Goal: Task Accomplishment & Management: Use online tool/utility

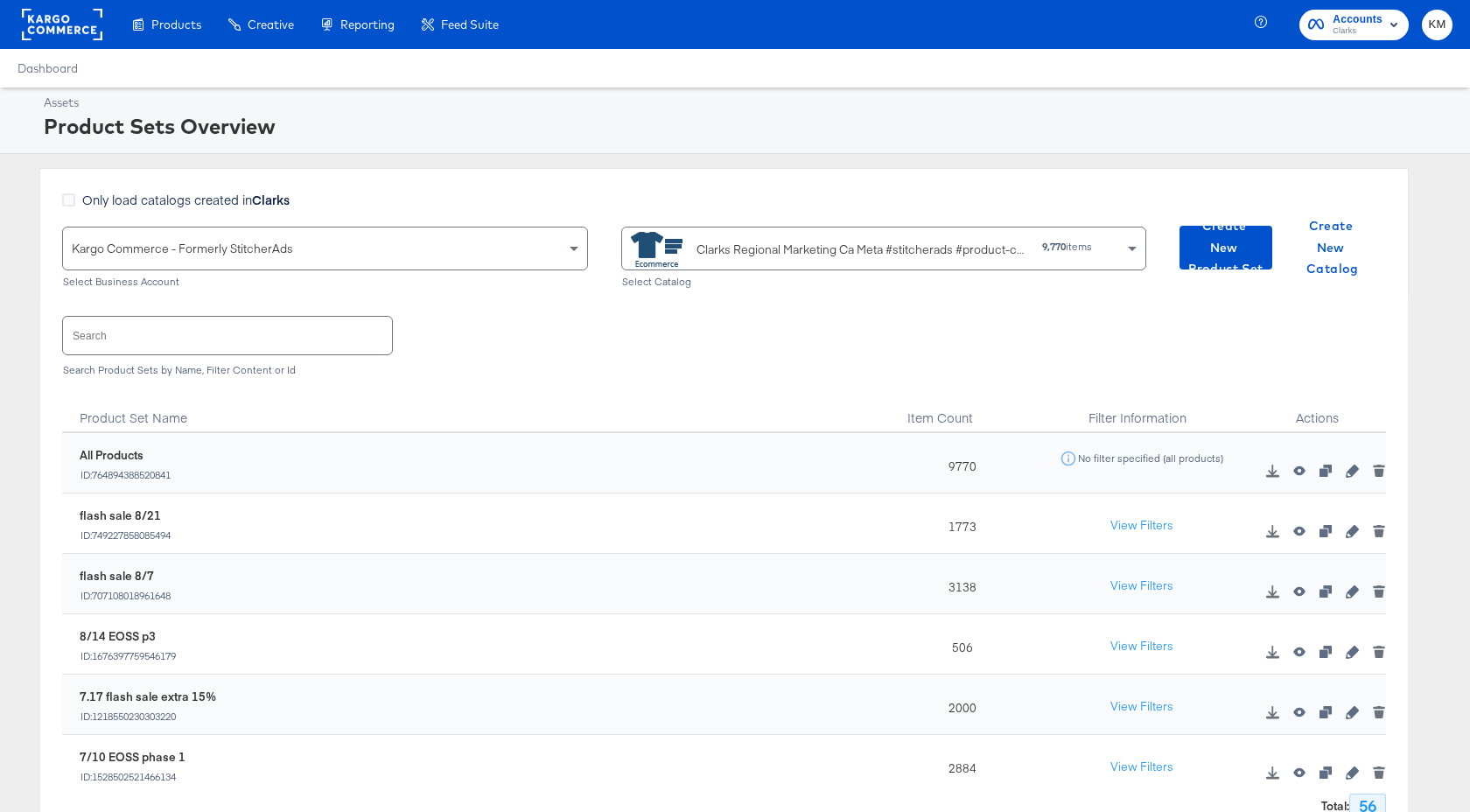
click at [41, 18] on rect at bounding box center [62, 25] width 80 height 32
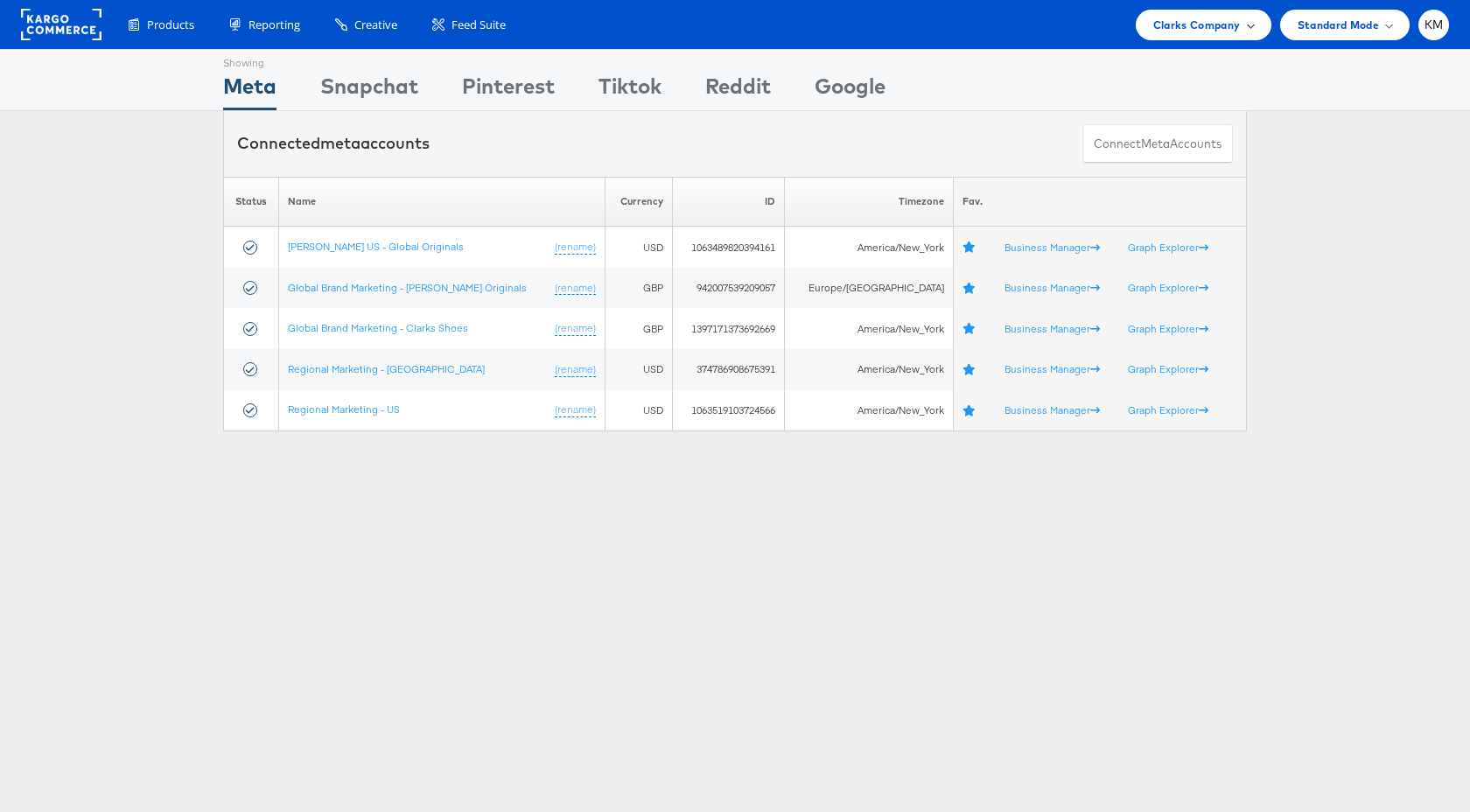
click at [1162, 30] on span "Clarks Company" at bounding box center [1197, 25] width 87 height 18
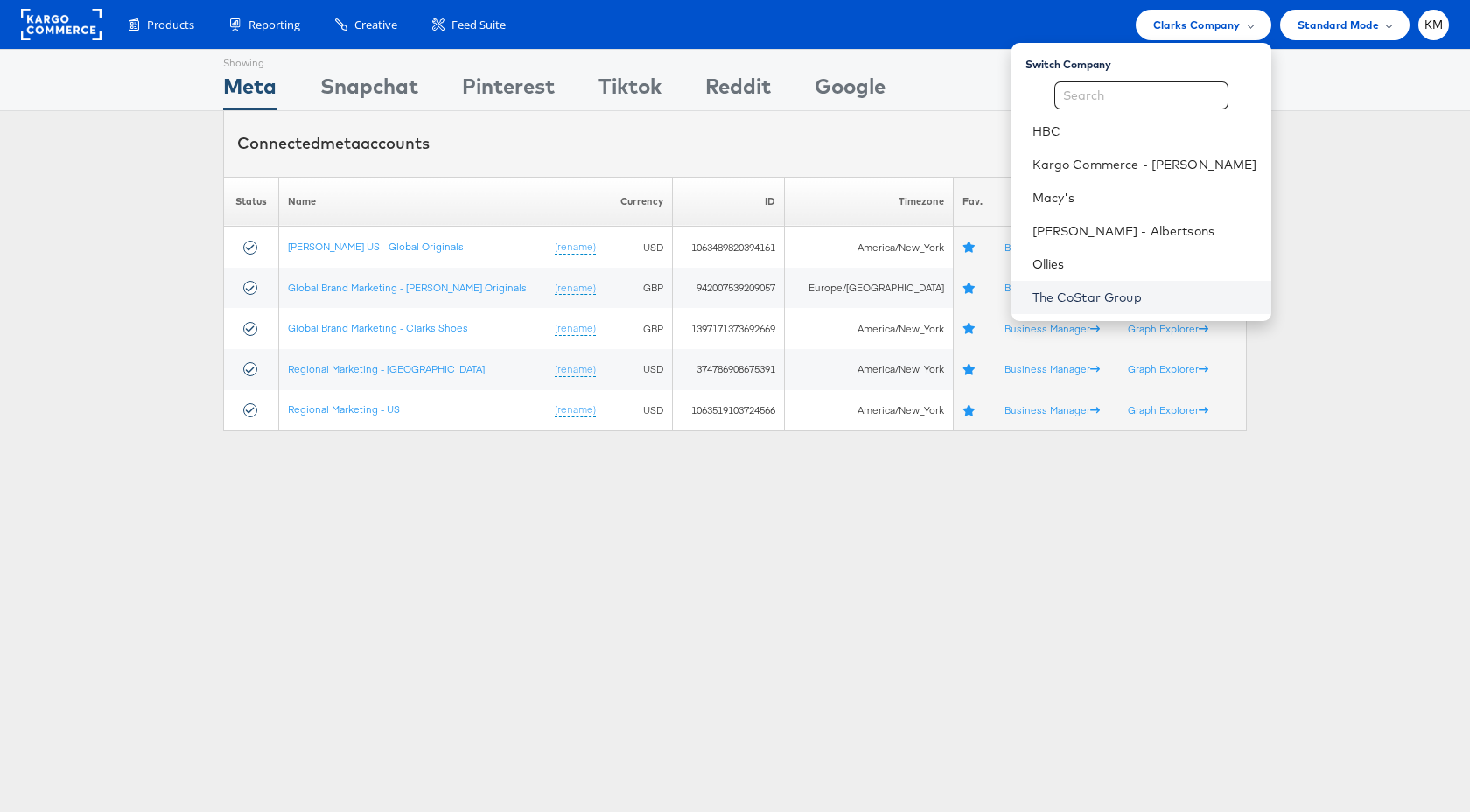
click at [1083, 289] on link "The CoStar Group" at bounding box center [1144, 298] width 225 height 18
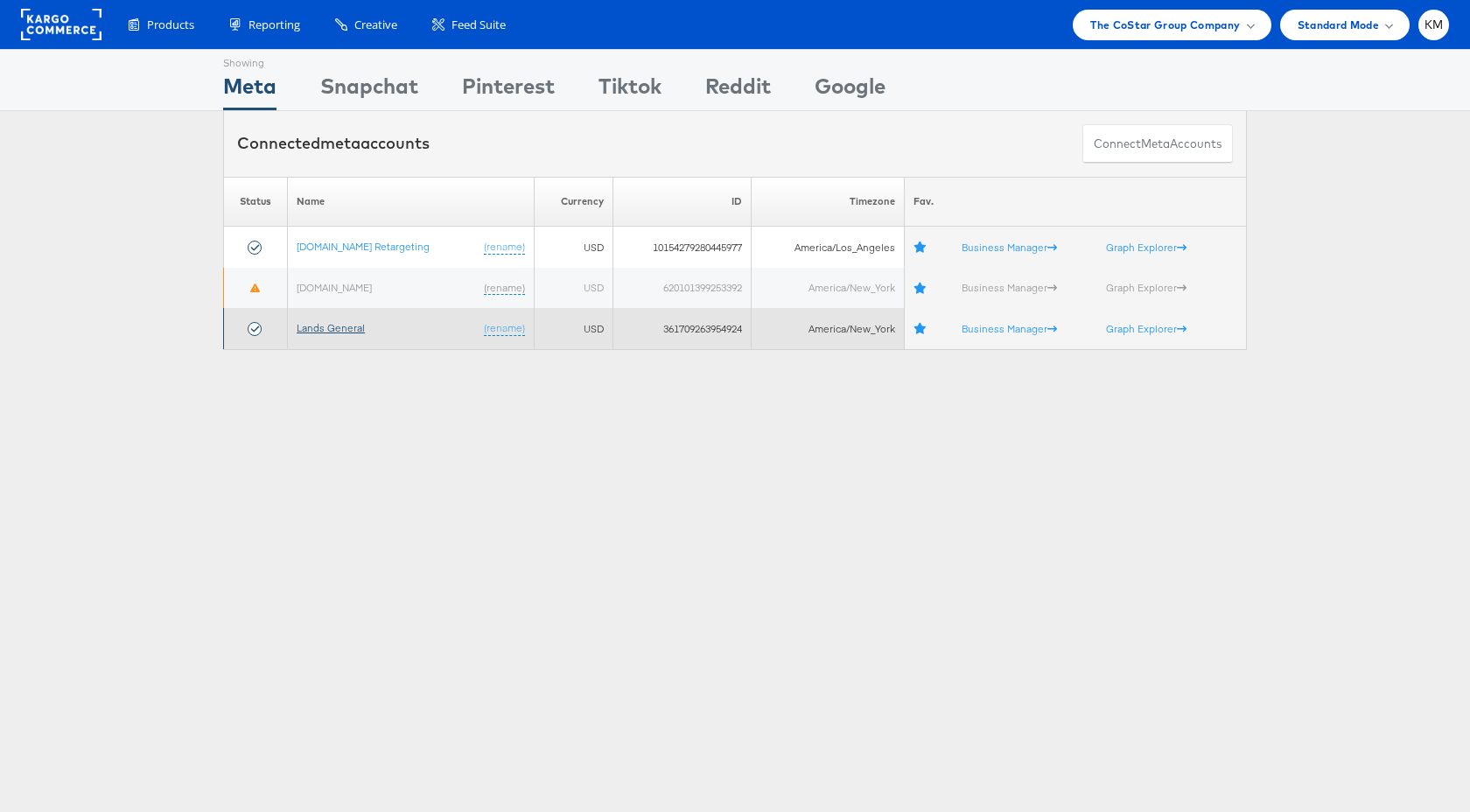
click at [343, 334] on link "Lands General" at bounding box center [330, 328] width 68 height 13
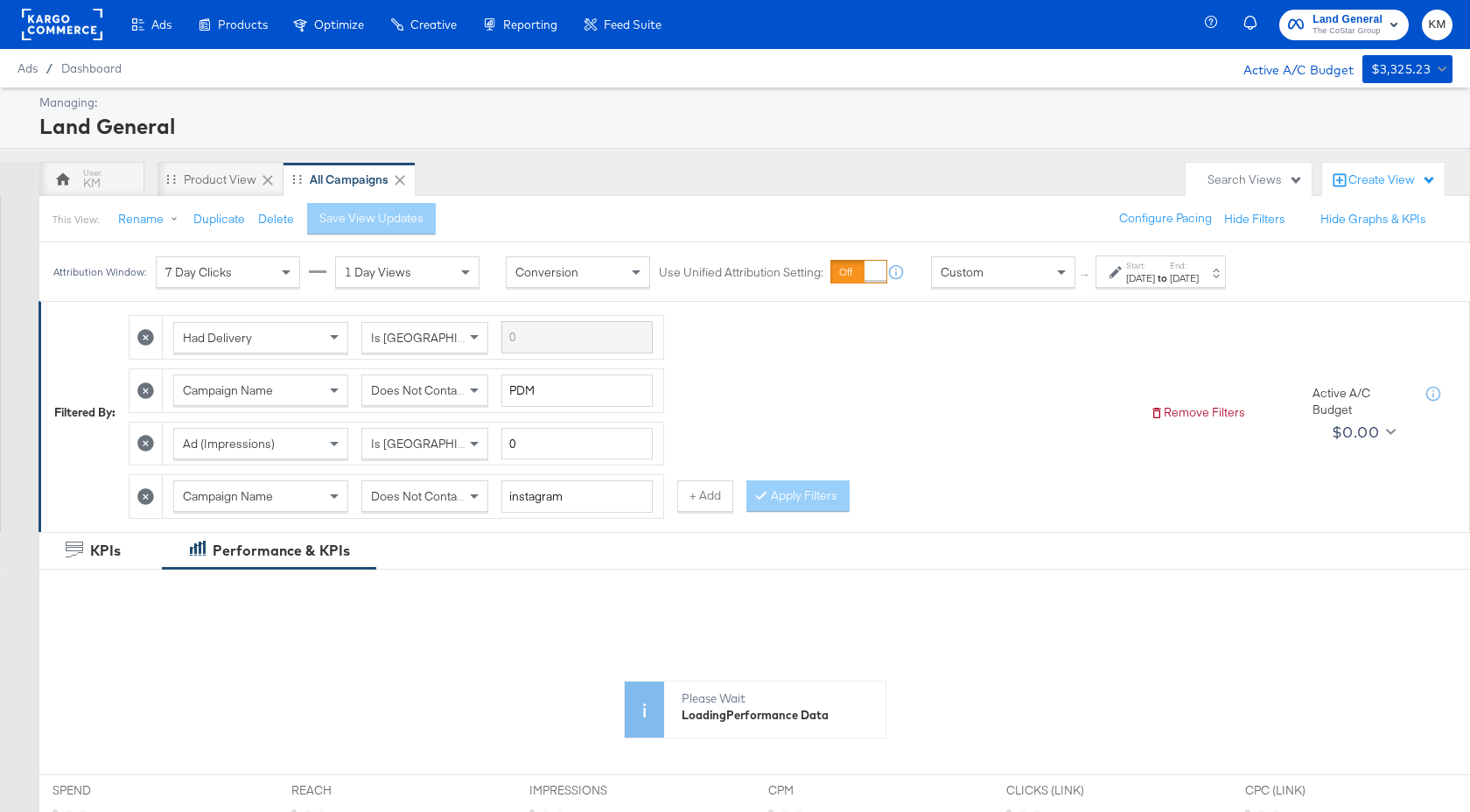
click at [1199, 262] on div "Start: Aug 19th 2024 to End: Aug 25th 2024" at bounding box center [1163, 272] width 72 height 26
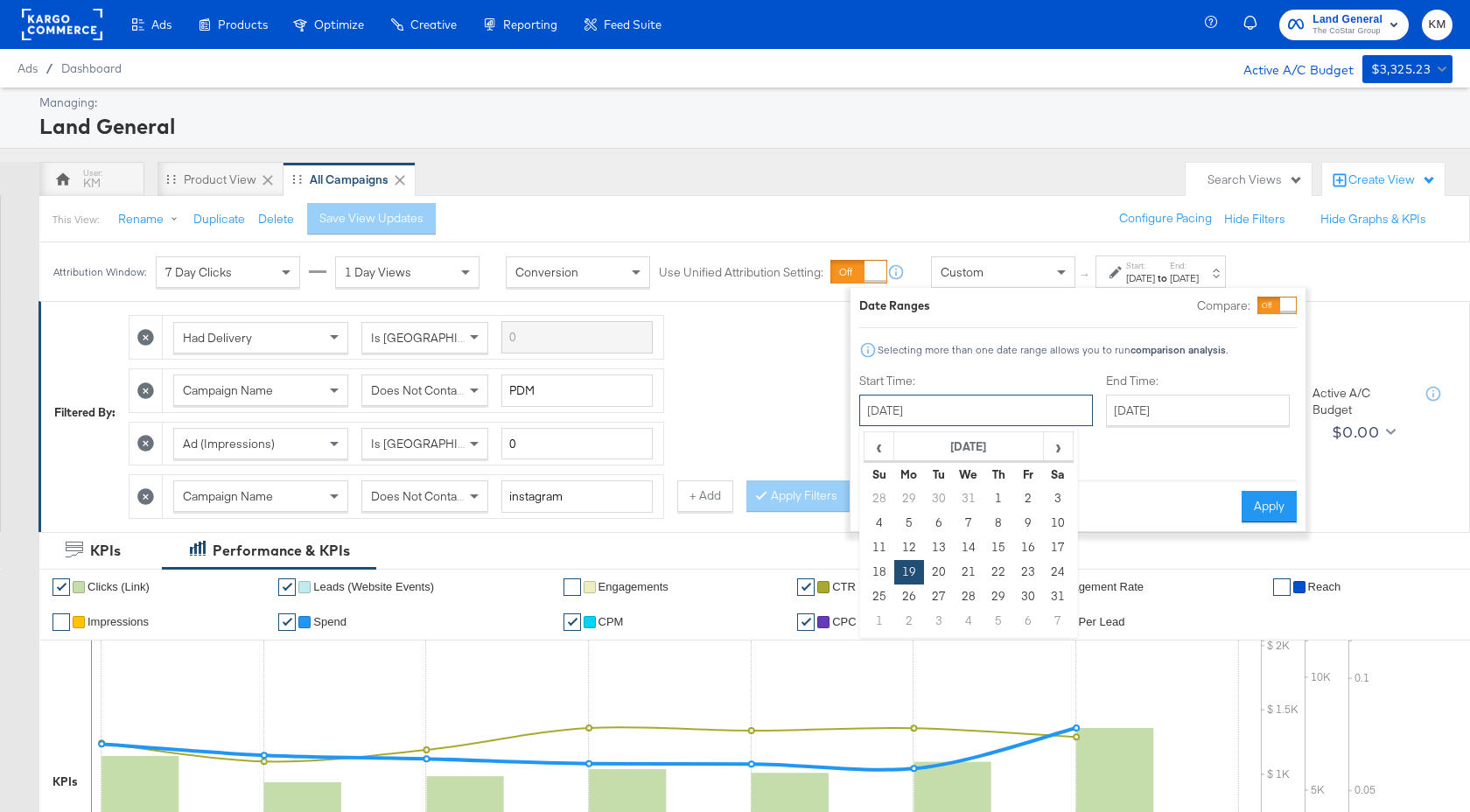
click at [999, 416] on input "August 19th 2024" at bounding box center [976, 410] width 233 height 32
click at [1057, 447] on span "›" at bounding box center [1058, 447] width 27 height 26
click at [873, 447] on span "‹" at bounding box center [879, 447] width 27 height 26
click at [995, 402] on input "August 19th 2024" at bounding box center [976, 410] width 233 height 32
click at [995, 450] on th "August 2024" at bounding box center [969, 447] width 150 height 30
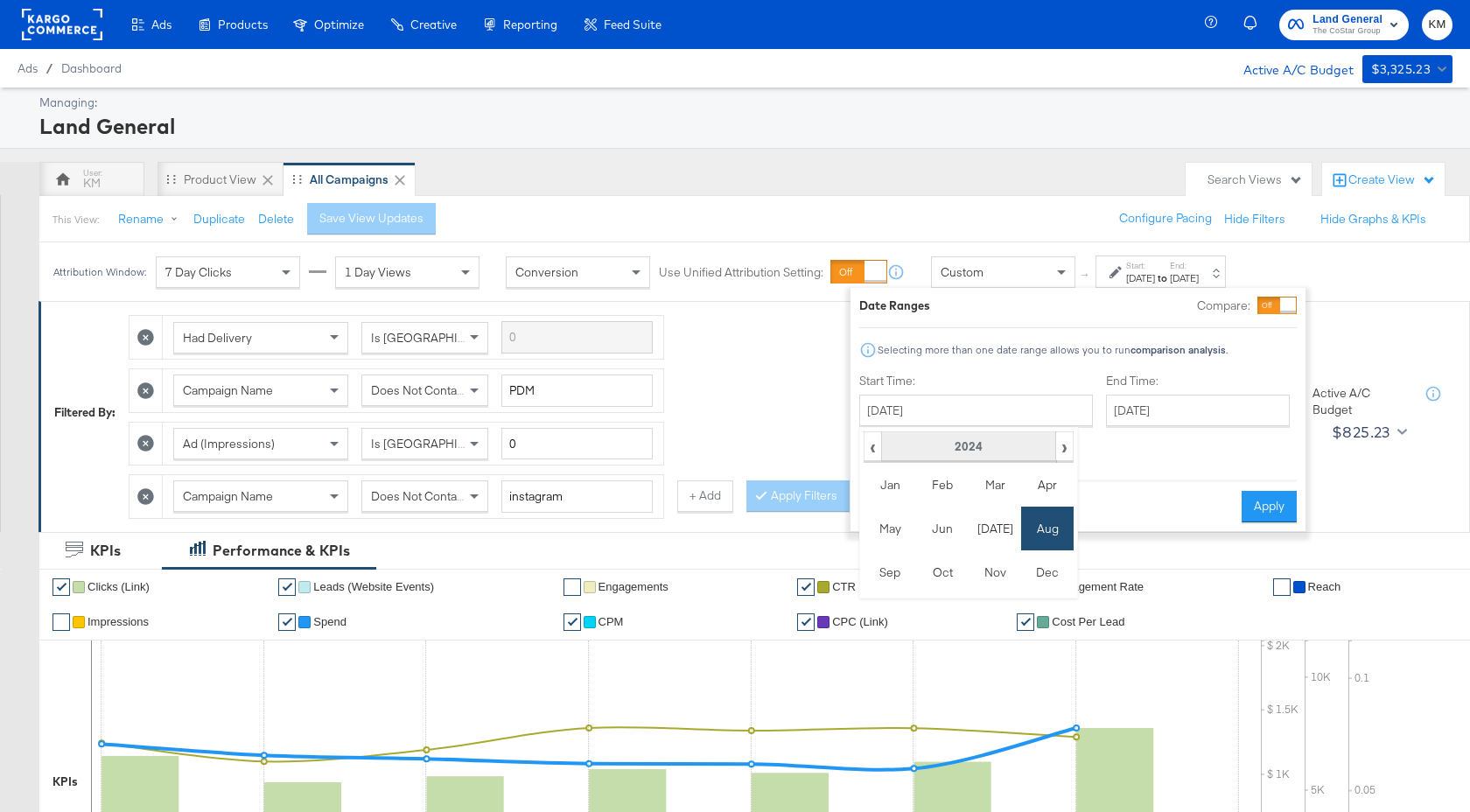
click at [971, 442] on th "2024" at bounding box center [969, 447] width 174 height 30
click at [986, 513] on td "2025" at bounding box center [995, 528] width 53 height 44
click at [1038, 520] on td "Aug" at bounding box center [1047, 528] width 53 height 44
click at [1018, 500] on td "1" at bounding box center [1029, 498] width 30 height 25
type input "August 1st 2025"
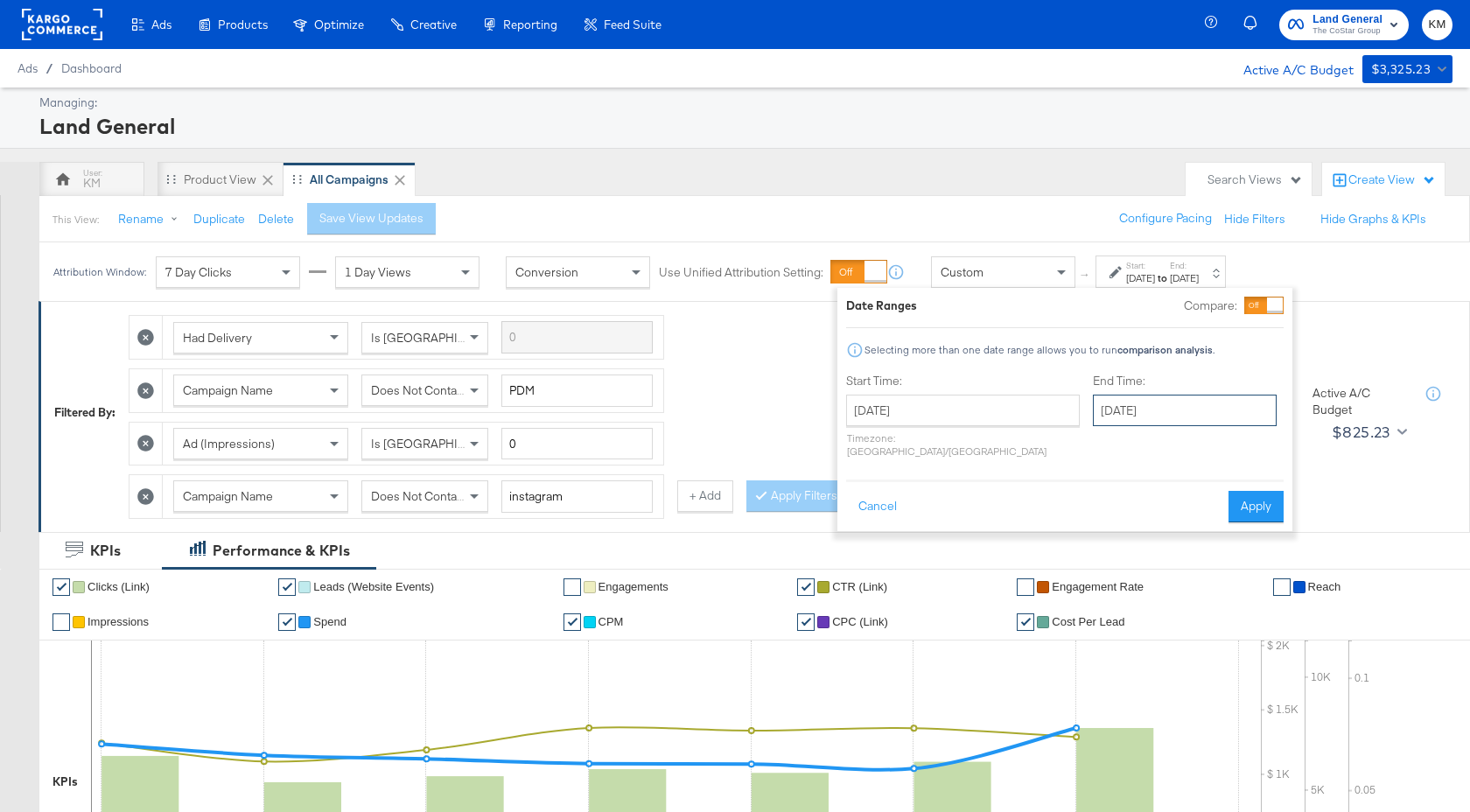
click at [1093, 413] on input "August 1st 2025" at bounding box center [1185, 410] width 184 height 32
click at [1157, 577] on td "19" at bounding box center [1172, 572] width 30 height 25
type input "August 19th 2025"
click at [1252, 493] on button "Apply" at bounding box center [1262, 506] width 55 height 32
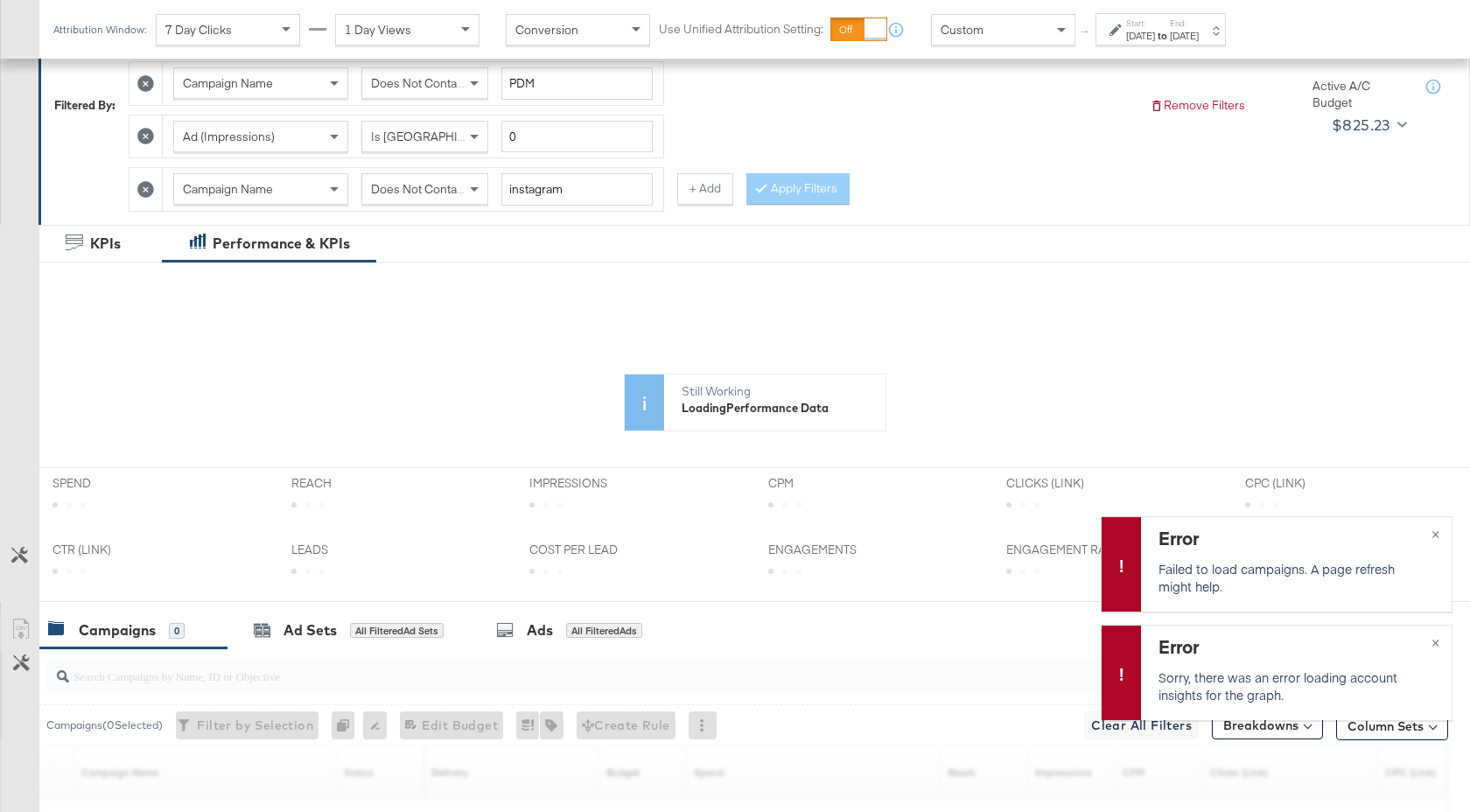
scroll to position [580, 0]
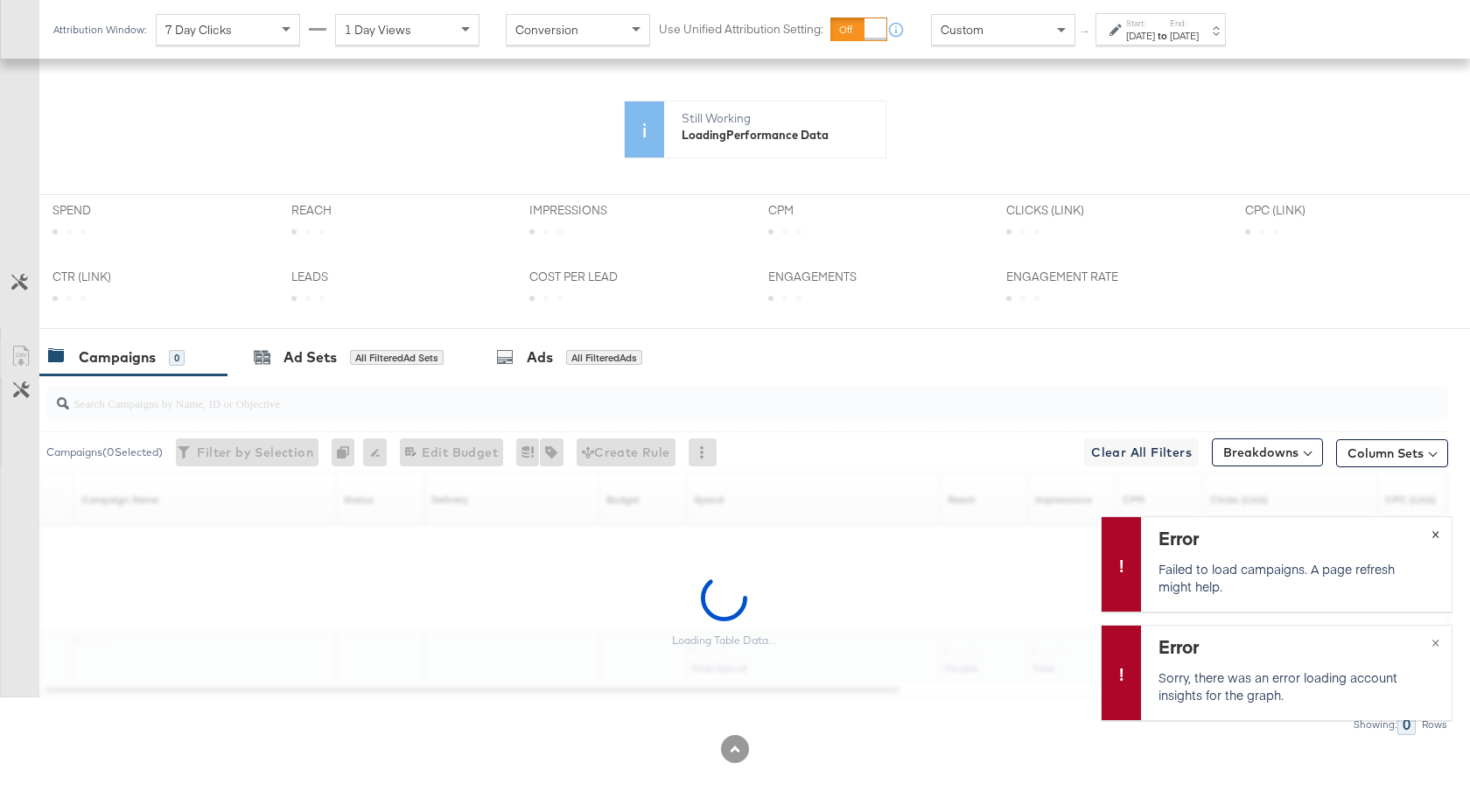
click at [1432, 535] on span "×" at bounding box center [1435, 532] width 8 height 20
click at [1433, 637] on span "×" at bounding box center [1435, 640] width 8 height 20
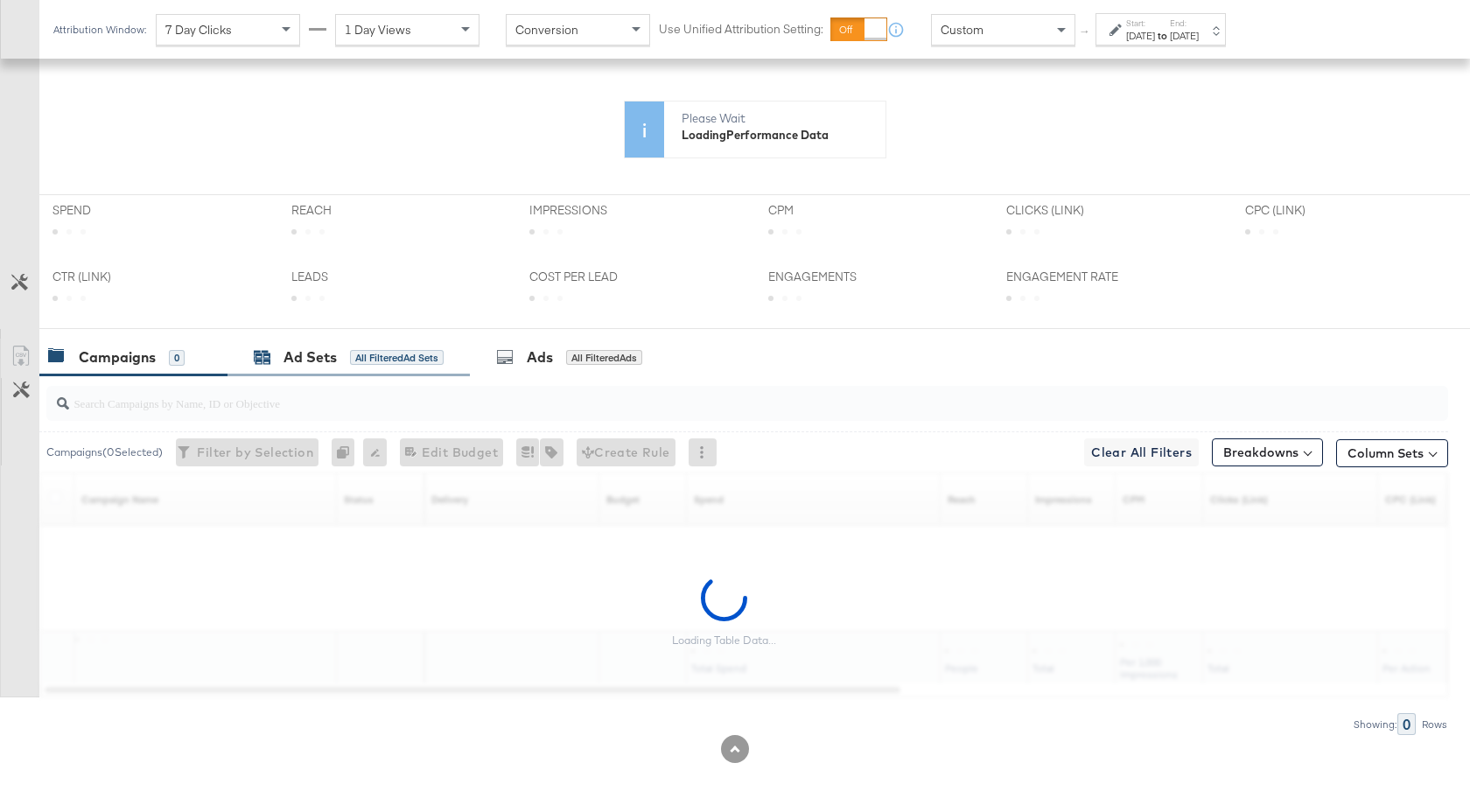
click at [307, 352] on div "Ad Sets" at bounding box center [310, 357] width 54 height 20
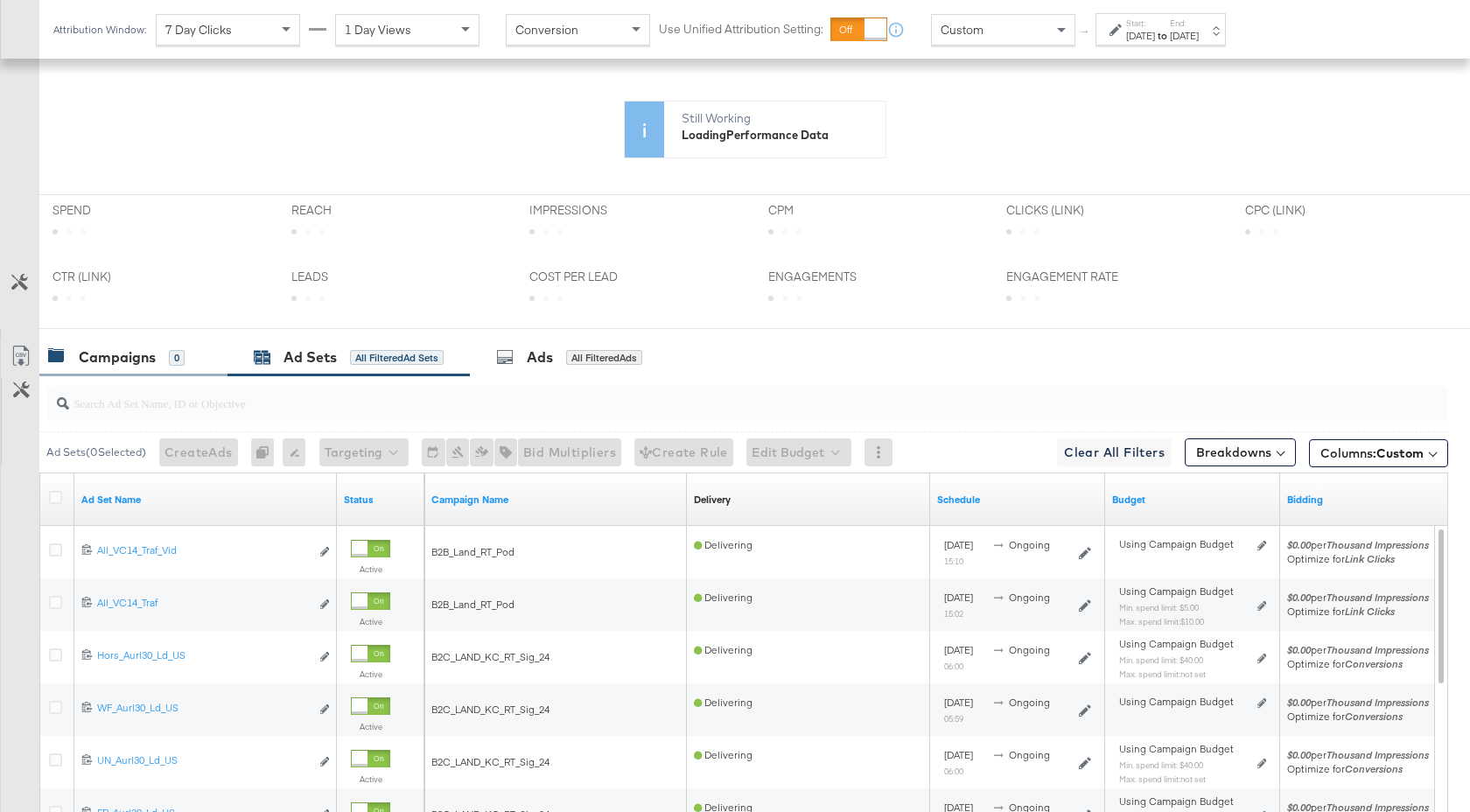
click at [141, 360] on div "Campaigns" at bounding box center [116, 357] width 77 height 20
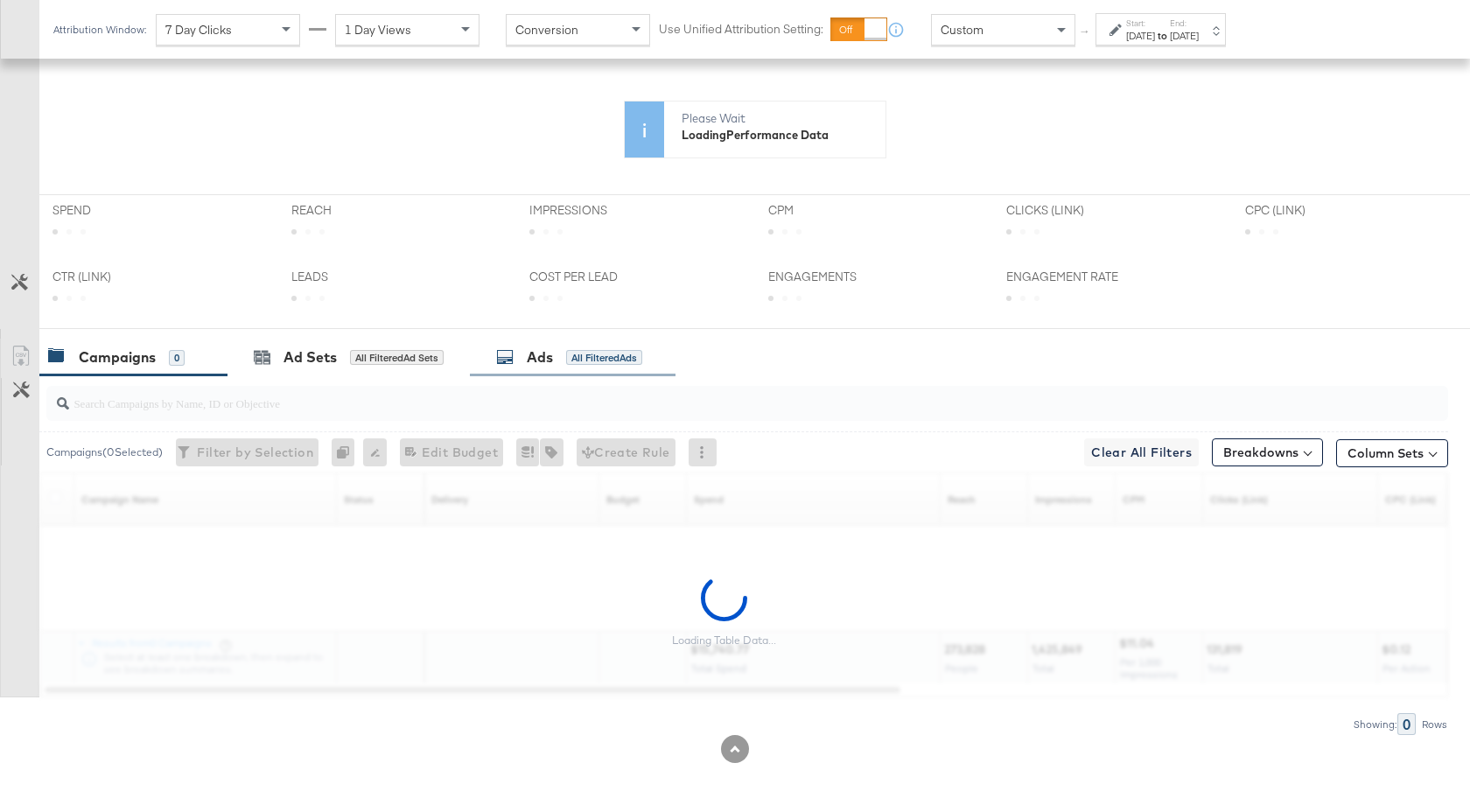
click at [530, 358] on div "Ads" at bounding box center [540, 357] width 26 height 20
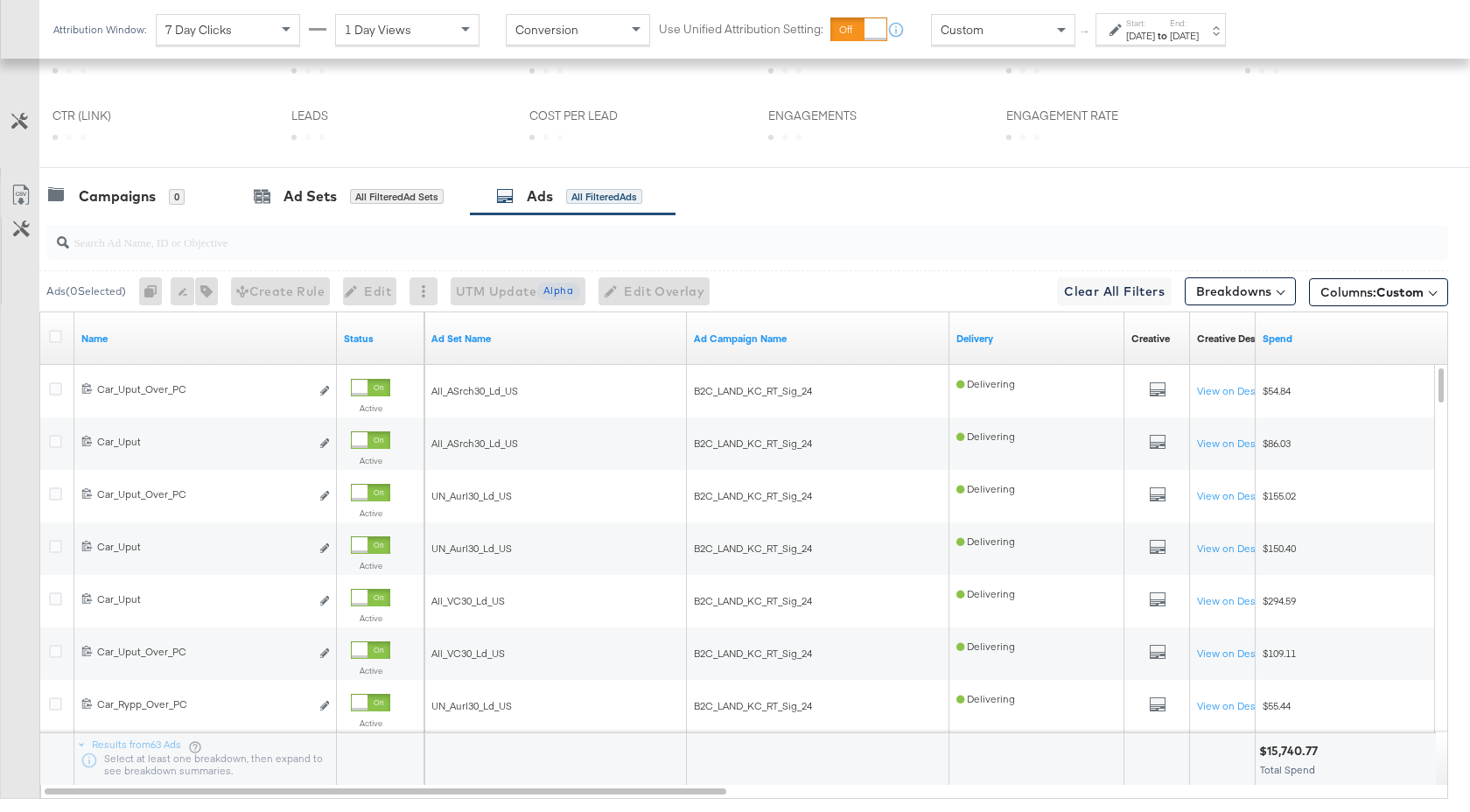
scroll to position [843, 0]
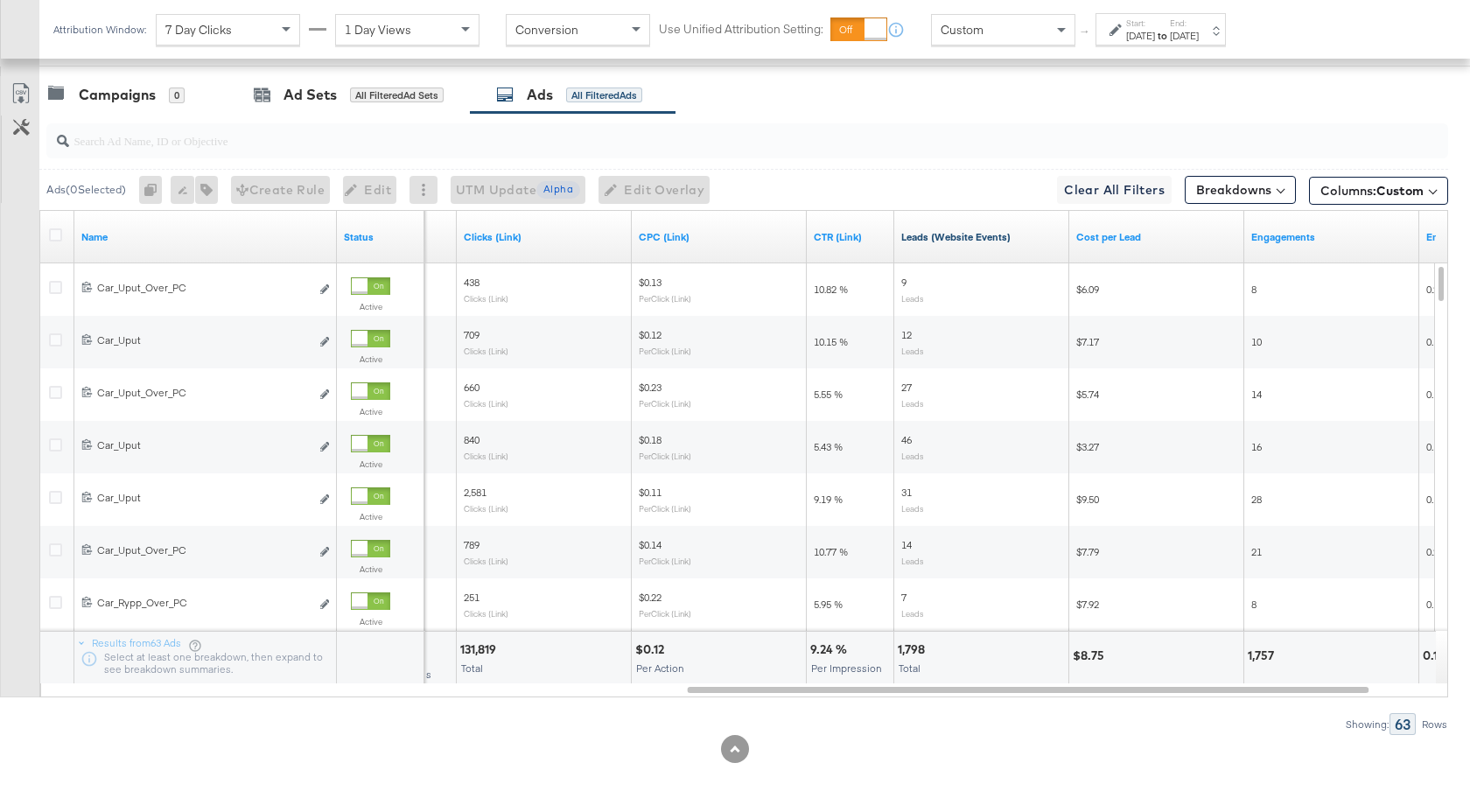
click at [1033, 242] on link "Leads (Website Events)" at bounding box center [981, 237] width 161 height 14
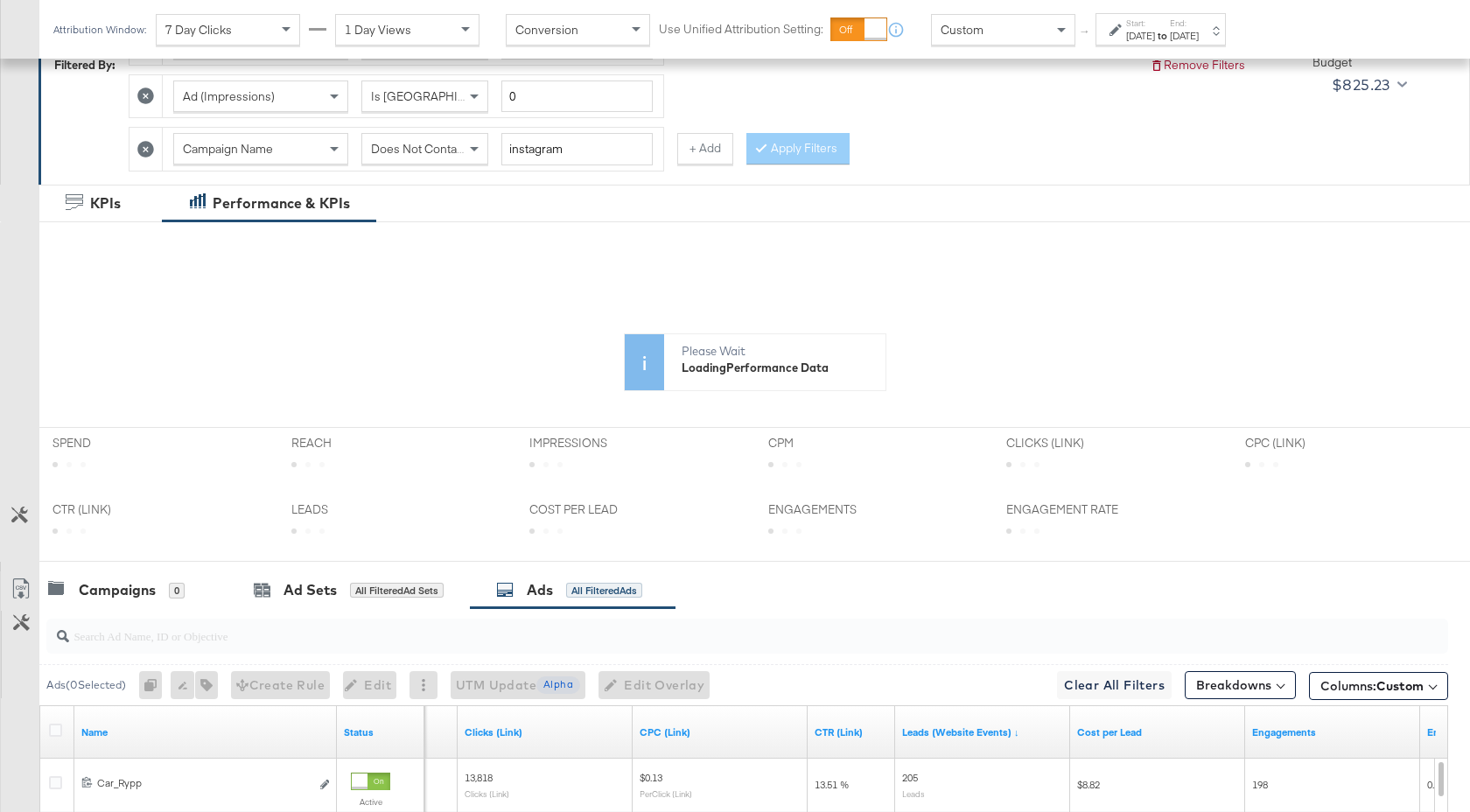
scroll to position [799, 0]
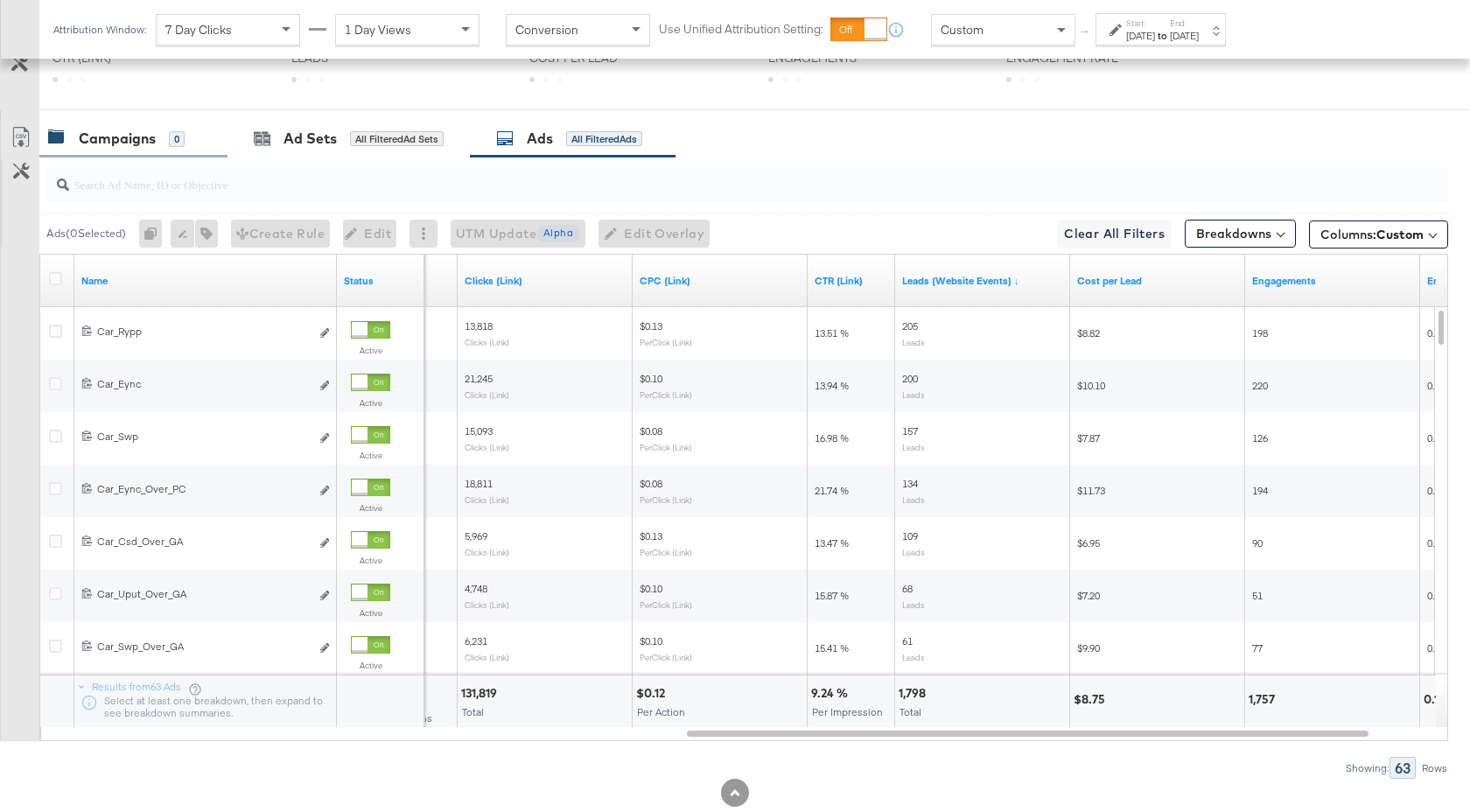
click at [127, 146] on div "Campaigns" at bounding box center [116, 138] width 77 height 20
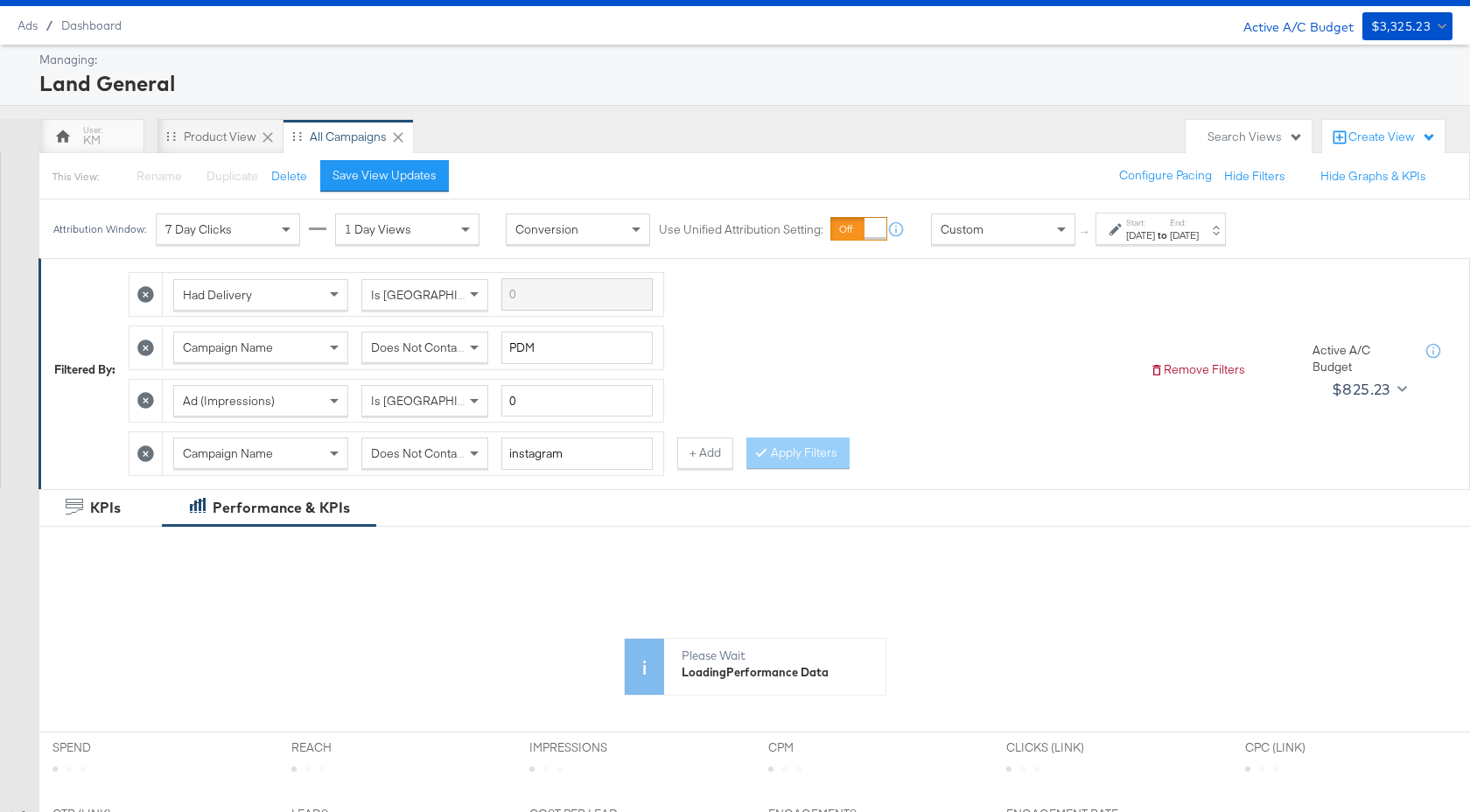
scroll to position [0, 0]
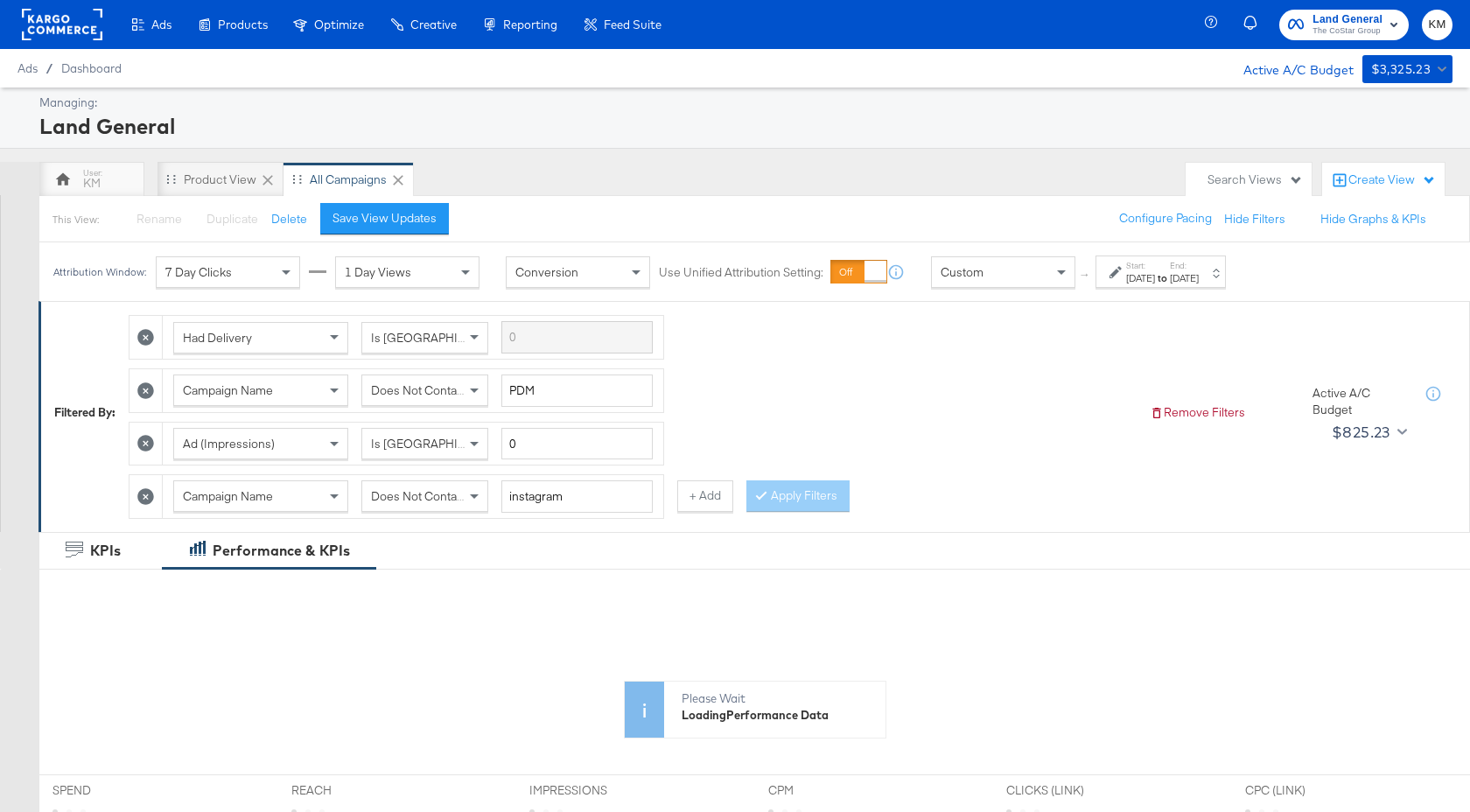
click at [1030, 274] on div "Custom" at bounding box center [1003, 272] width 143 height 30
click at [1152, 404] on button "Remove Filters" at bounding box center [1198, 411] width 95 height 17
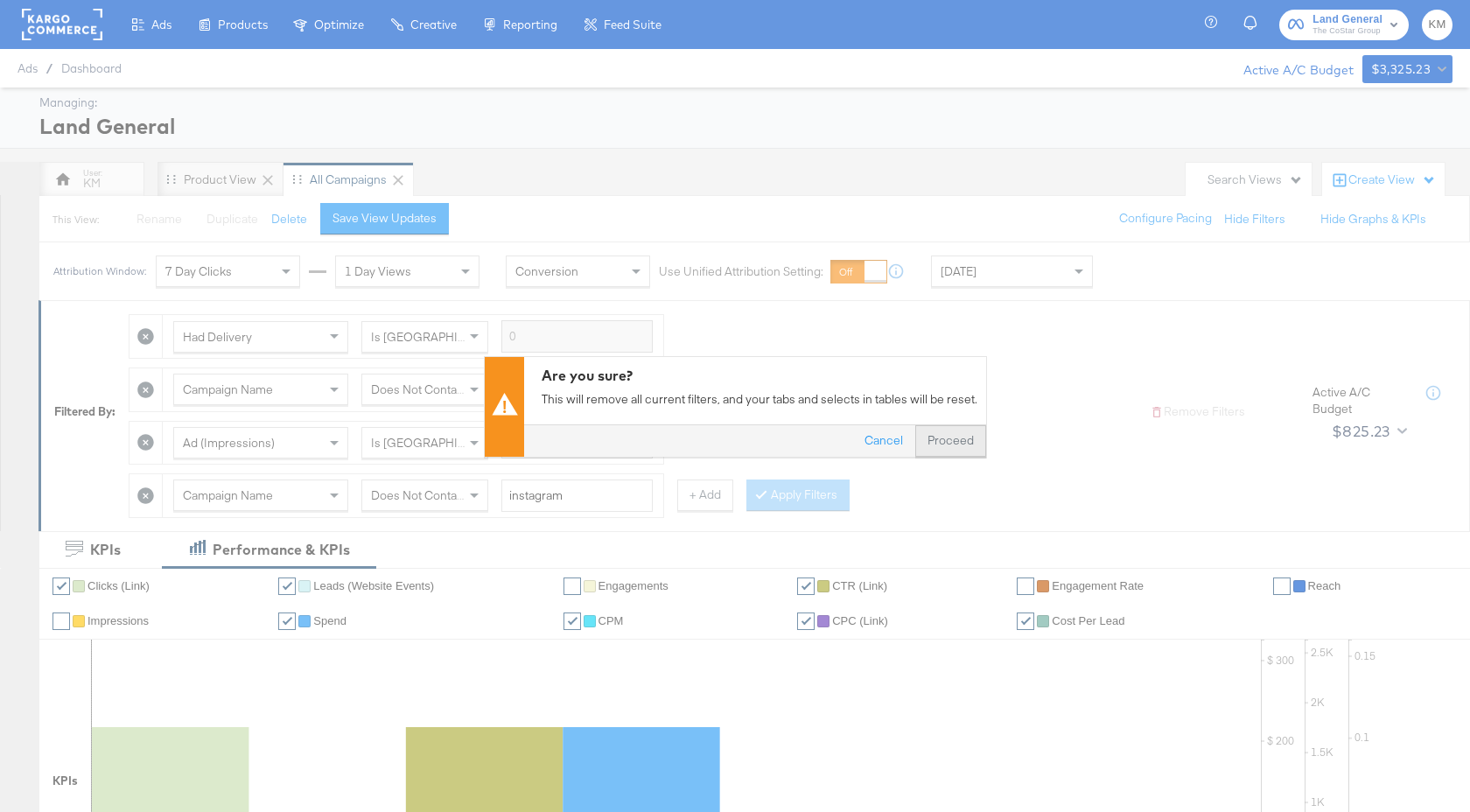
click at [927, 438] on button "Proceed" at bounding box center [950, 440] width 70 height 32
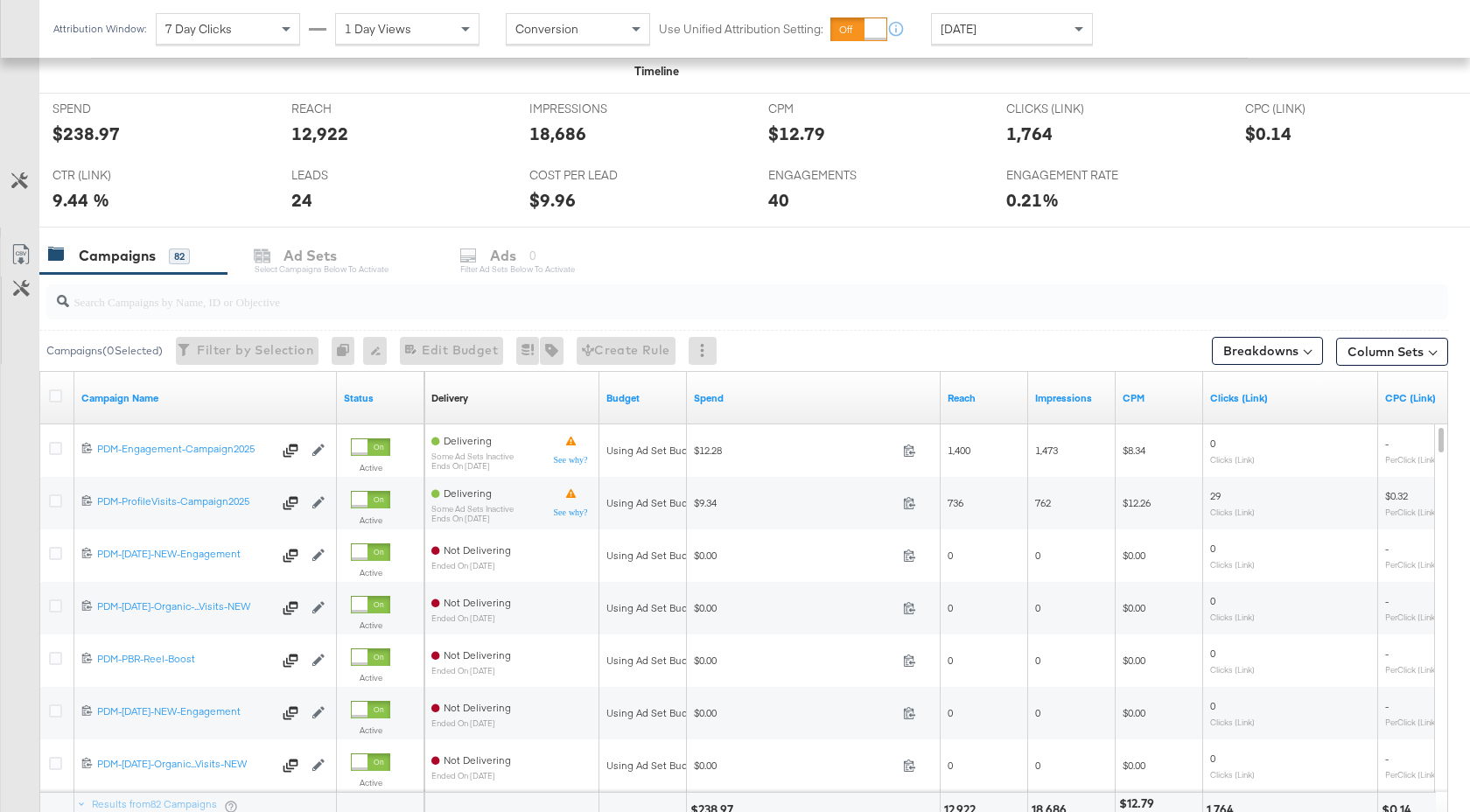
scroll to position [827, 0]
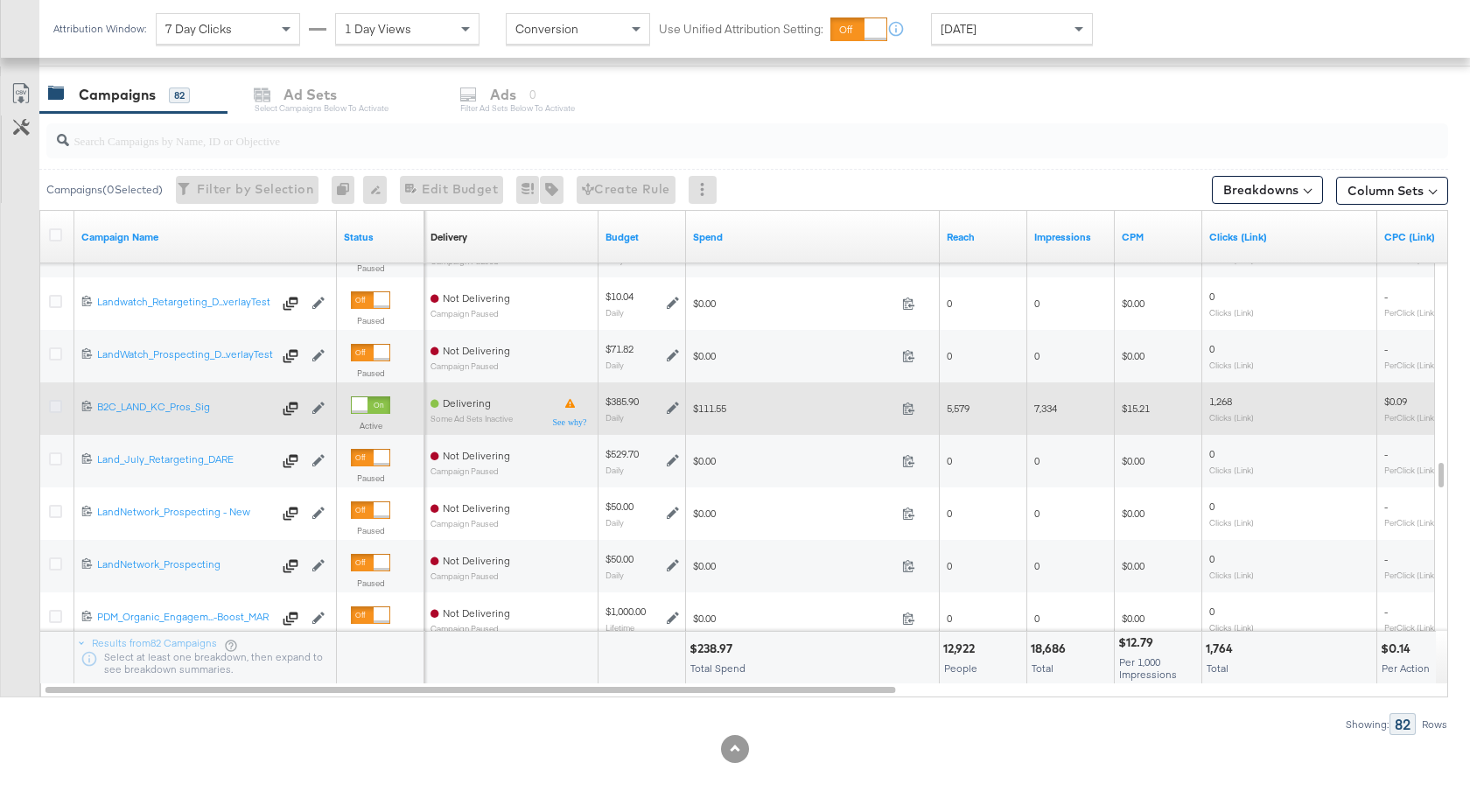
click at [50, 408] on icon at bounding box center [55, 406] width 13 height 13
click at [0, 0] on input "checkbox" at bounding box center [0, 0] width 0 height 0
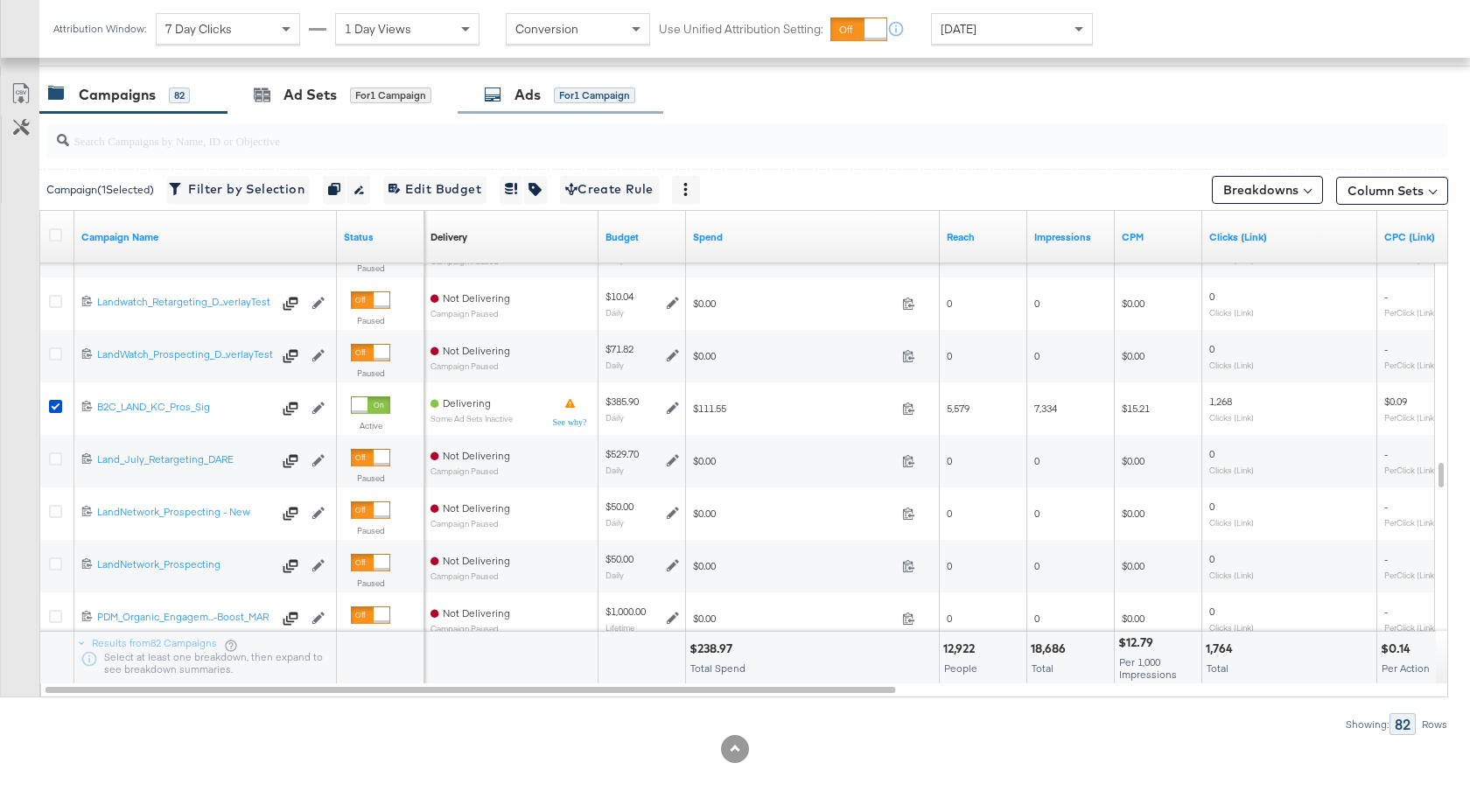
click at [512, 101] on div "Ads for 1 Campaign" at bounding box center [559, 94] width 151 height 20
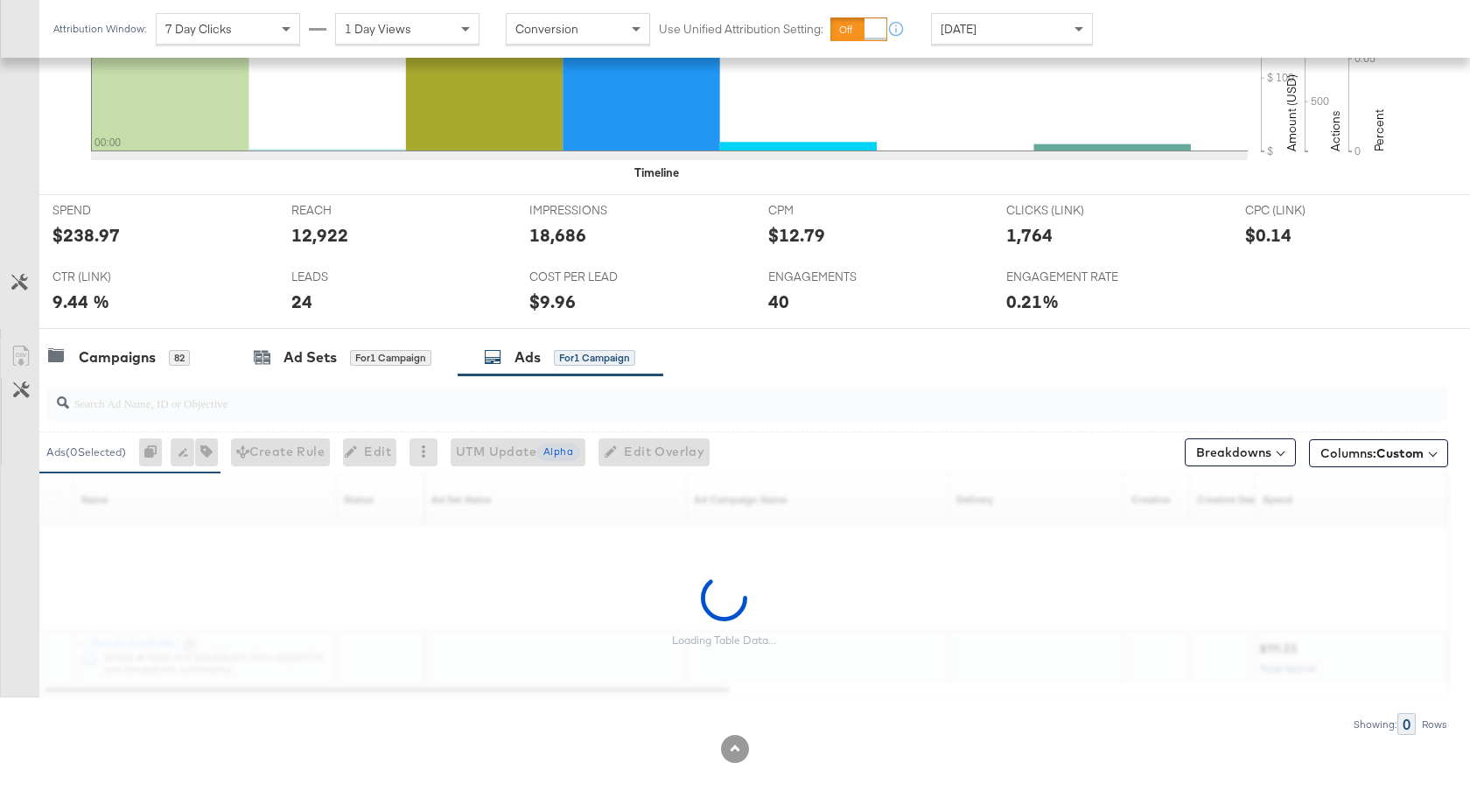
scroll to position [0, 0]
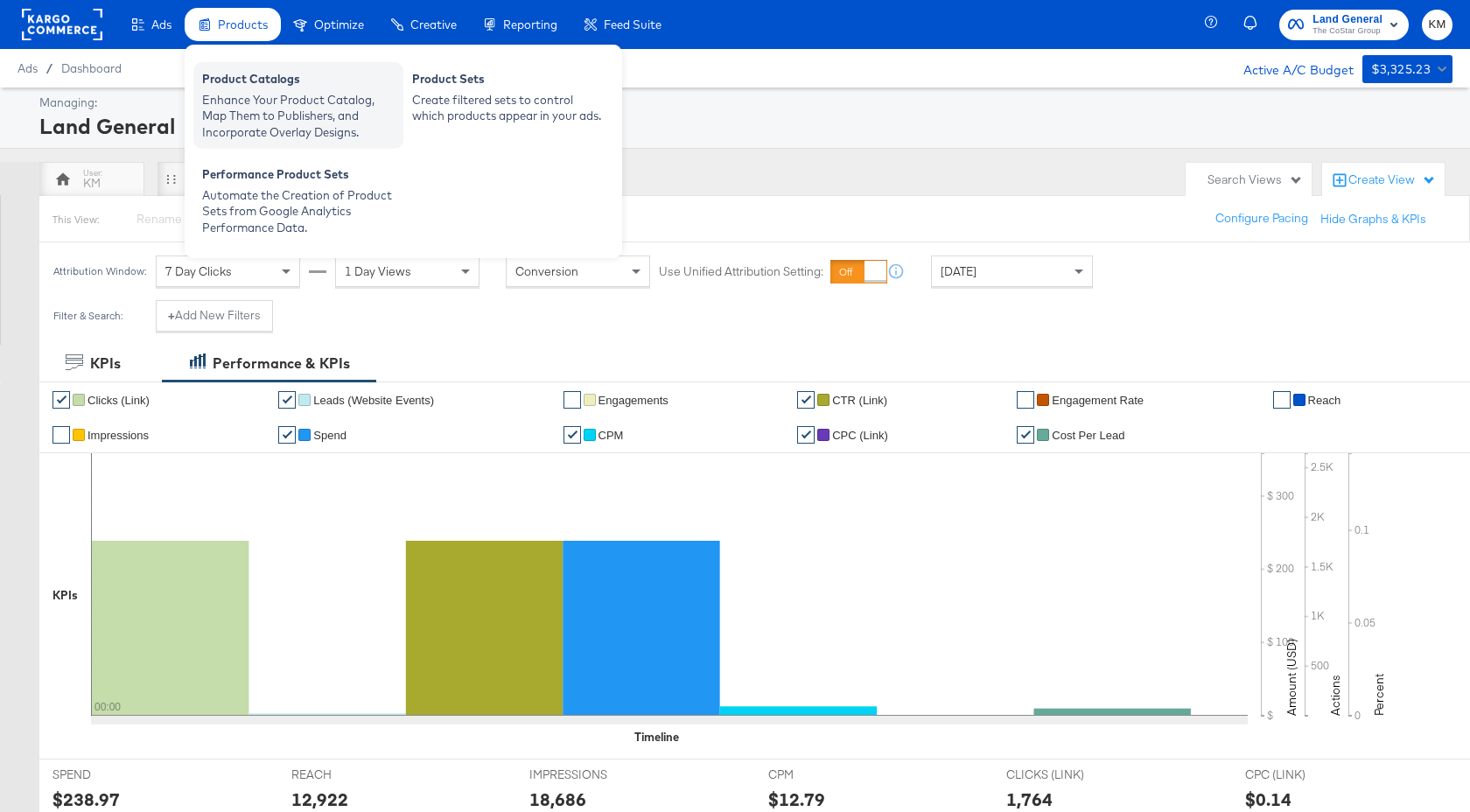
click at [265, 128] on div "Enhance Your Product Catalog, Map Them to Publishers, and Incorporate Overlay D…" at bounding box center [299, 116] width 193 height 49
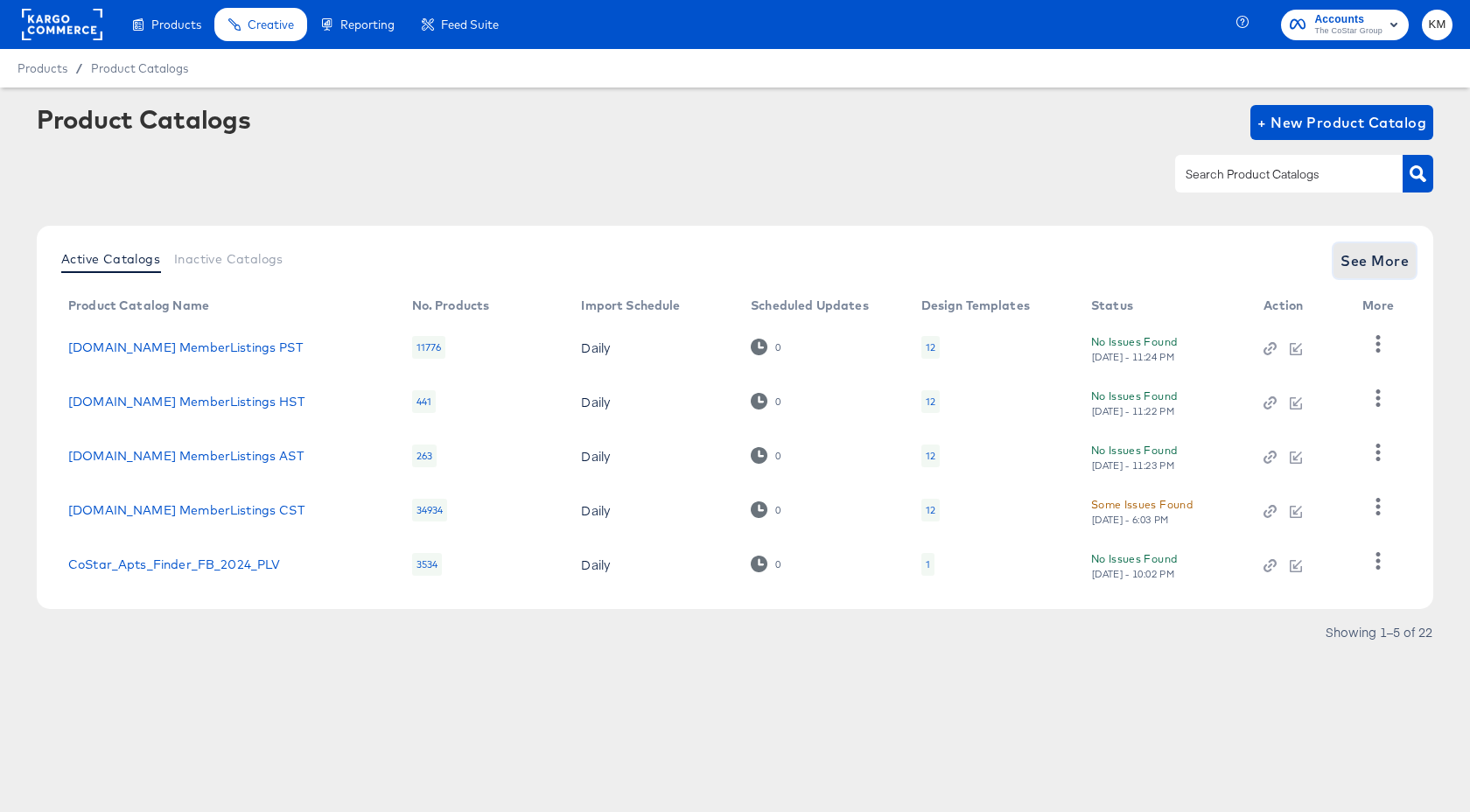
click at [1382, 262] on span "See More" at bounding box center [1374, 261] width 68 height 25
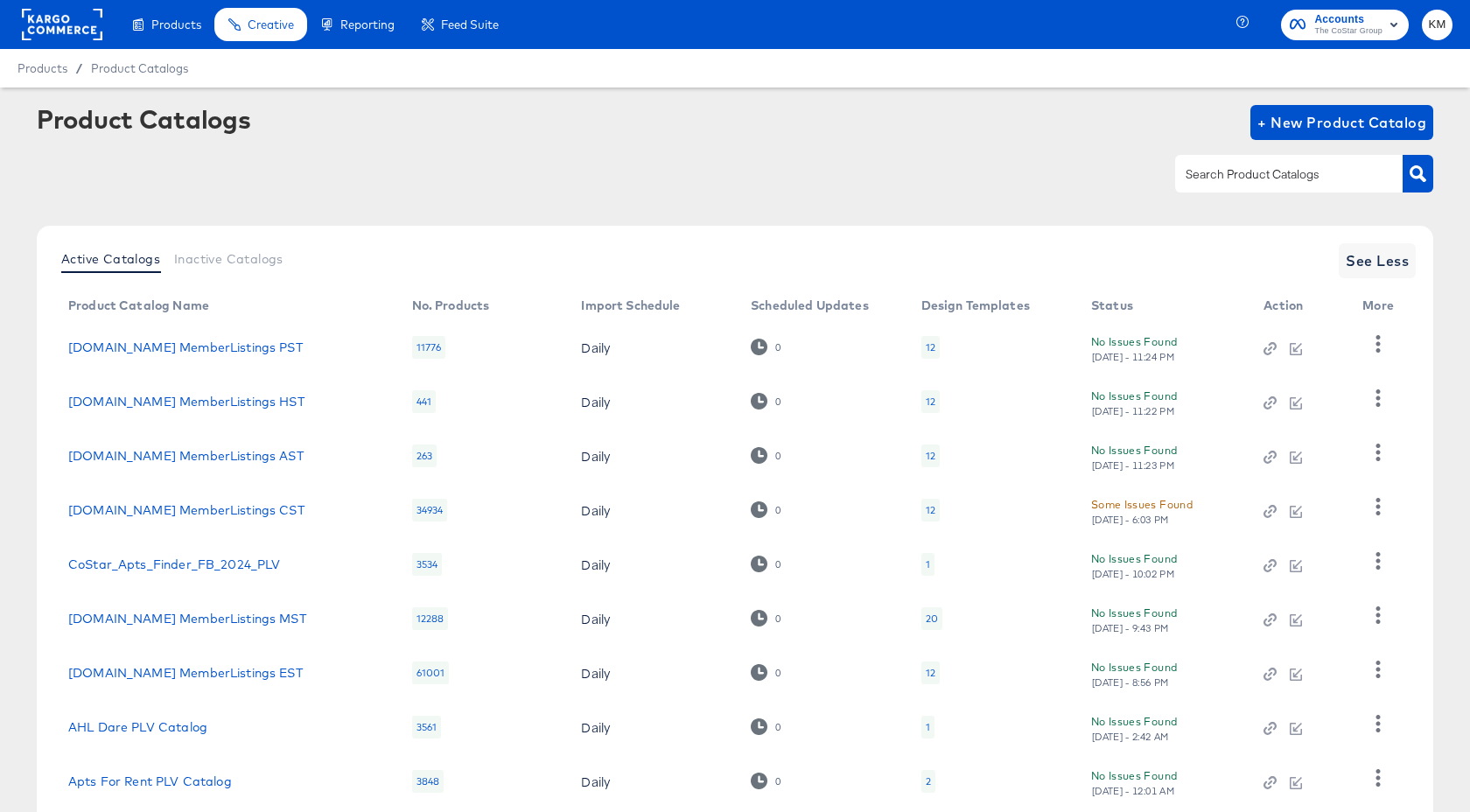
scroll to position [166, 0]
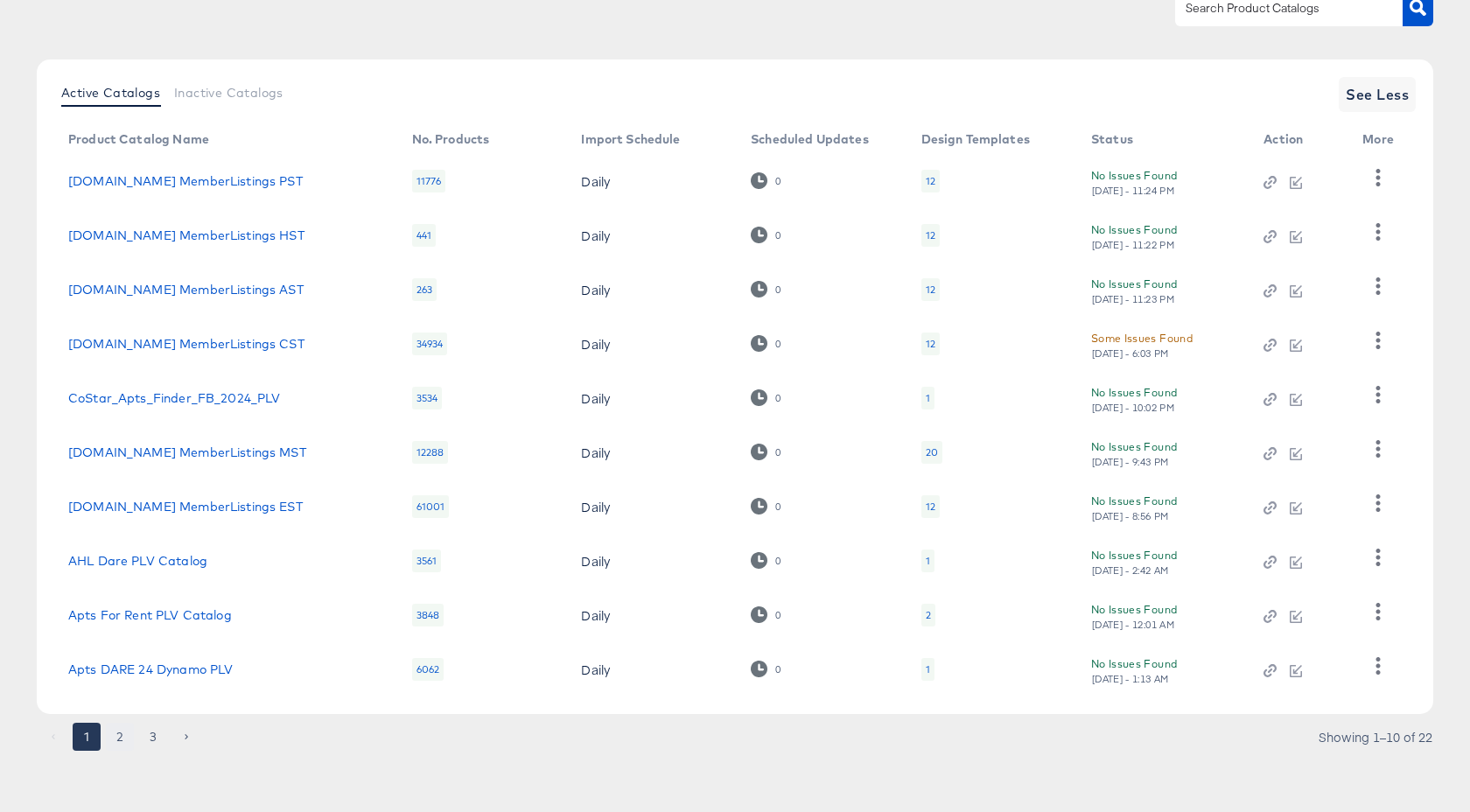
click at [117, 744] on button "2" at bounding box center [120, 737] width 28 height 28
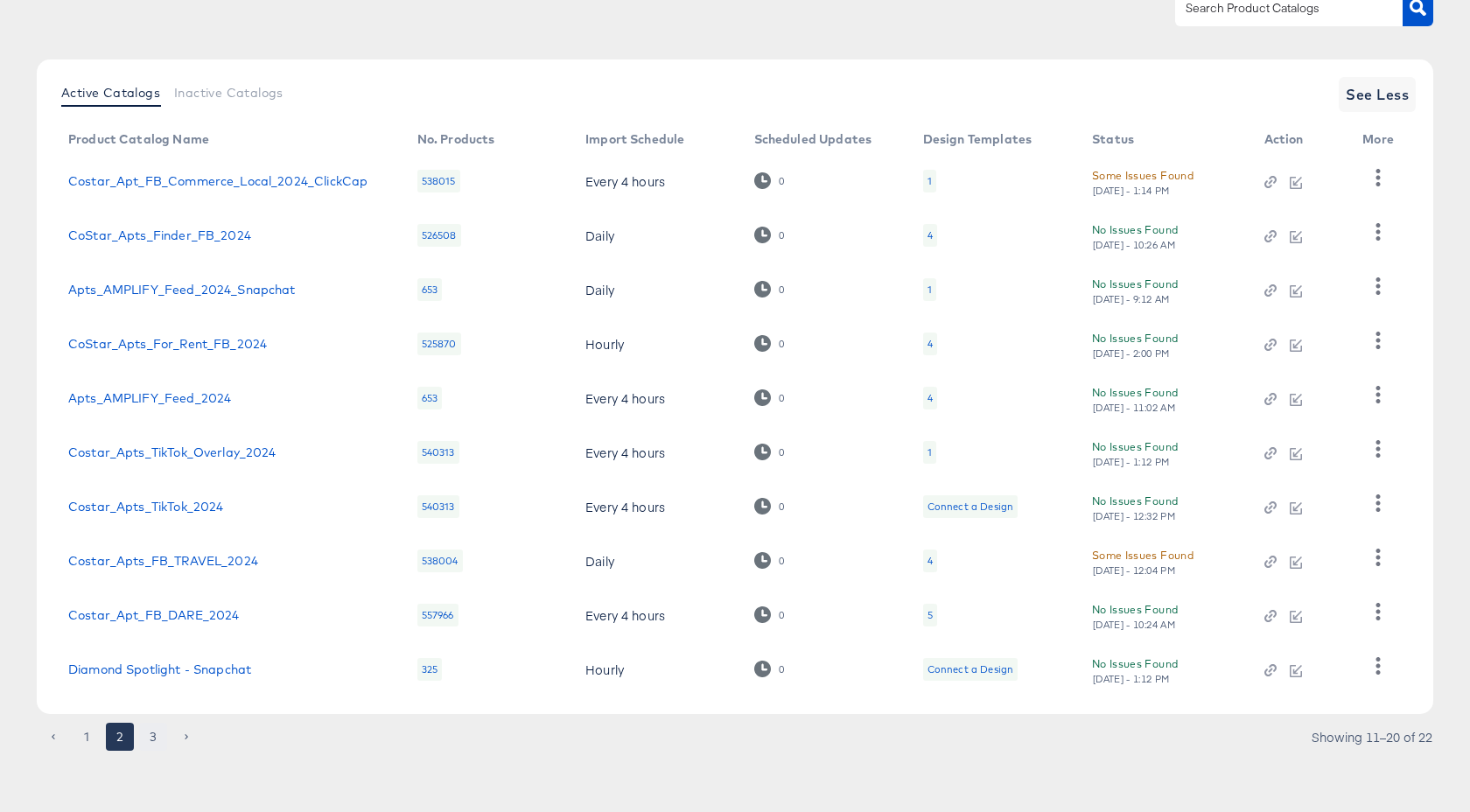
click at [149, 737] on button "3" at bounding box center [153, 737] width 28 height 28
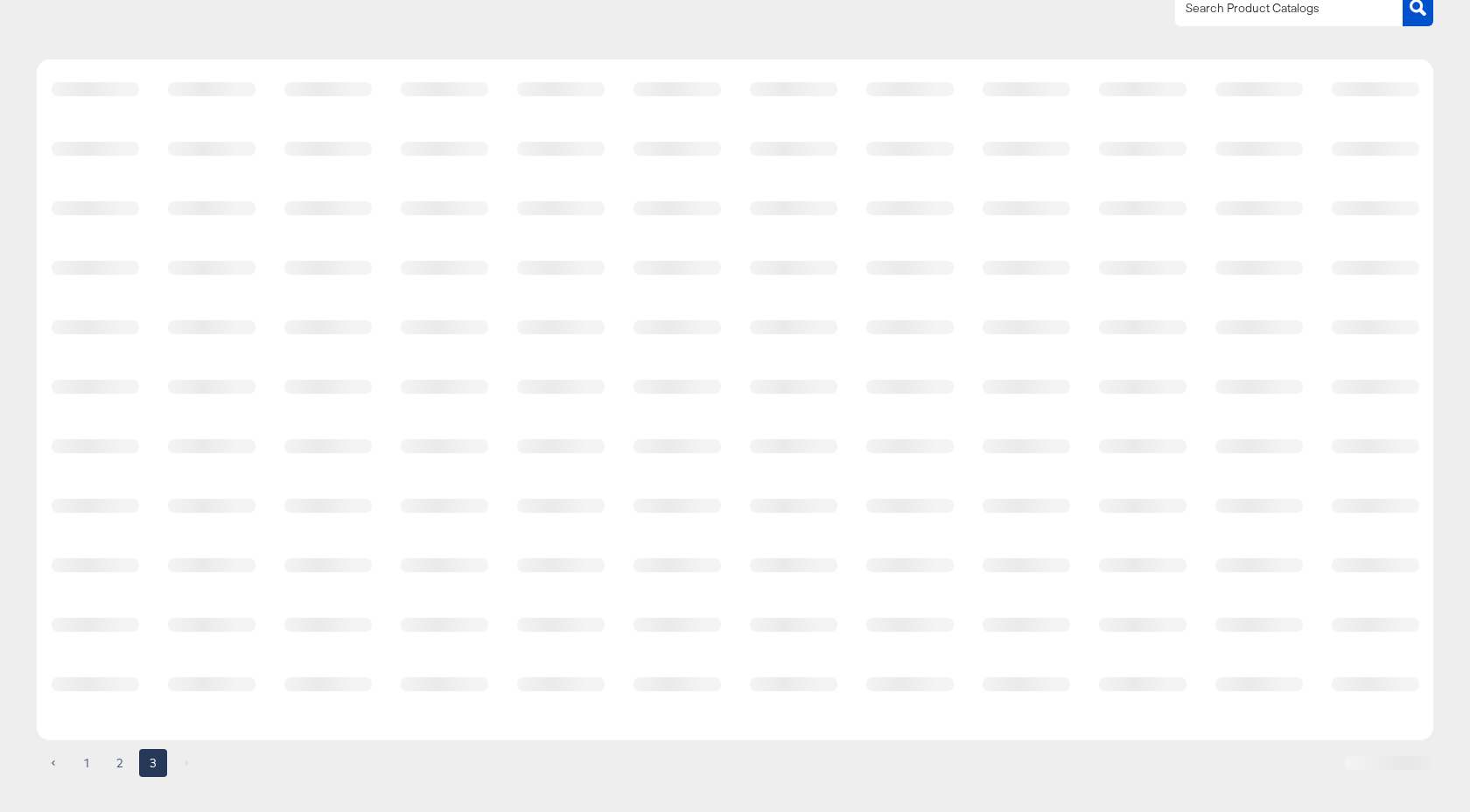
scroll to position [0, 0]
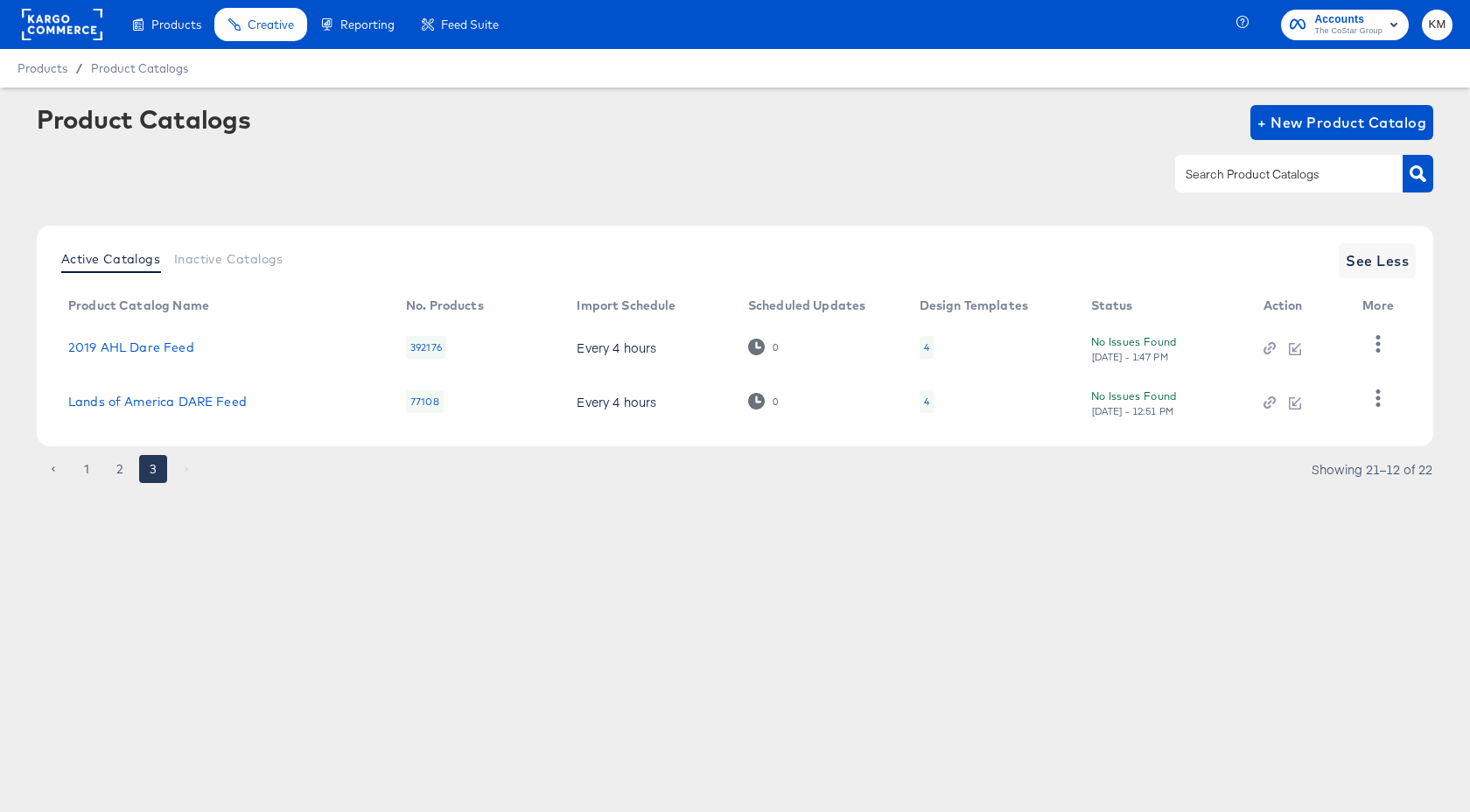
click at [925, 399] on div "4" at bounding box center [927, 402] width 5 height 14
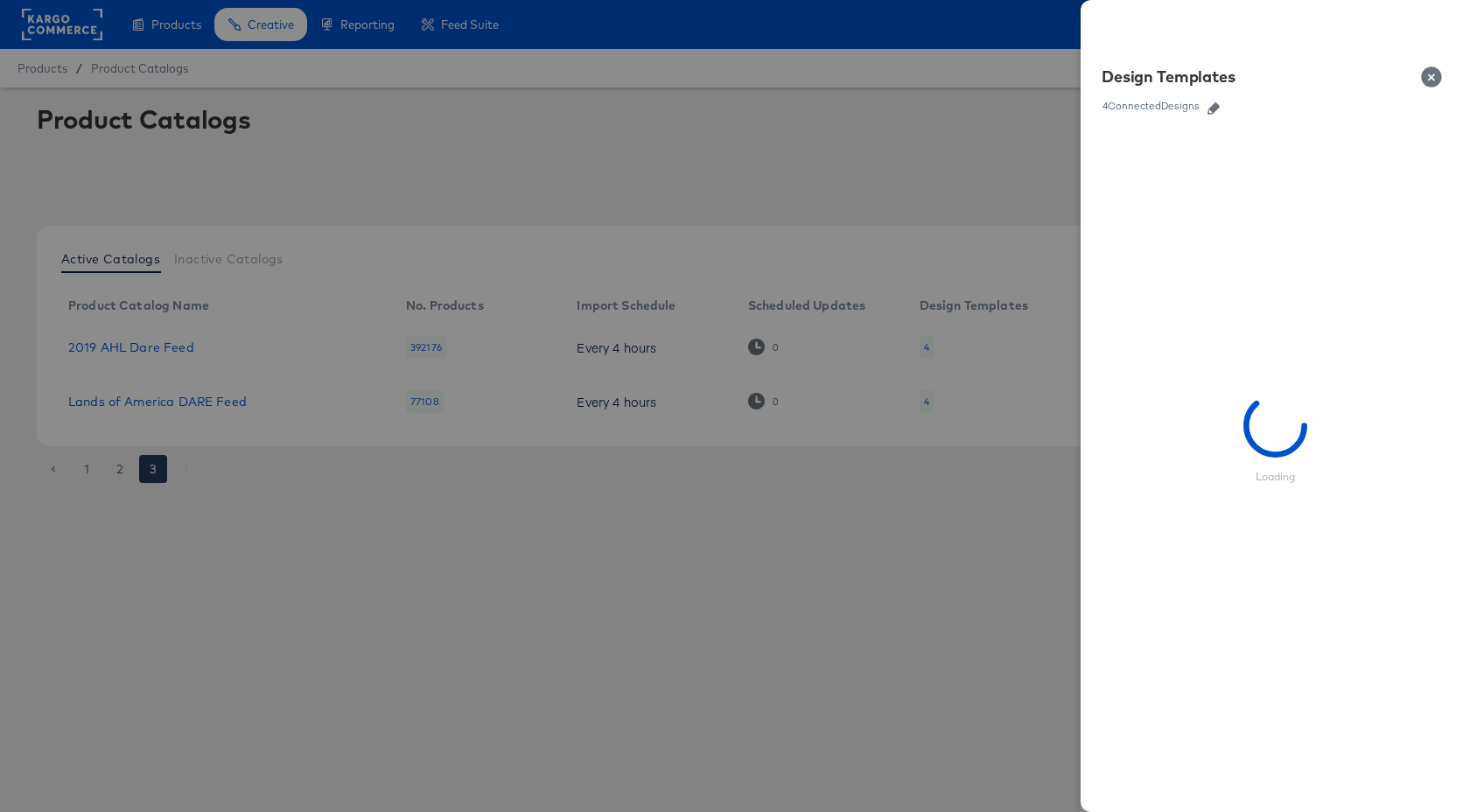
click at [1210, 113] on icon "button" at bounding box center [1214, 108] width 12 height 12
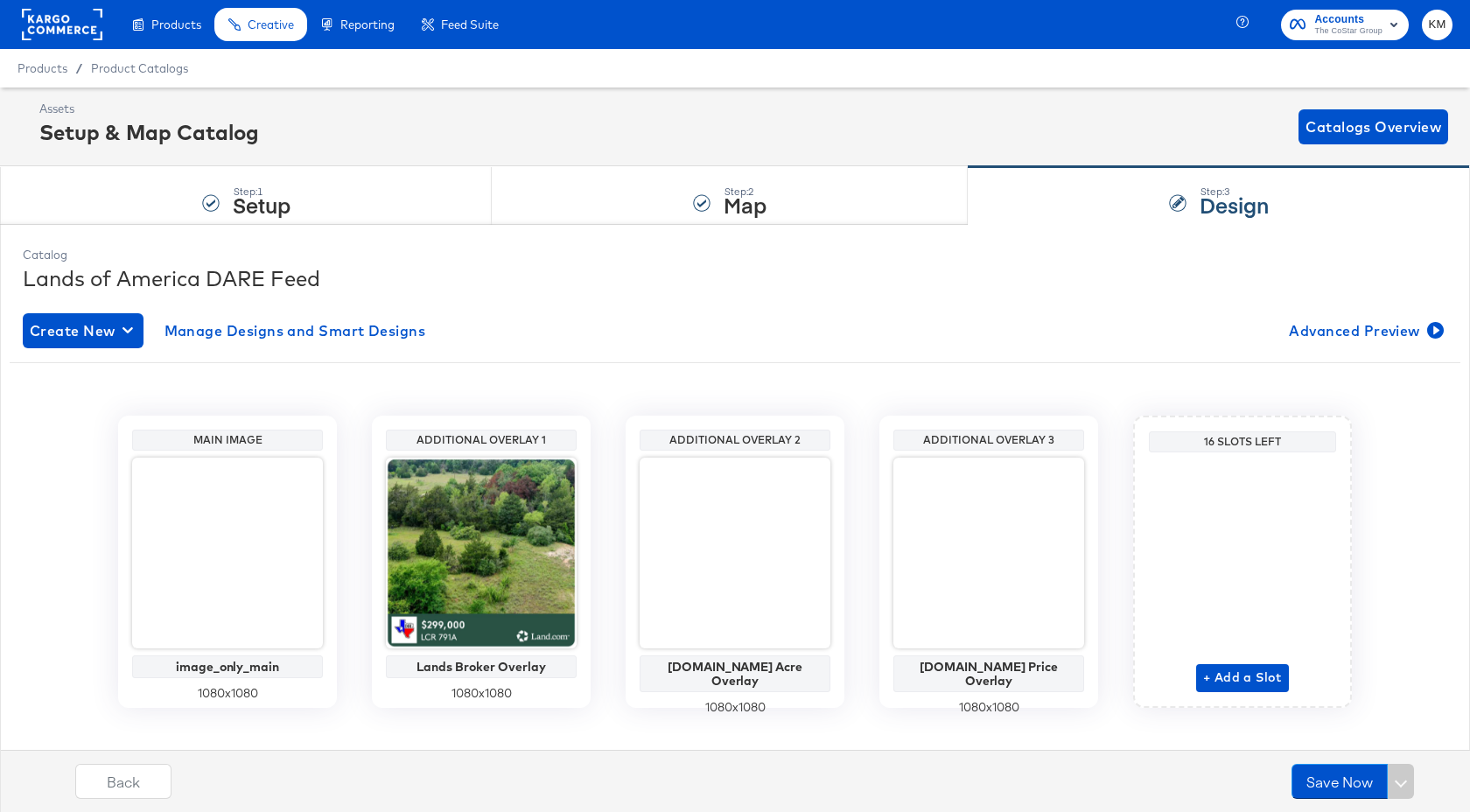
scroll to position [22, 0]
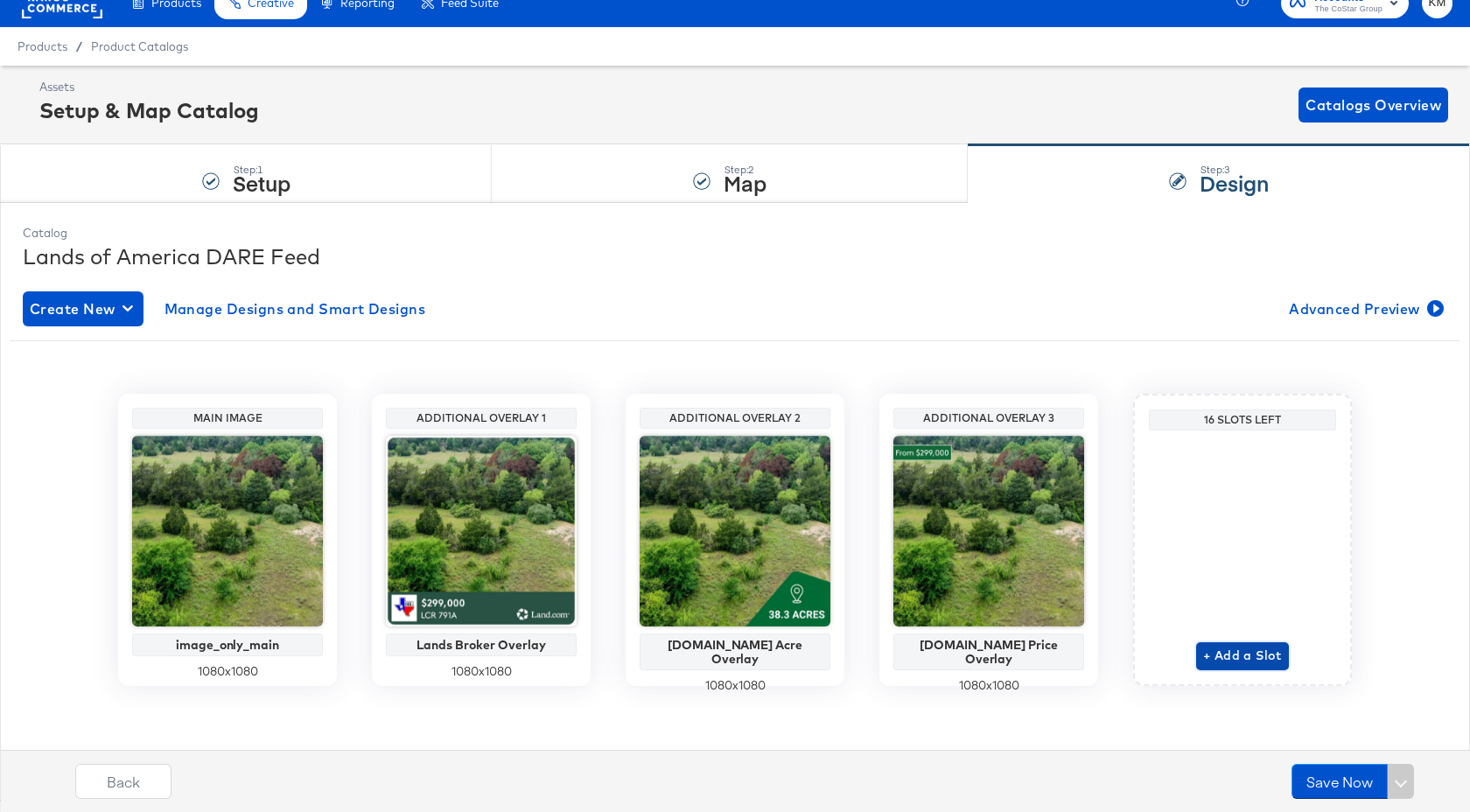
click at [1237, 650] on span "+ Add a Slot" at bounding box center [1242, 655] width 78 height 22
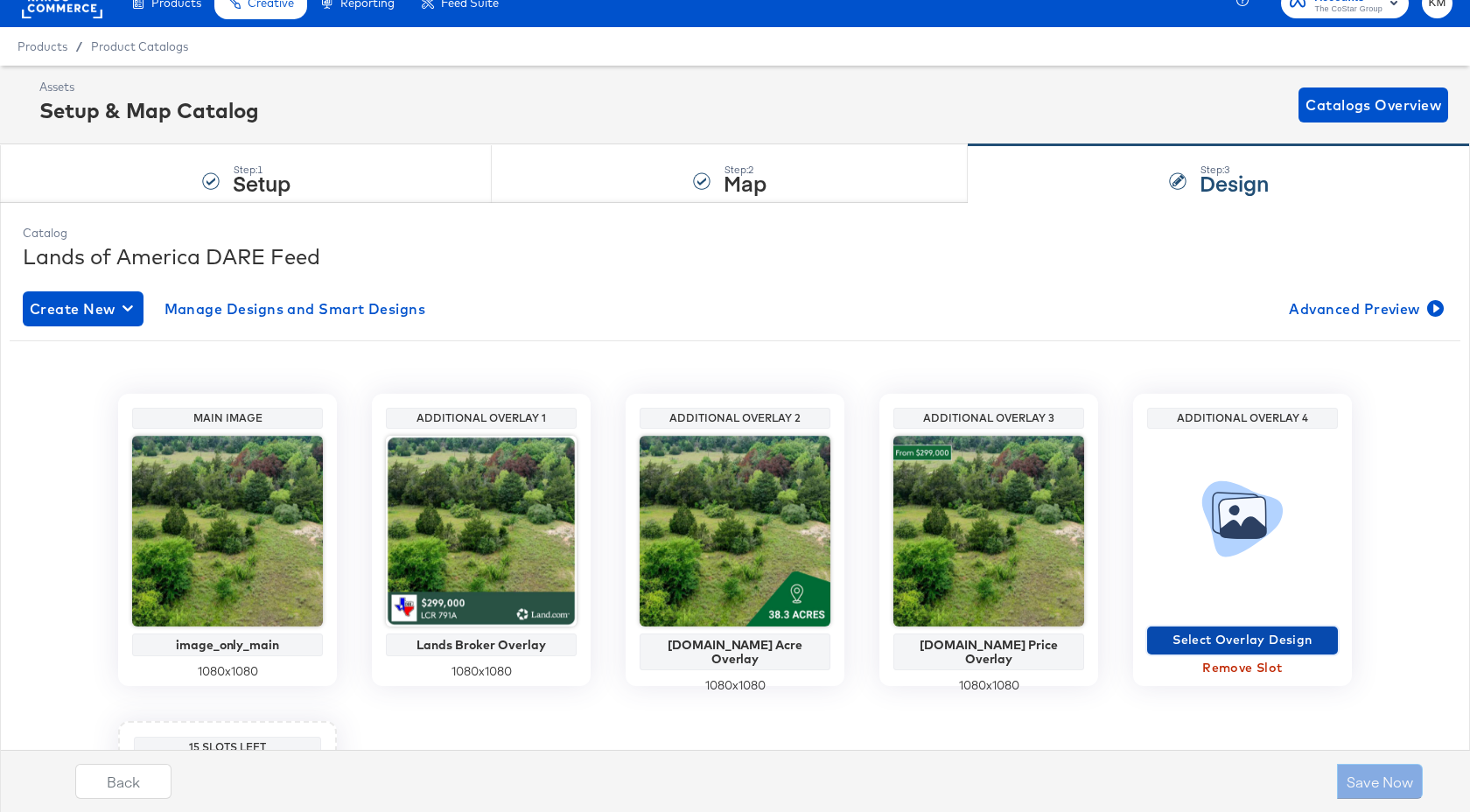
click at [1232, 641] on span "Select Overlay Design" at bounding box center [1243, 639] width 177 height 22
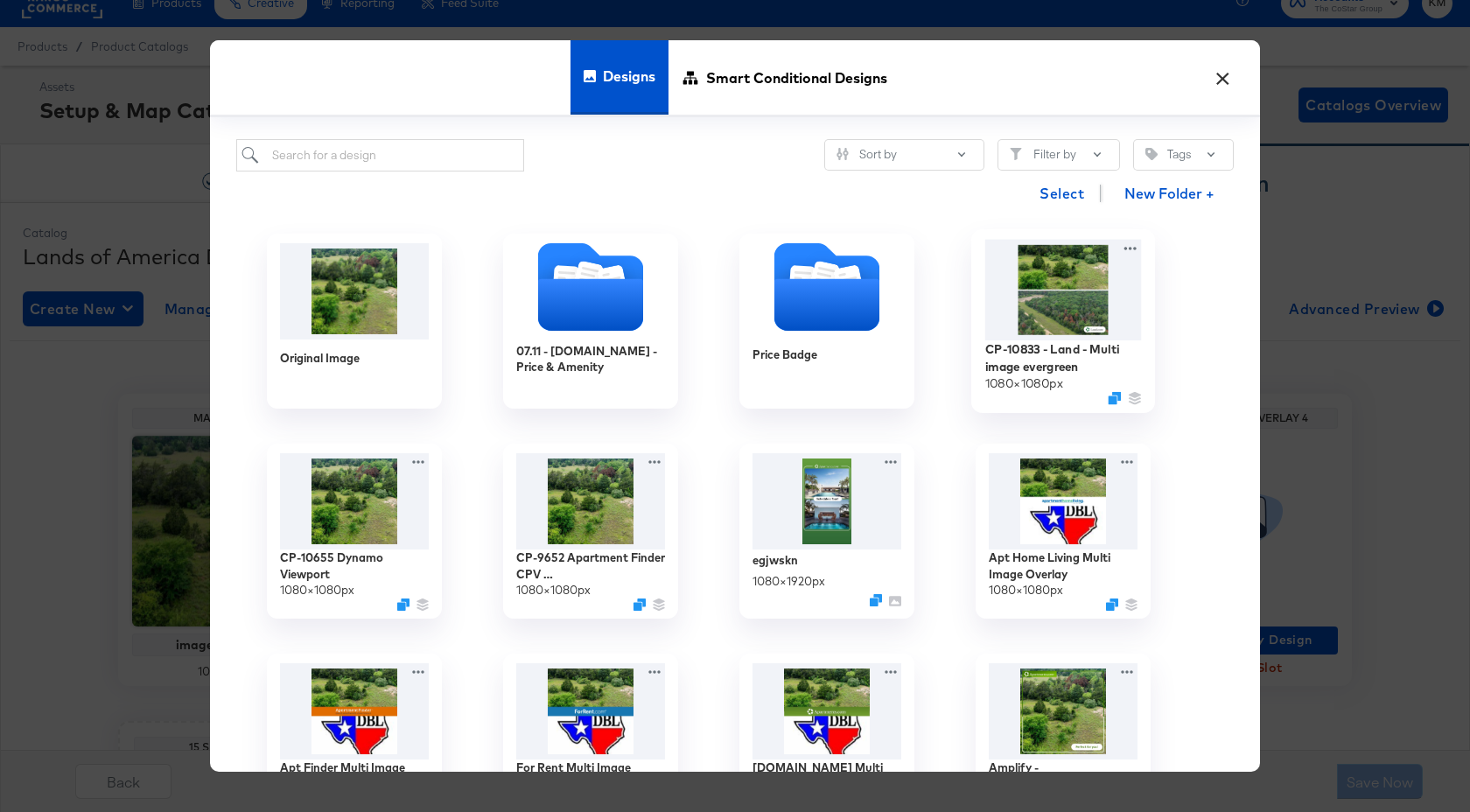
click at [1025, 292] on img at bounding box center [1064, 289] width 157 height 100
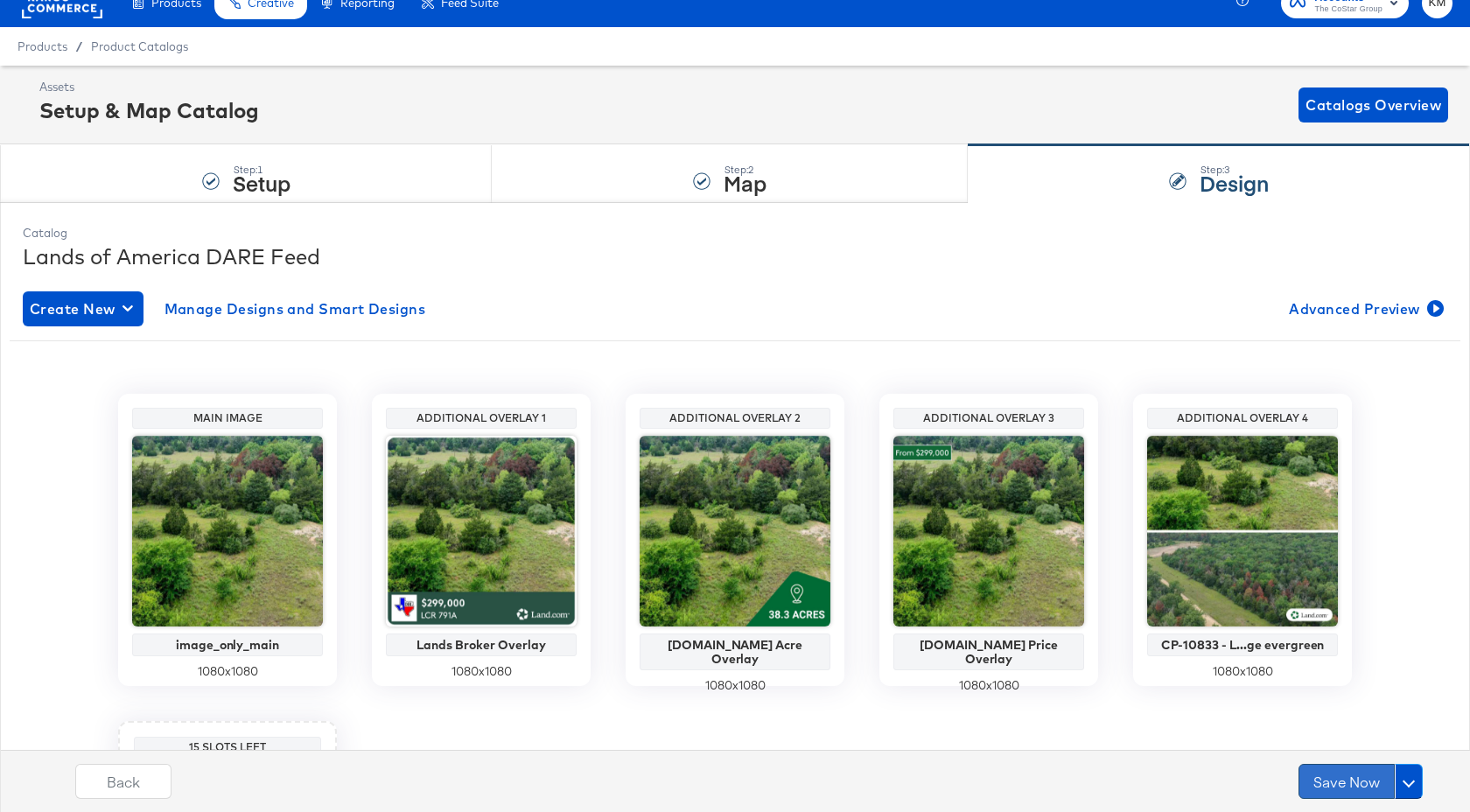
click at [1337, 784] on button "Save Now" at bounding box center [1346, 781] width 96 height 35
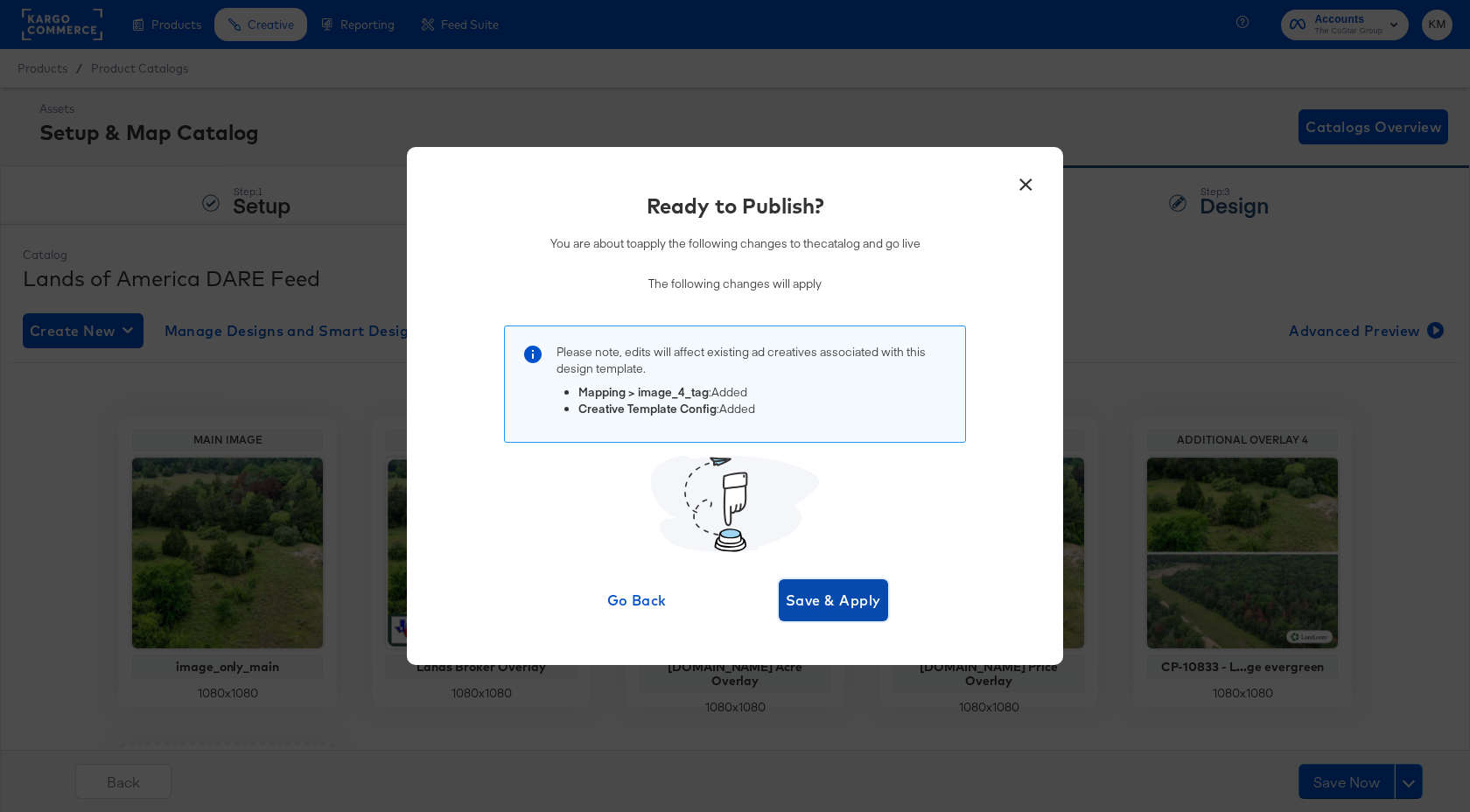
click at [869, 606] on span "Save & Apply" at bounding box center [833, 601] width 95 height 25
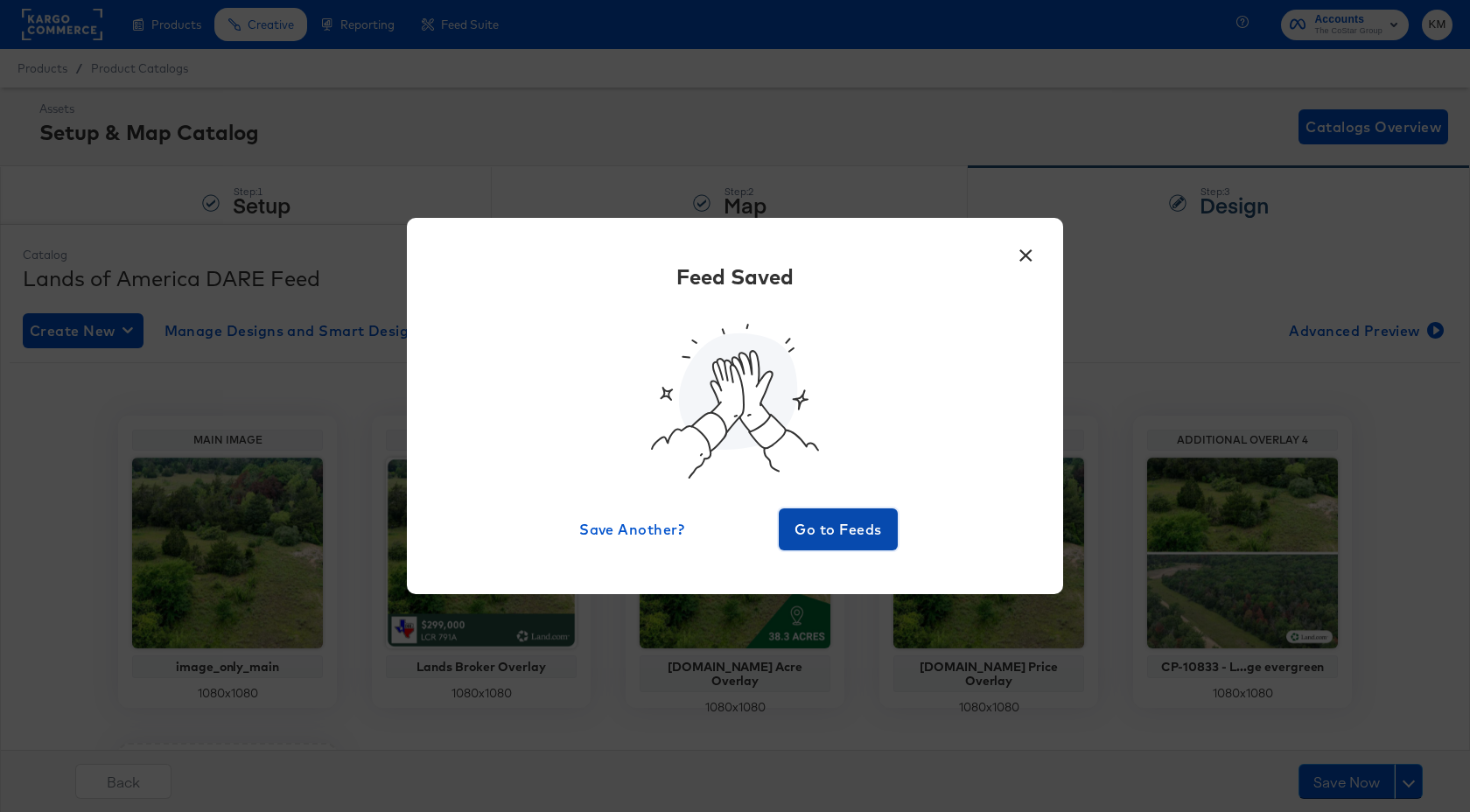
click at [859, 543] on button "Go to Feeds" at bounding box center [838, 529] width 119 height 42
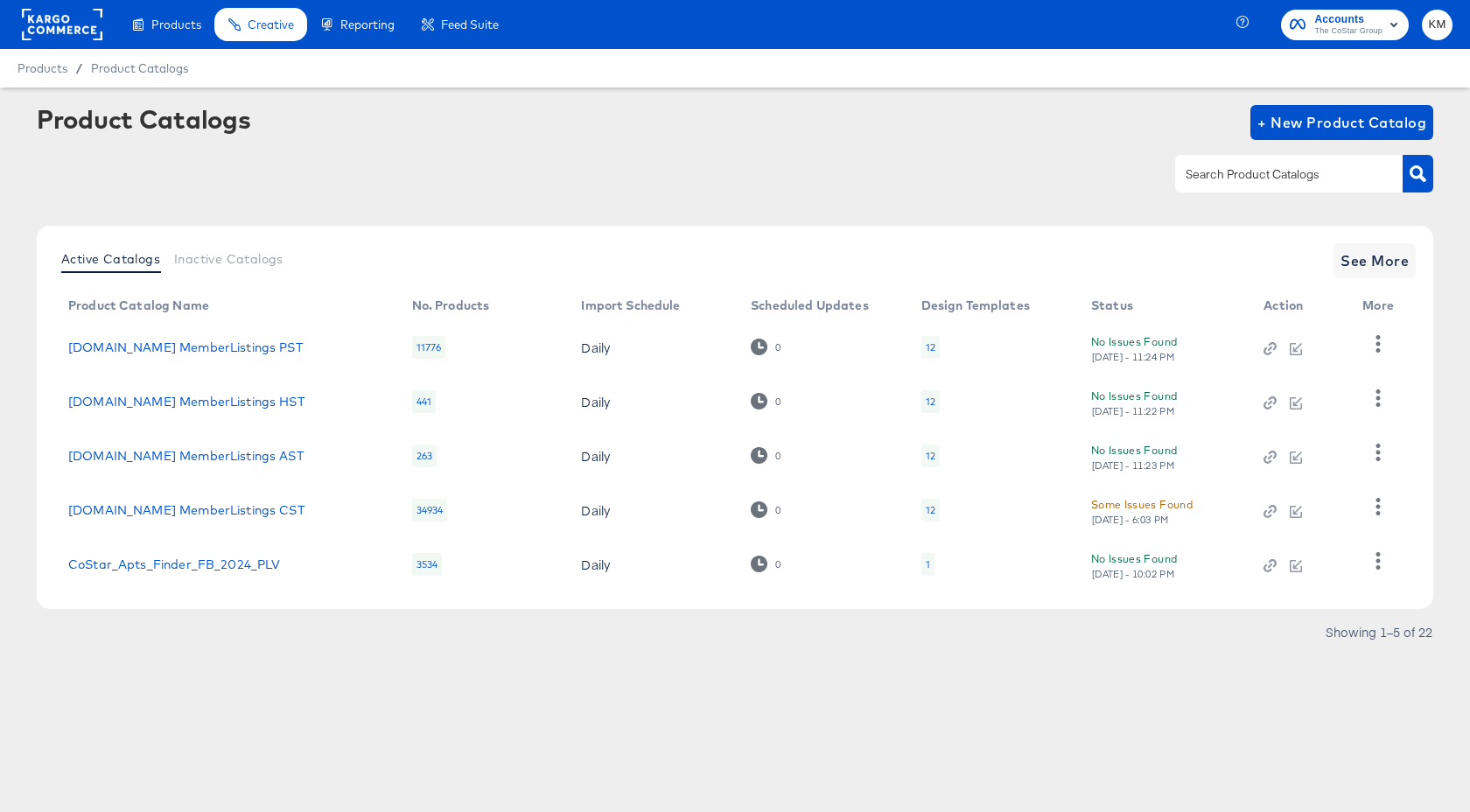
click at [69, 23] on rect at bounding box center [62, 25] width 80 height 32
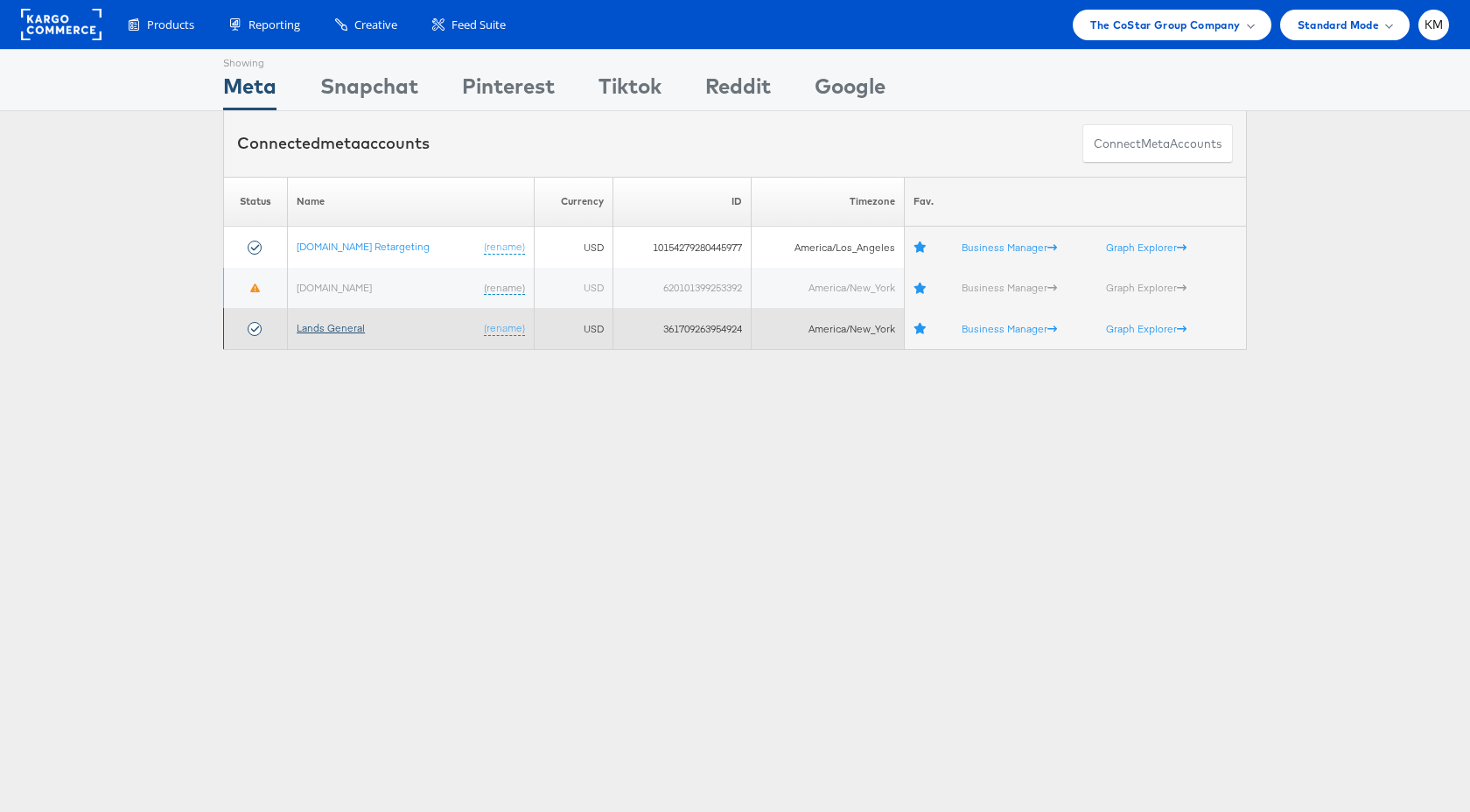
click at [331, 328] on link "Lands General" at bounding box center [330, 328] width 68 height 13
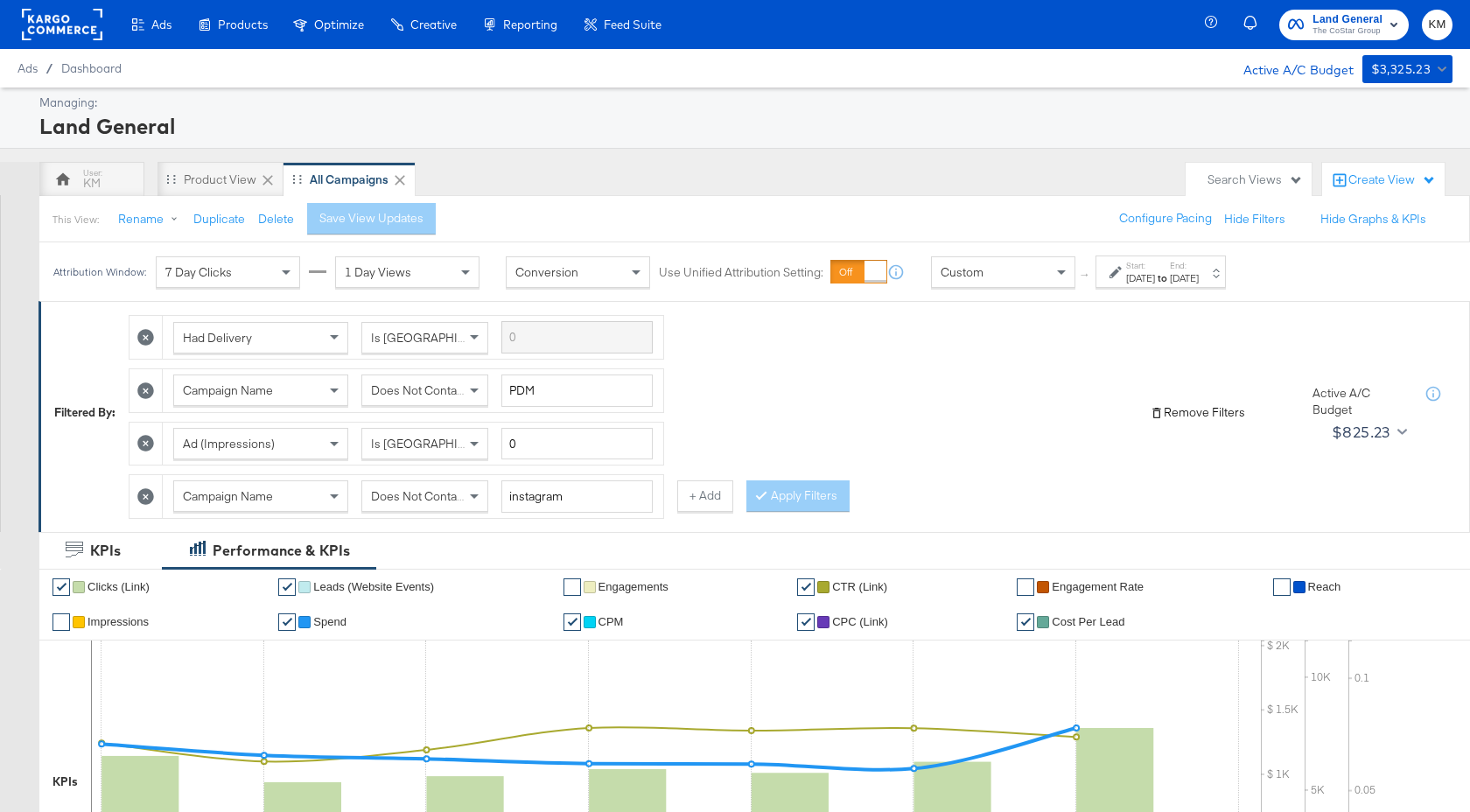
click at [1165, 419] on button "Remove Filters" at bounding box center [1198, 412] width 95 height 17
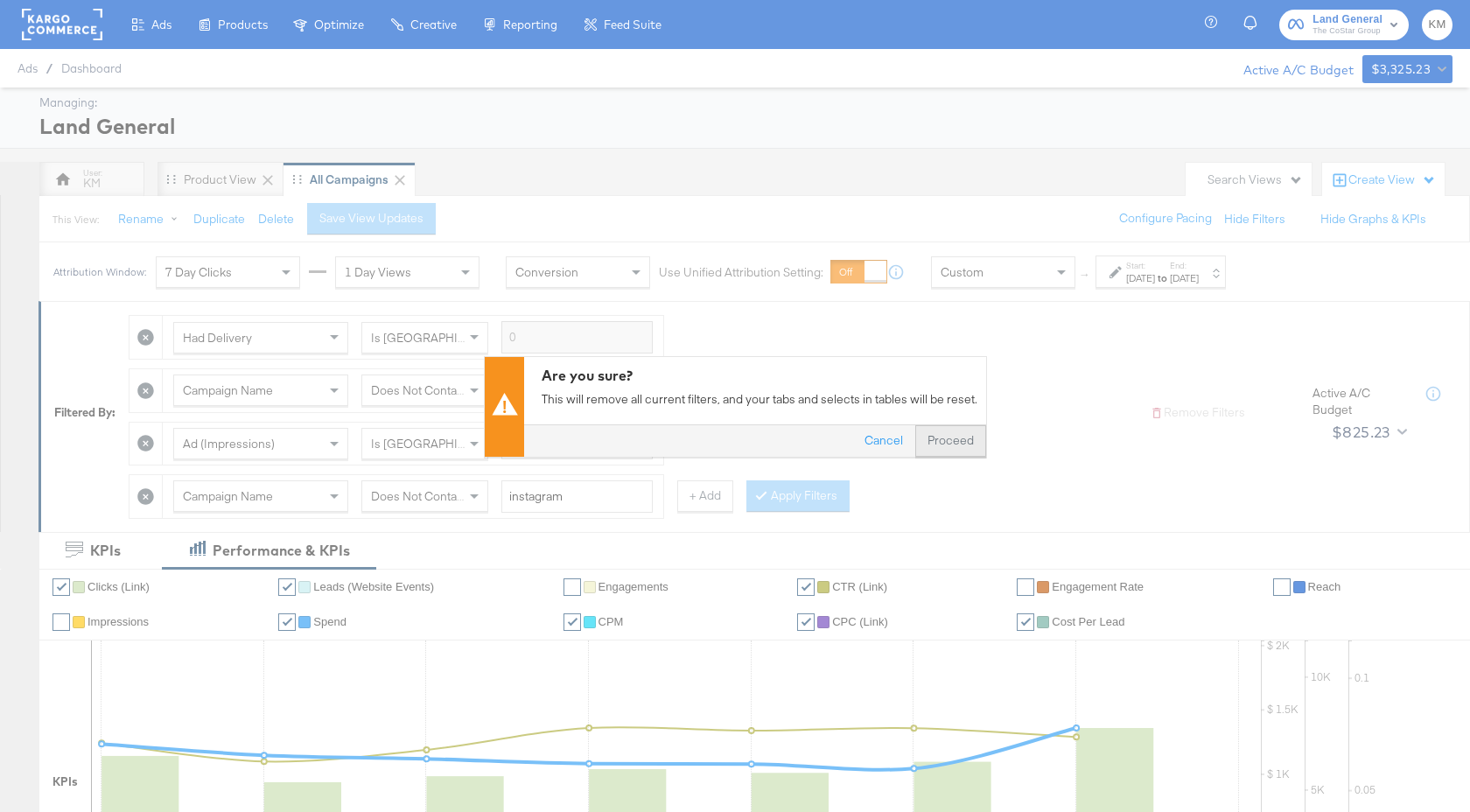
click at [957, 435] on button "Proceed" at bounding box center [950, 440] width 70 height 32
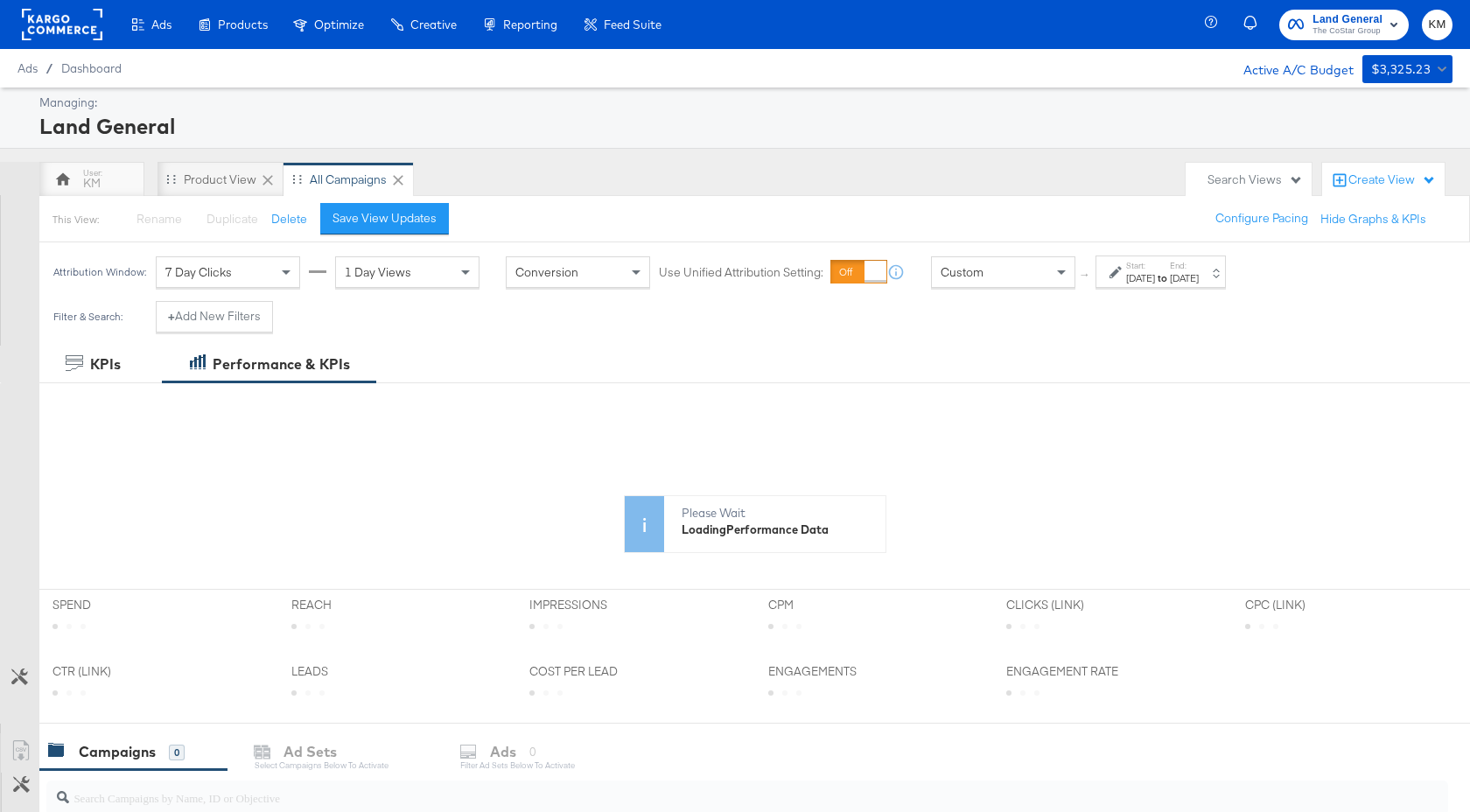
click at [1156, 279] on div "Aug 19th 2024" at bounding box center [1141, 278] width 29 height 14
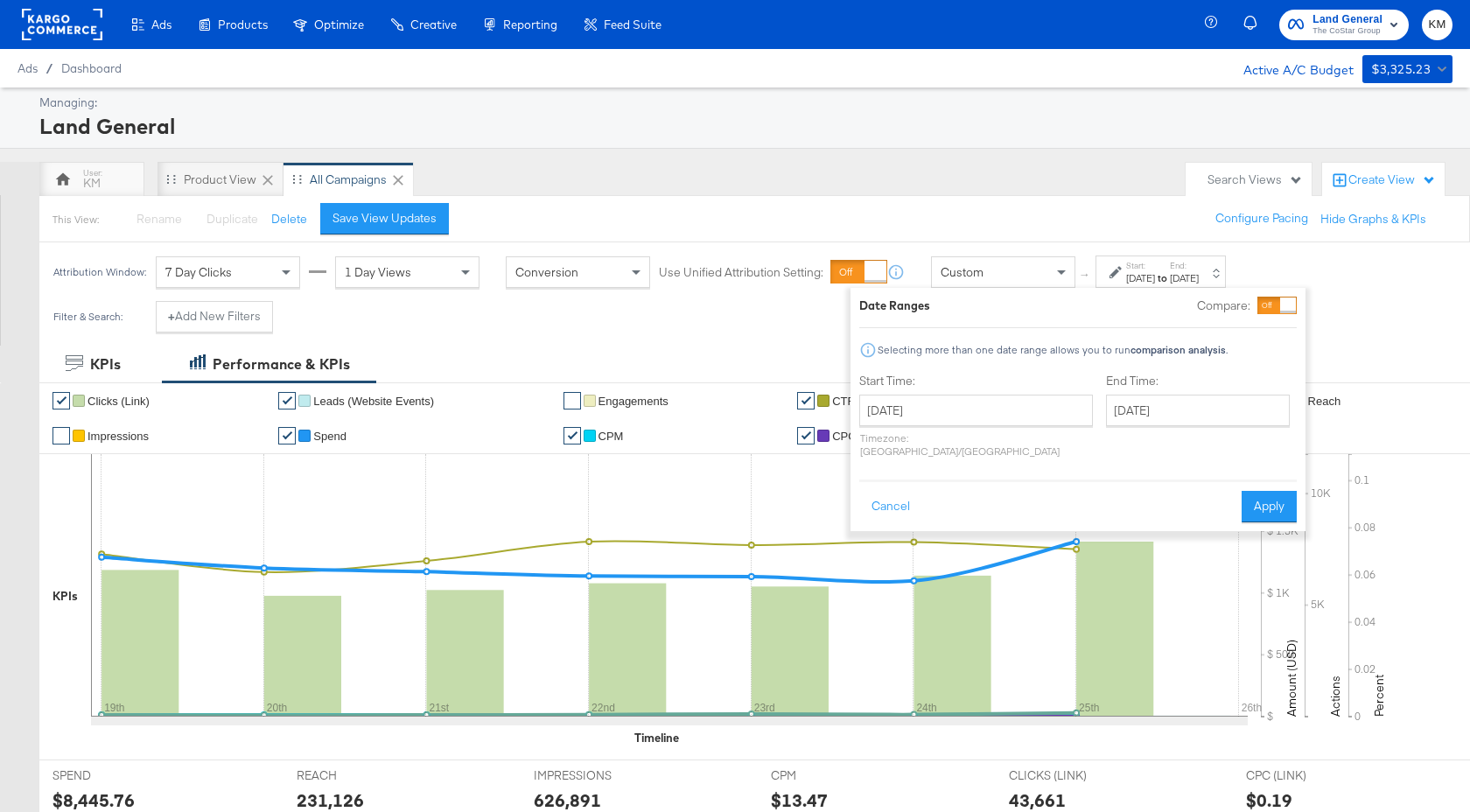
click at [984, 428] on div "August 19th 2024 ‹ August 2024 › Su Mo Tu We Th Fr Sa 28 29 30 31 1 2 3 4 5 6 7…" at bounding box center [976, 426] width 233 height 63
click at [896, 498] on button "Cancel" at bounding box center [891, 506] width 63 height 32
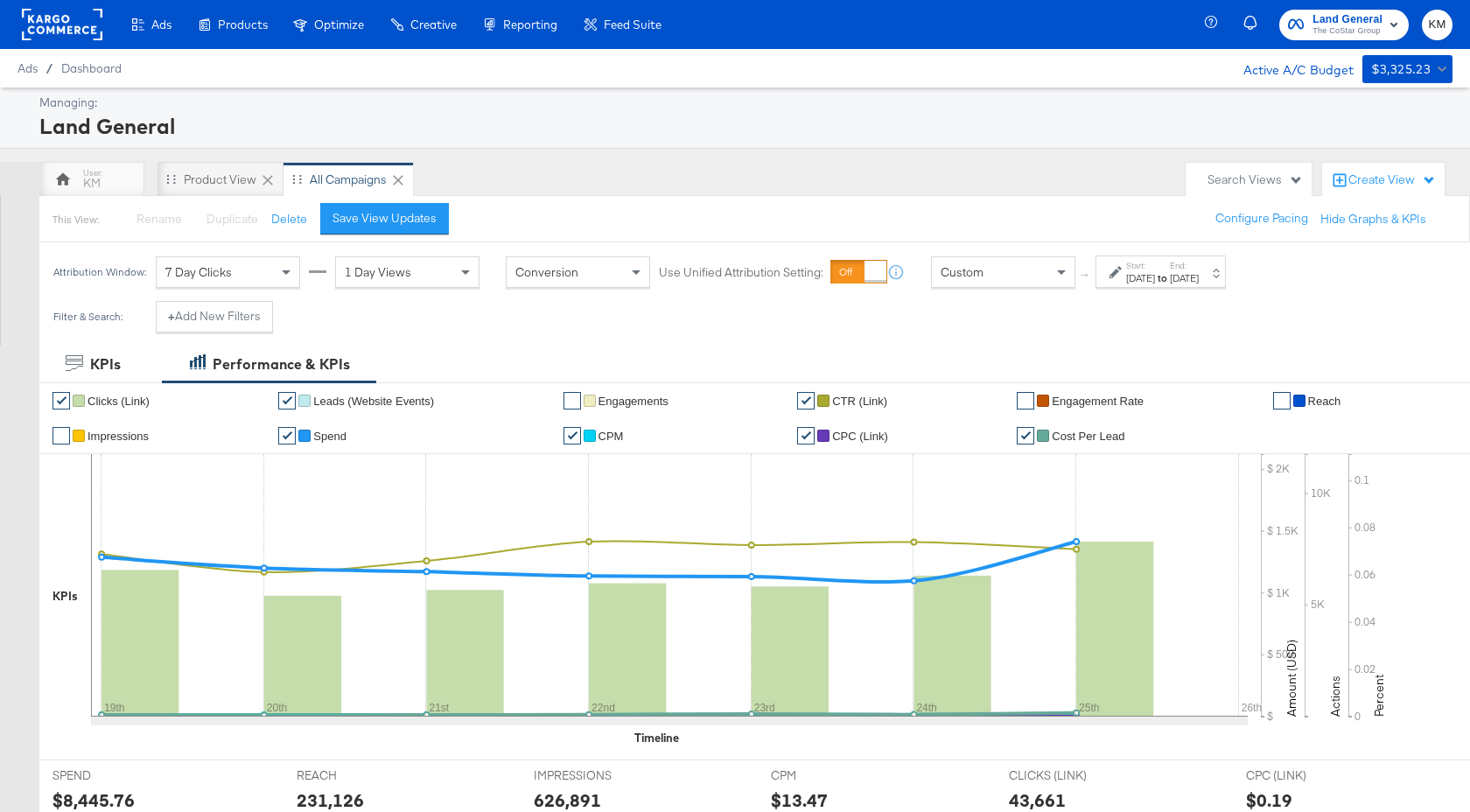
click at [1040, 265] on div "Custom" at bounding box center [1003, 272] width 143 height 30
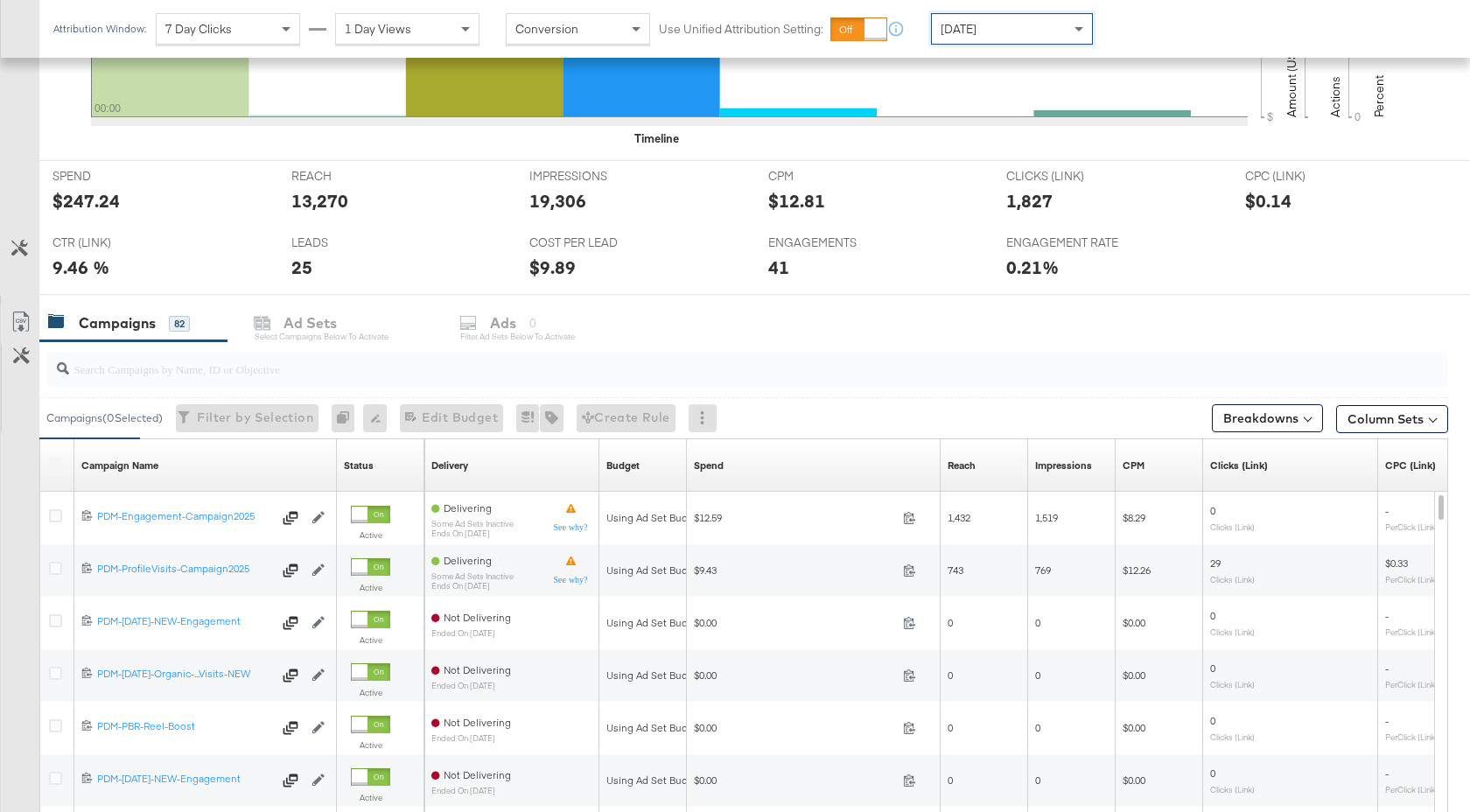
scroll to position [650, 0]
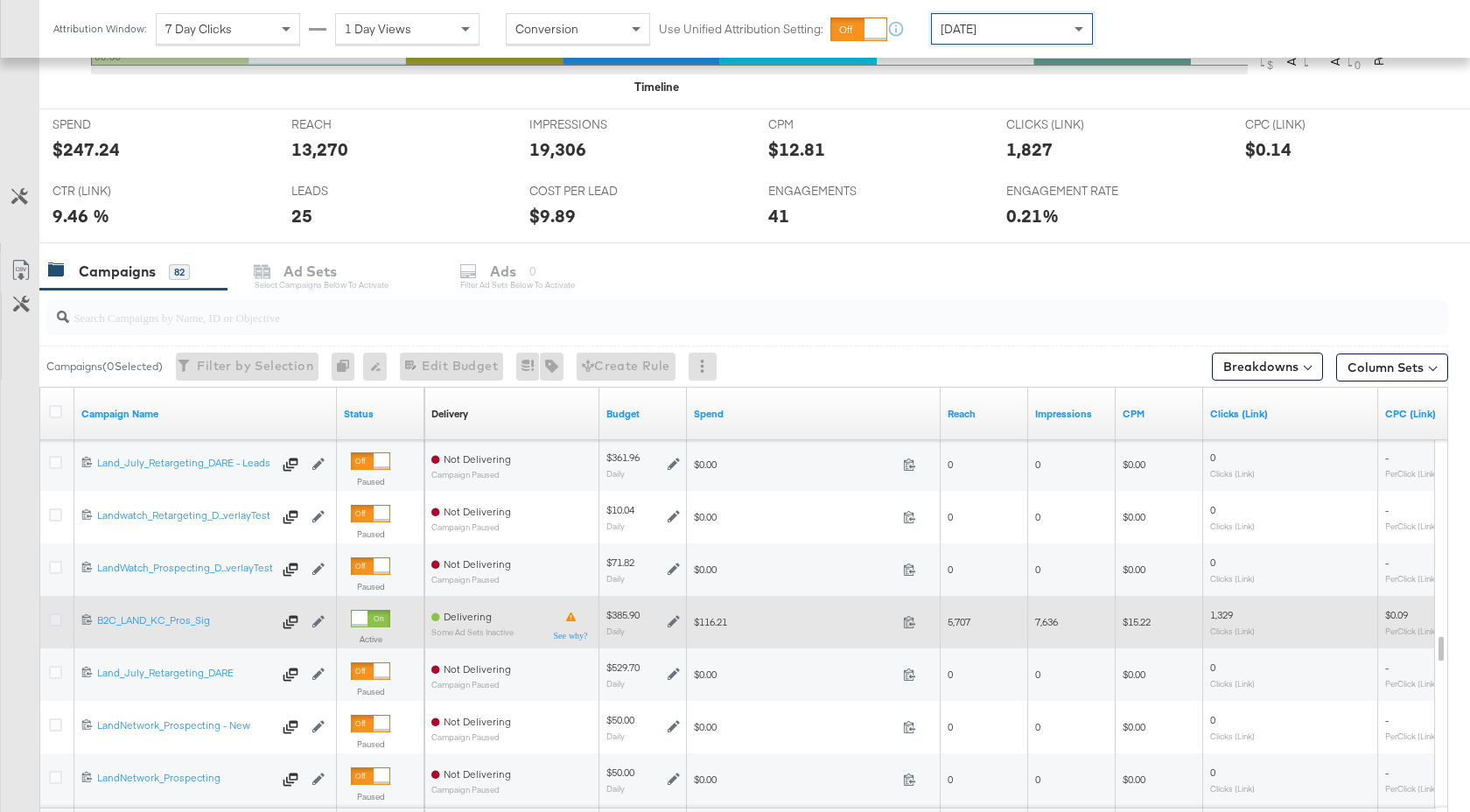
click at [55, 617] on icon at bounding box center [55, 619] width 13 height 13
click at [0, 0] on input "checkbox" at bounding box center [0, 0] width 0 height 0
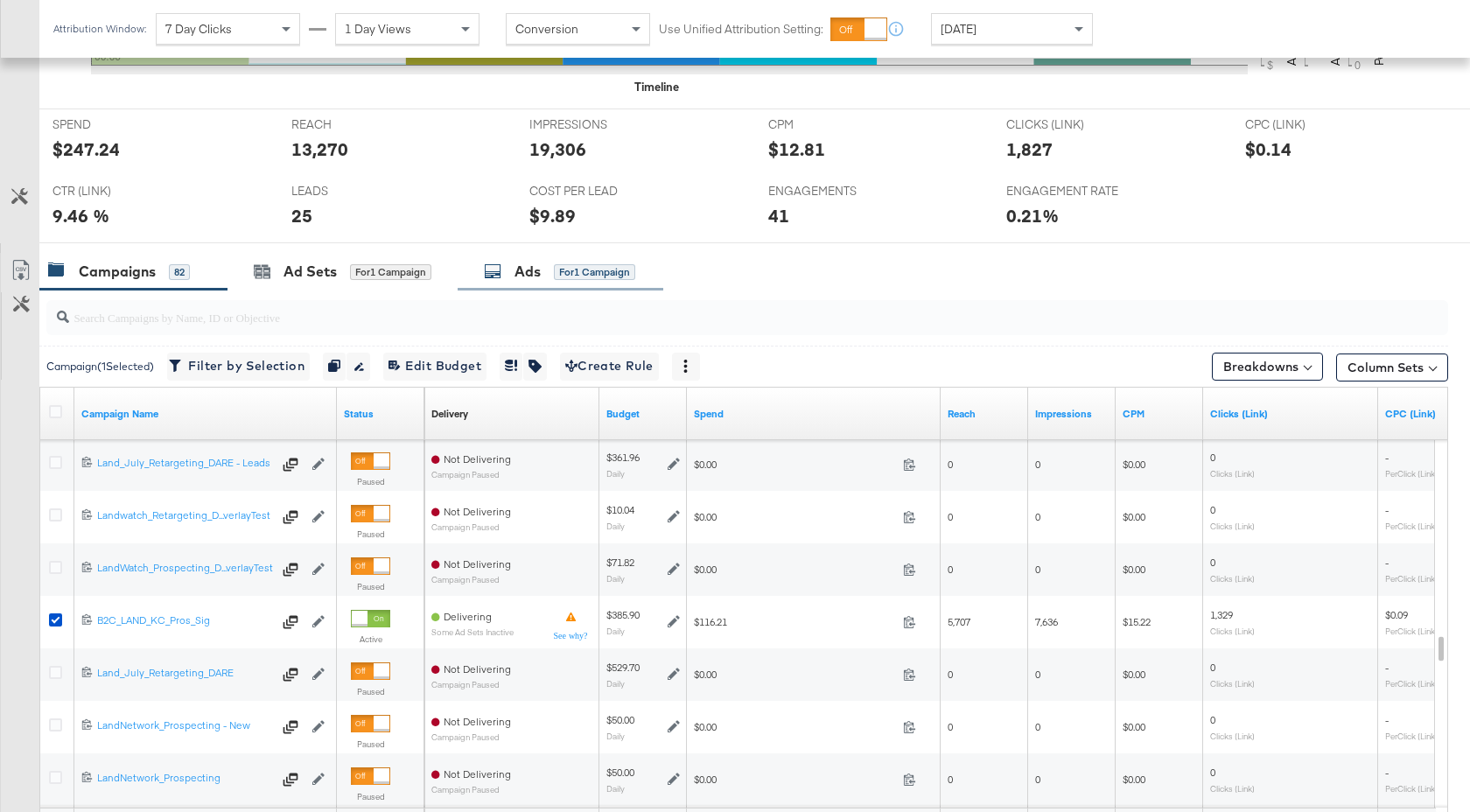
click at [527, 268] on div "Ads" at bounding box center [528, 271] width 26 height 20
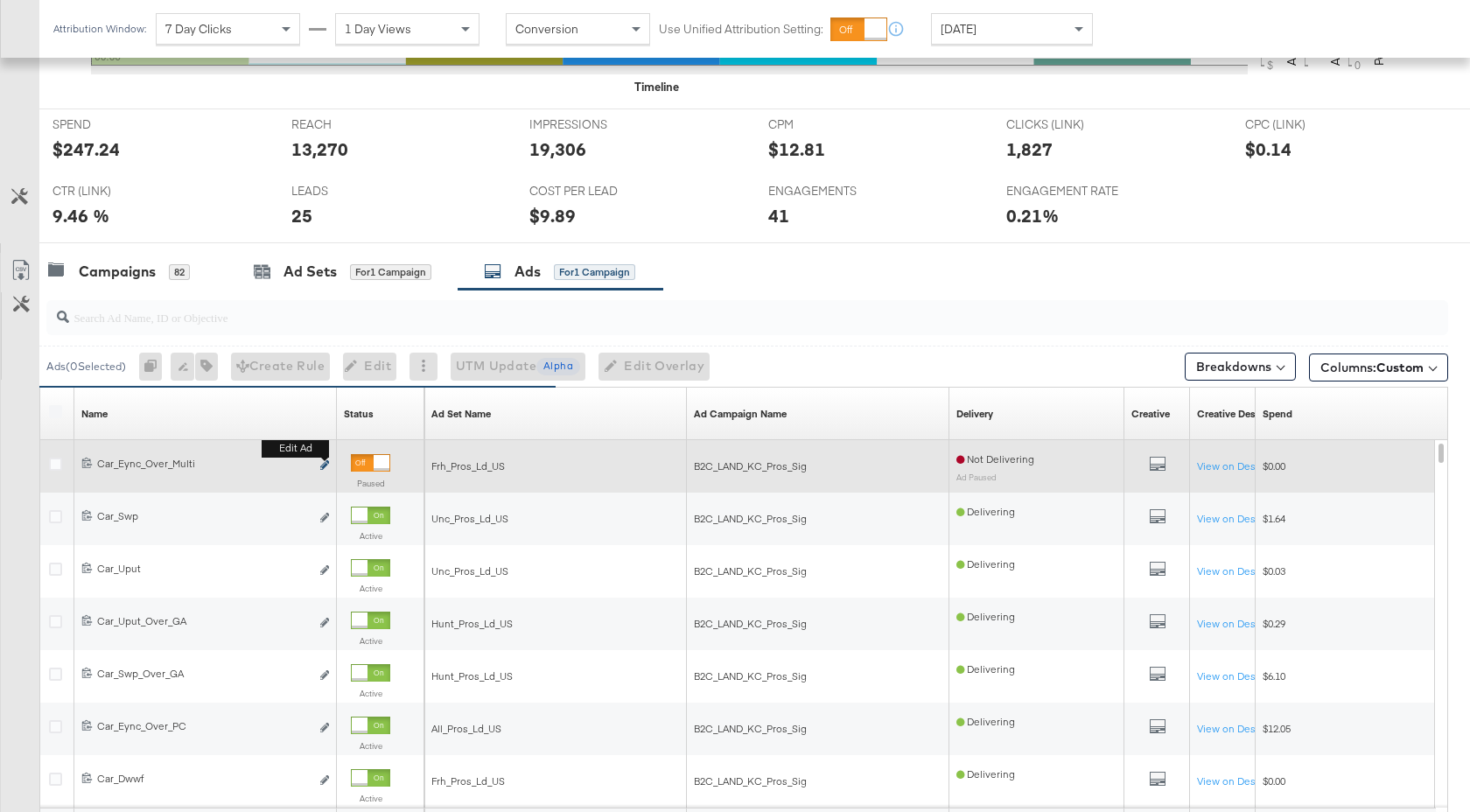
click at [326, 466] on icon "link" at bounding box center [325, 465] width 9 height 10
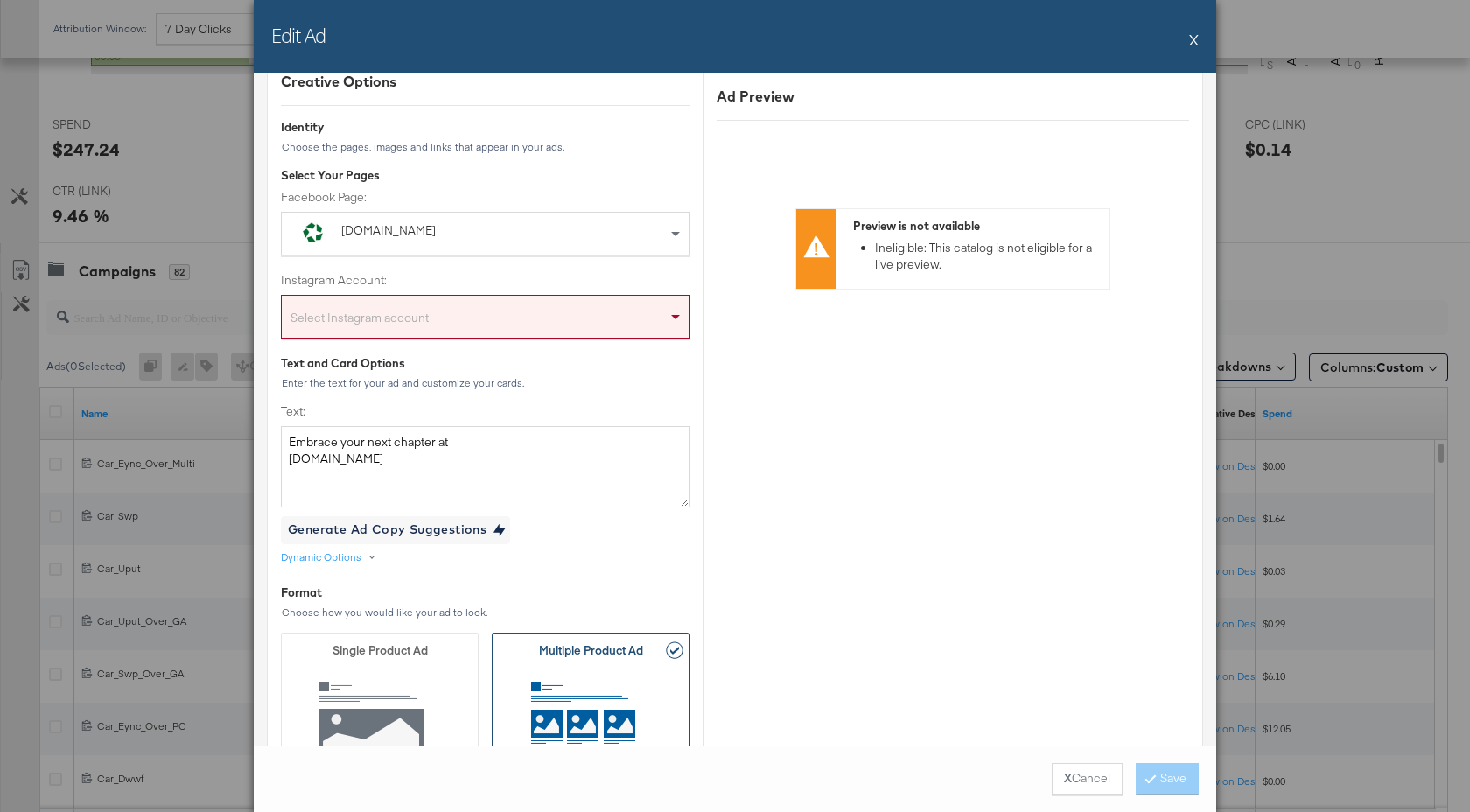
scroll to position [58, 0]
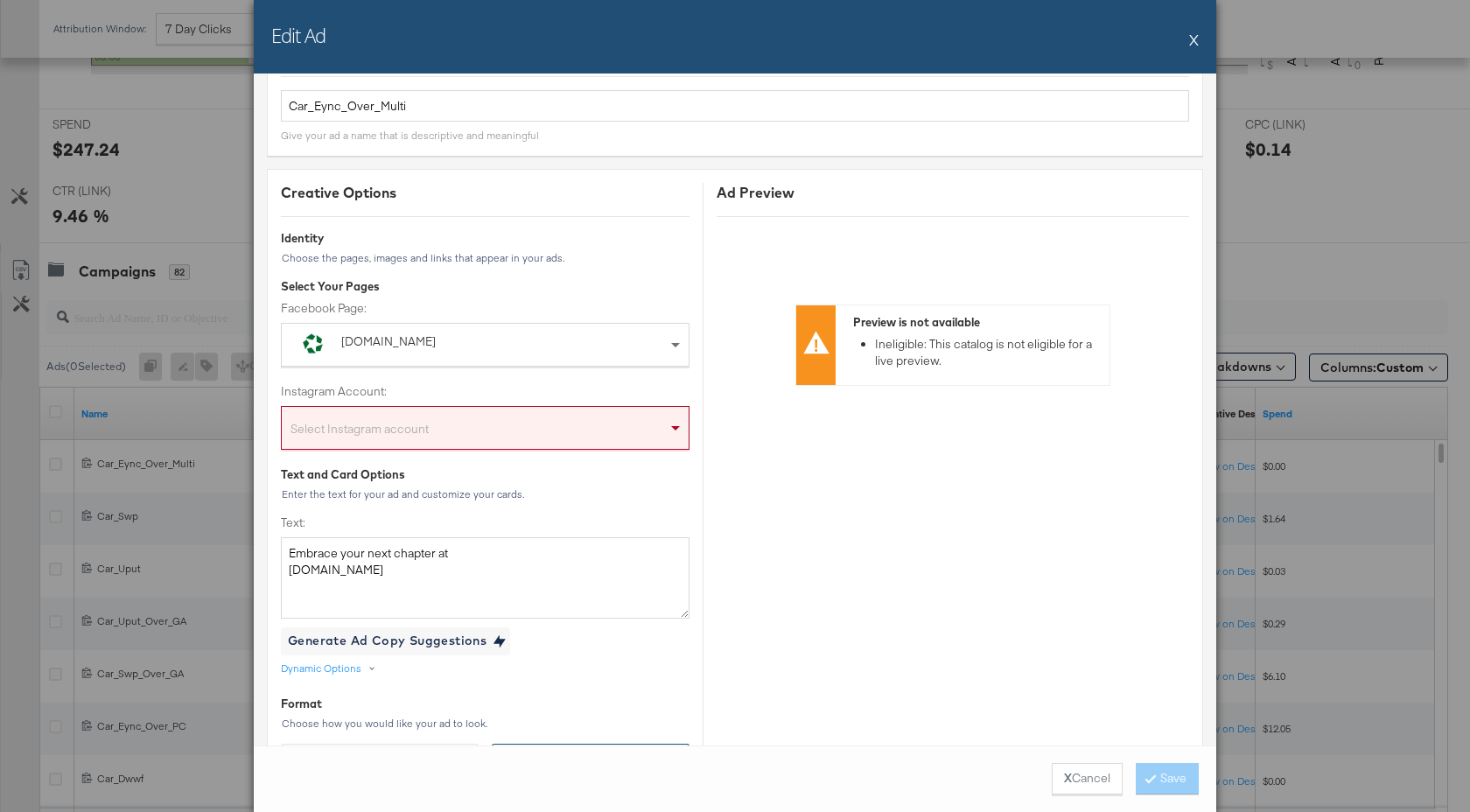
click at [502, 432] on div "Select Instagram account" at bounding box center [485, 432] width 407 height 35
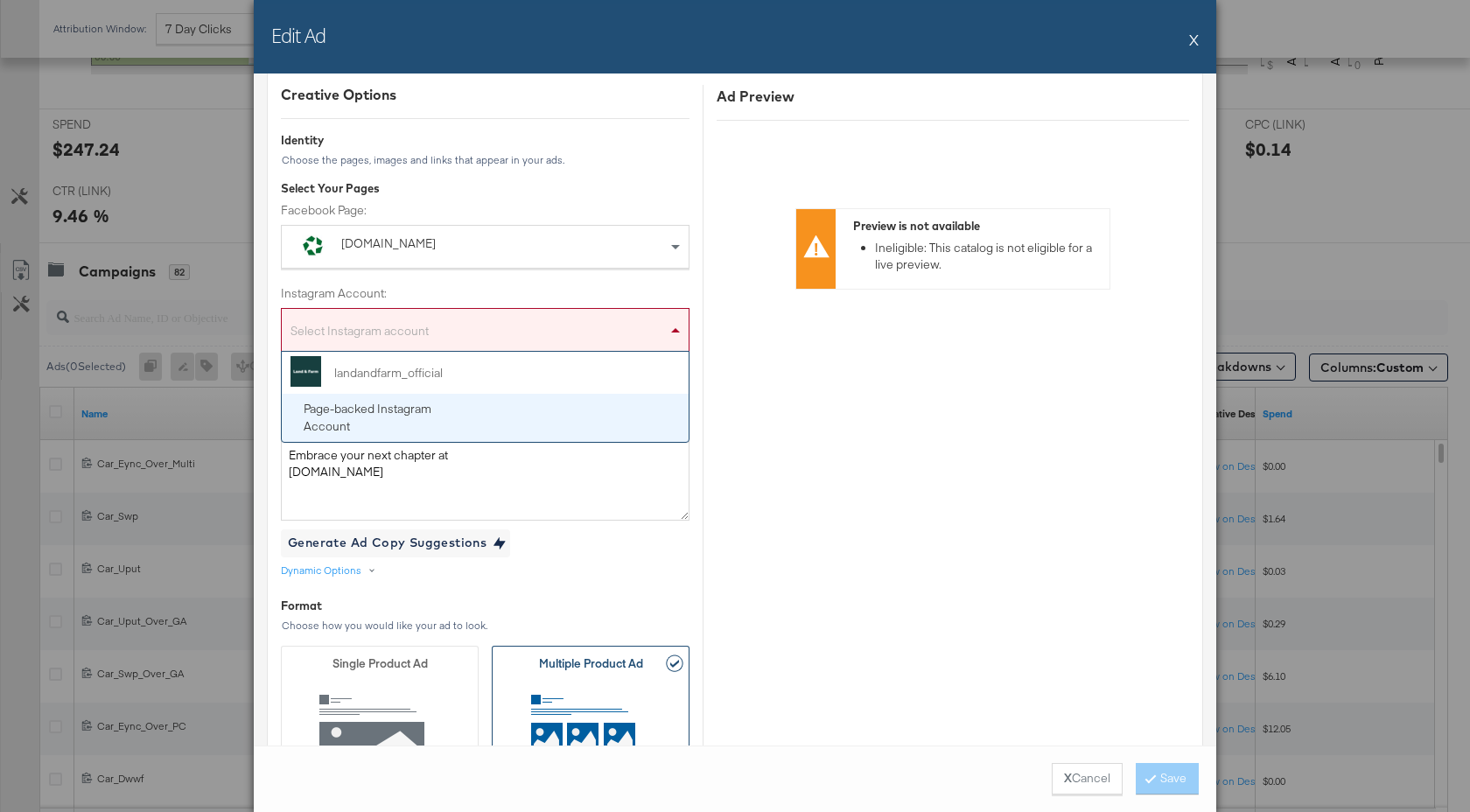
scroll to position [200, 0]
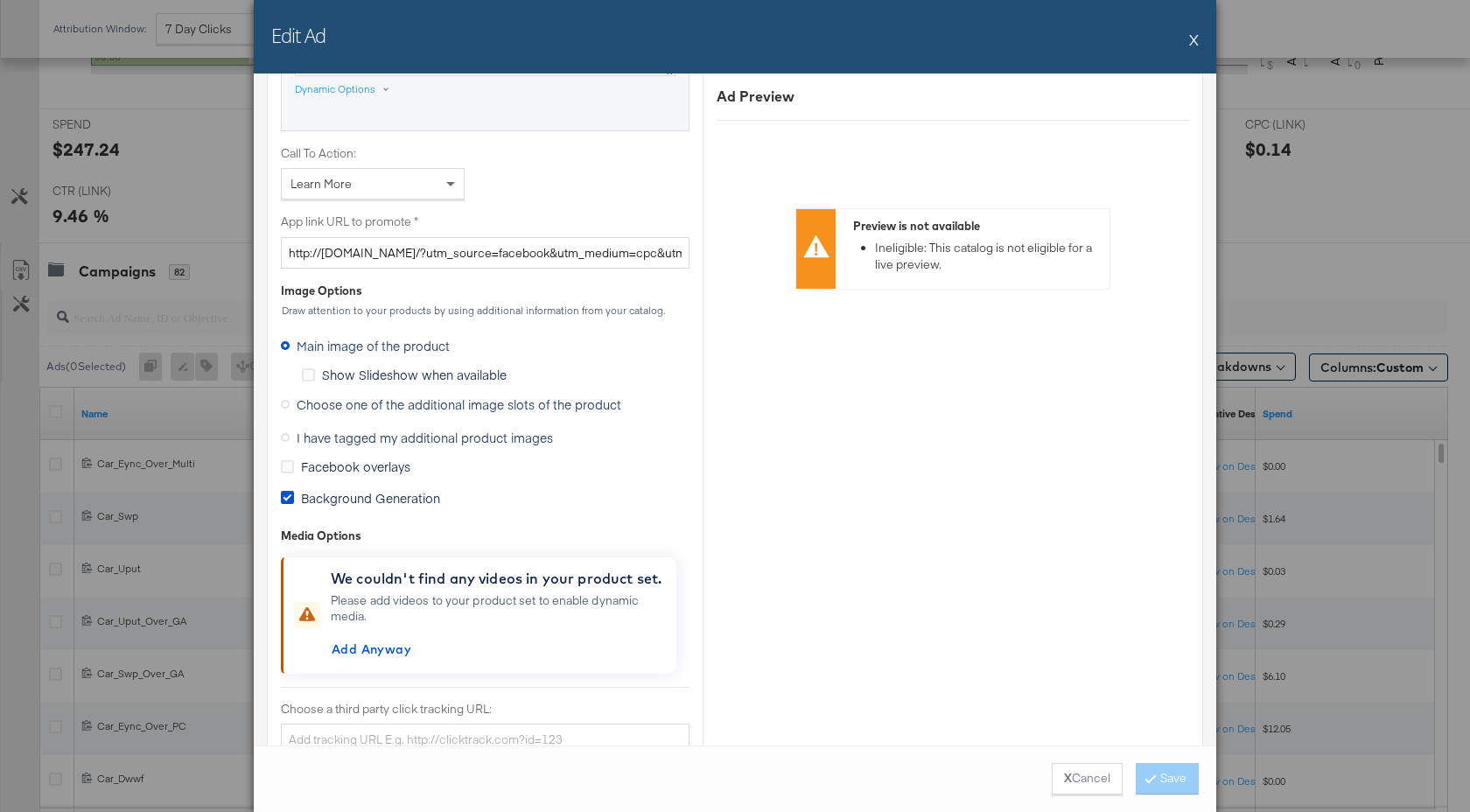
scroll to position [1445, 0]
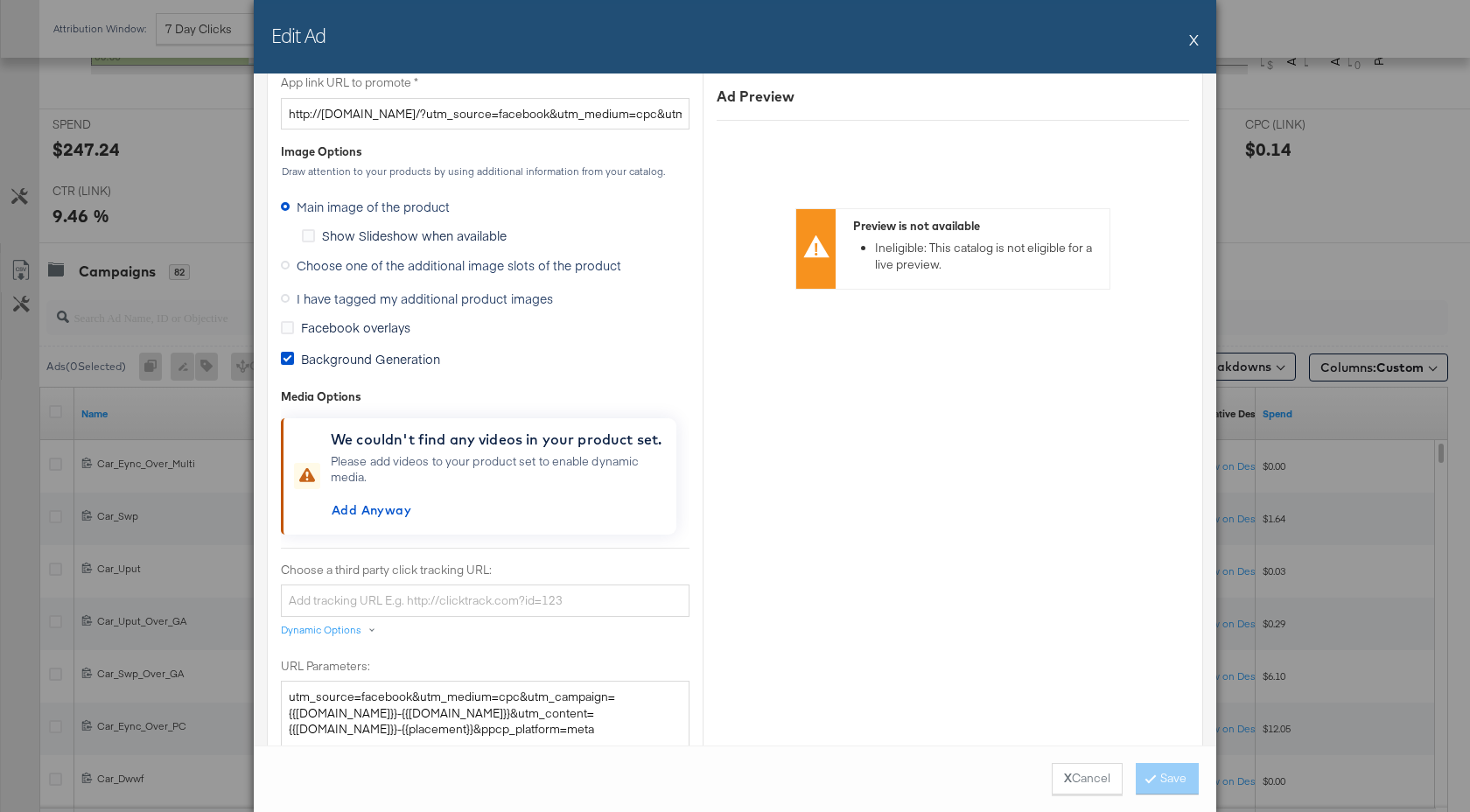
click at [446, 270] on span "Choose one of the additional image slots of the product" at bounding box center [459, 265] width 325 height 18
click at [0, 0] on input "Choose one of the additional image slots of the product" at bounding box center [0, 0] width 0 height 0
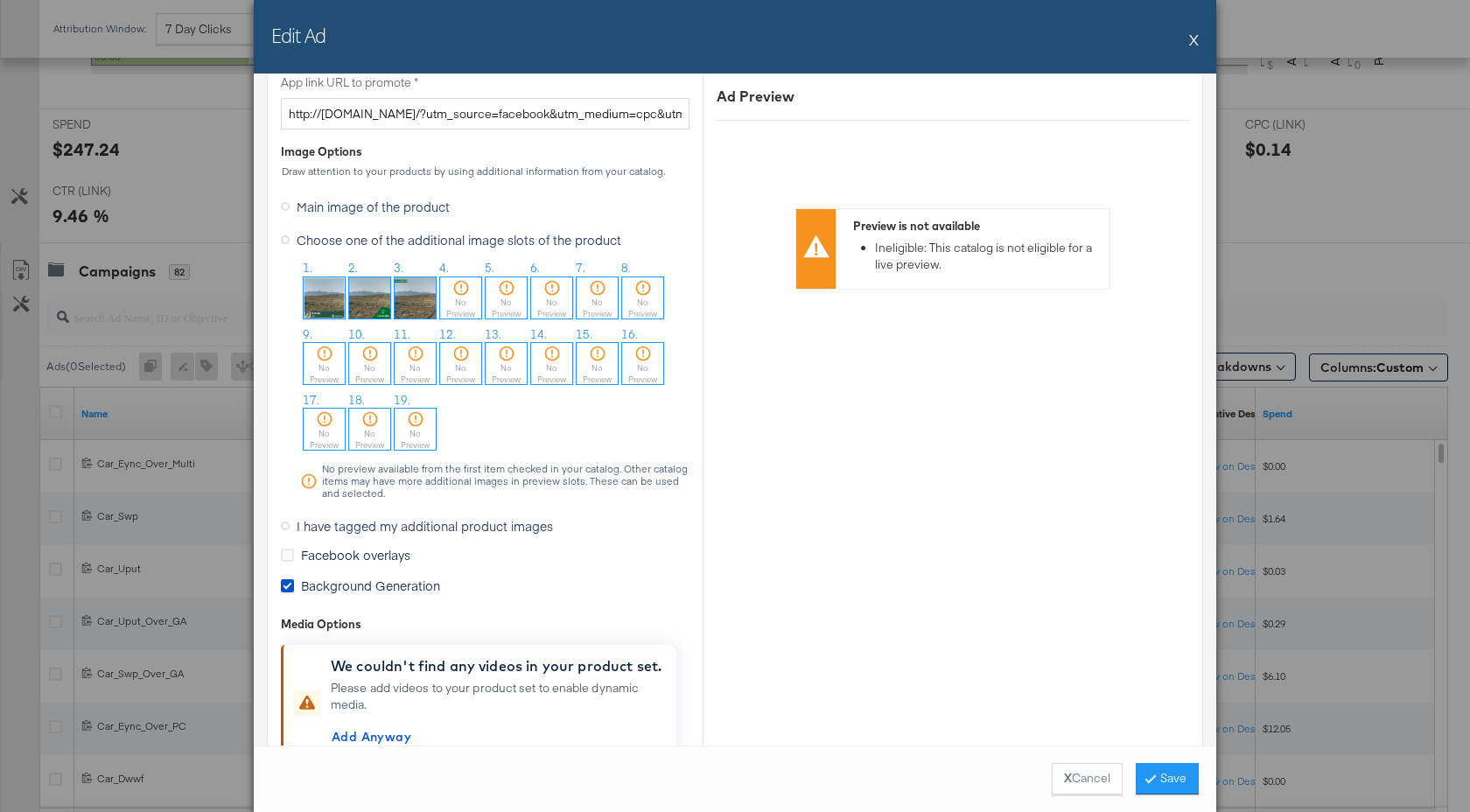
click at [455, 306] on div "No Preview" at bounding box center [461, 308] width 41 height 23
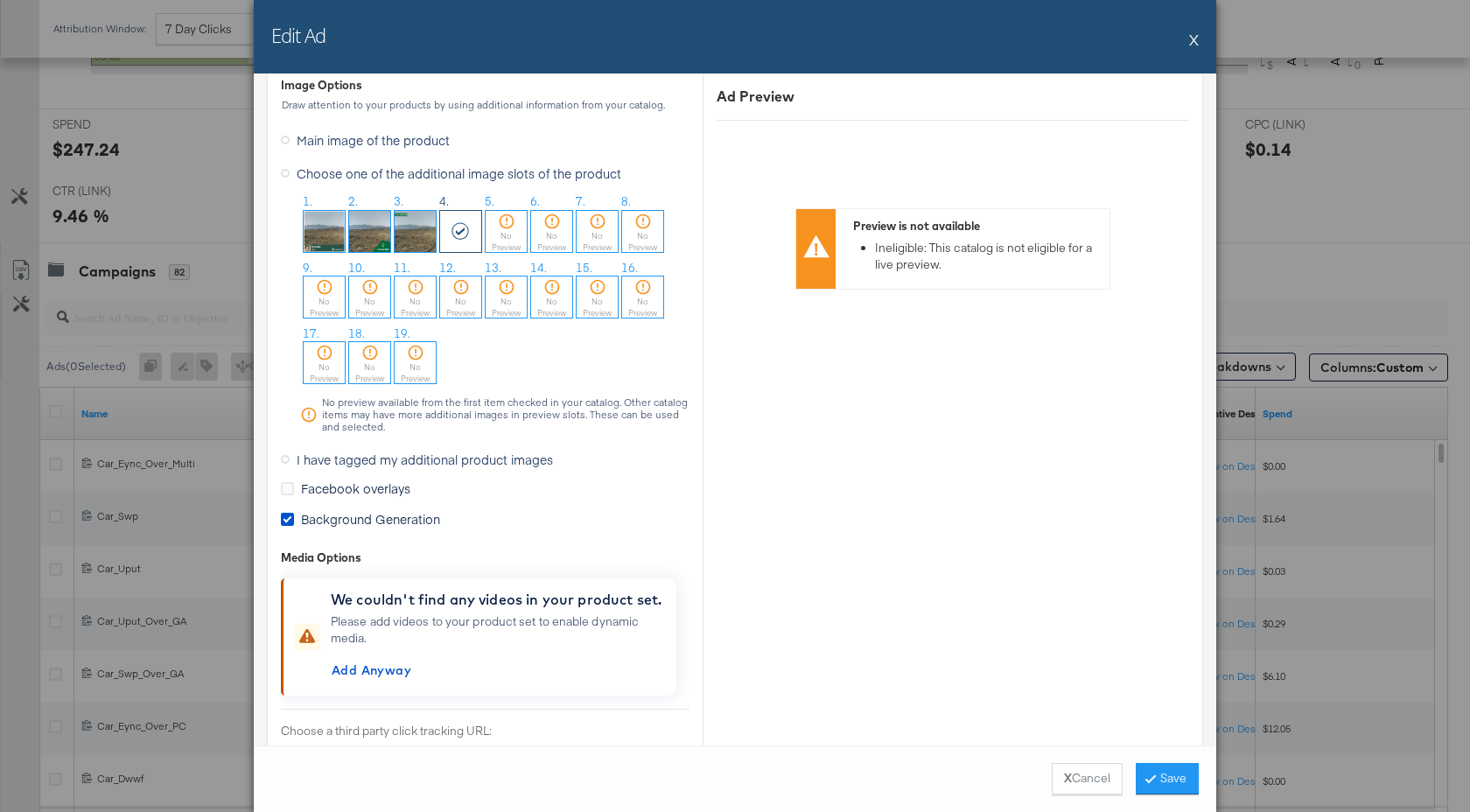
scroll to position [1657, 0]
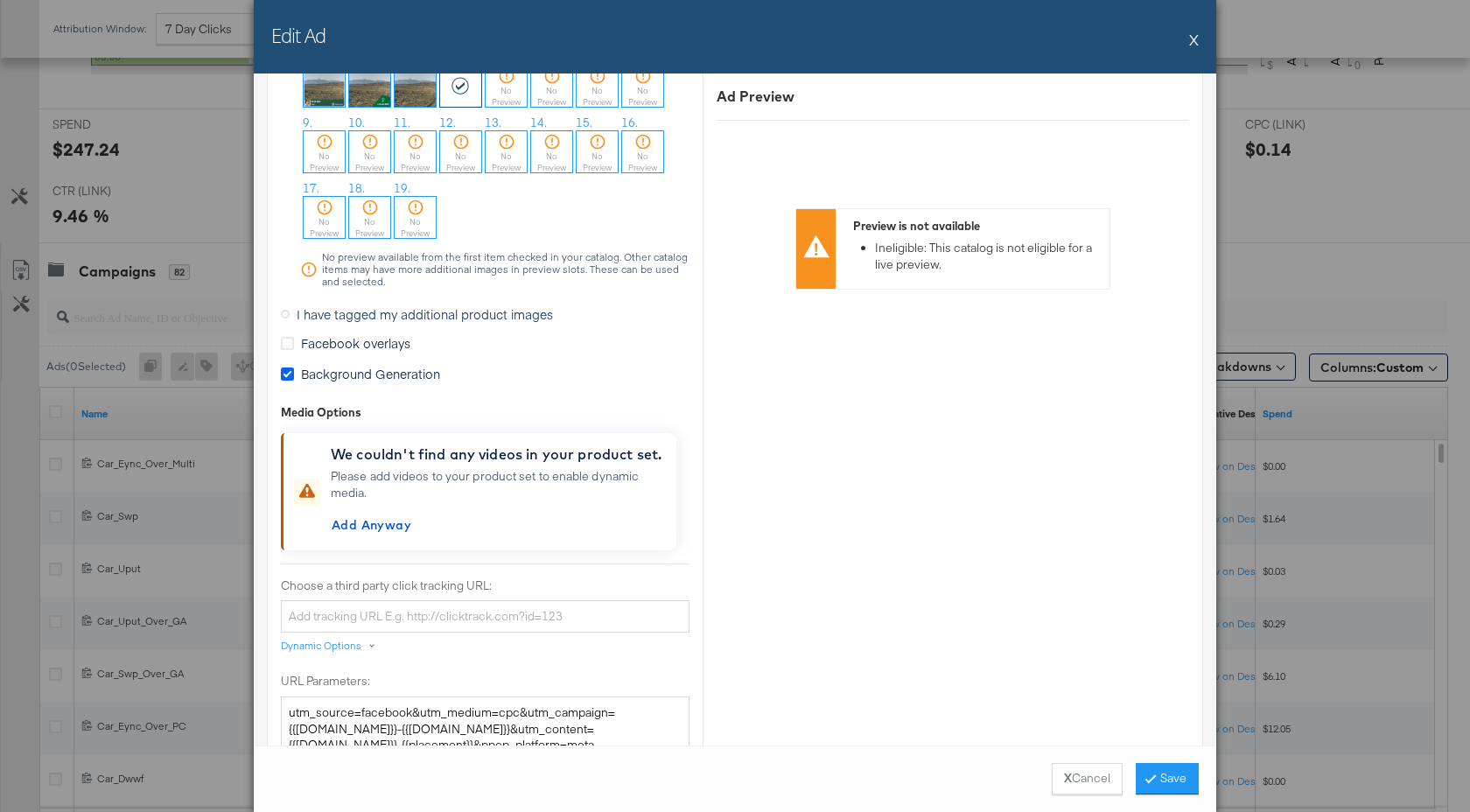
click at [288, 370] on icon at bounding box center [287, 373] width 13 height 13
click at [0, 0] on input "Background Generation" at bounding box center [0, 0] width 0 height 0
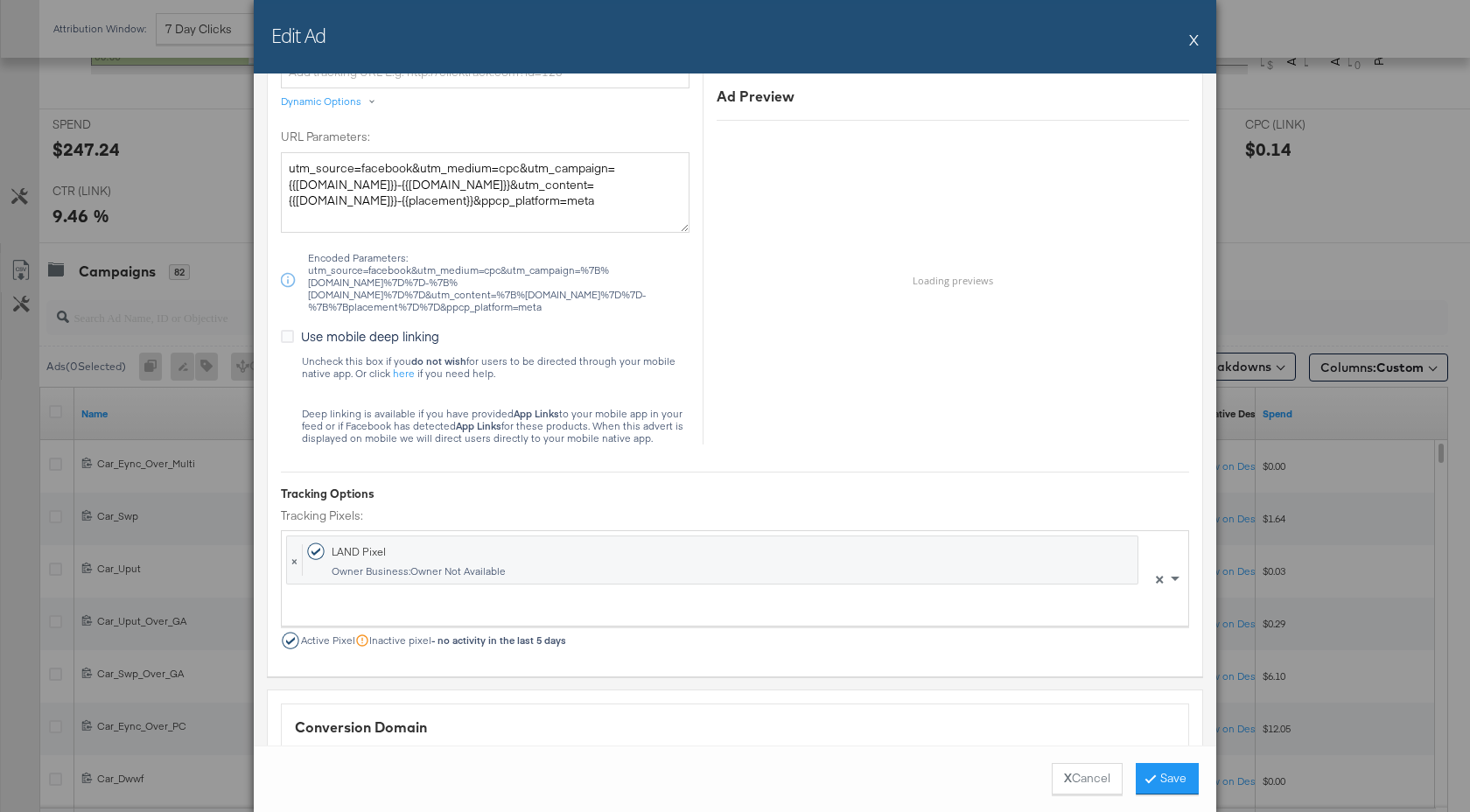
scroll to position [2416, 0]
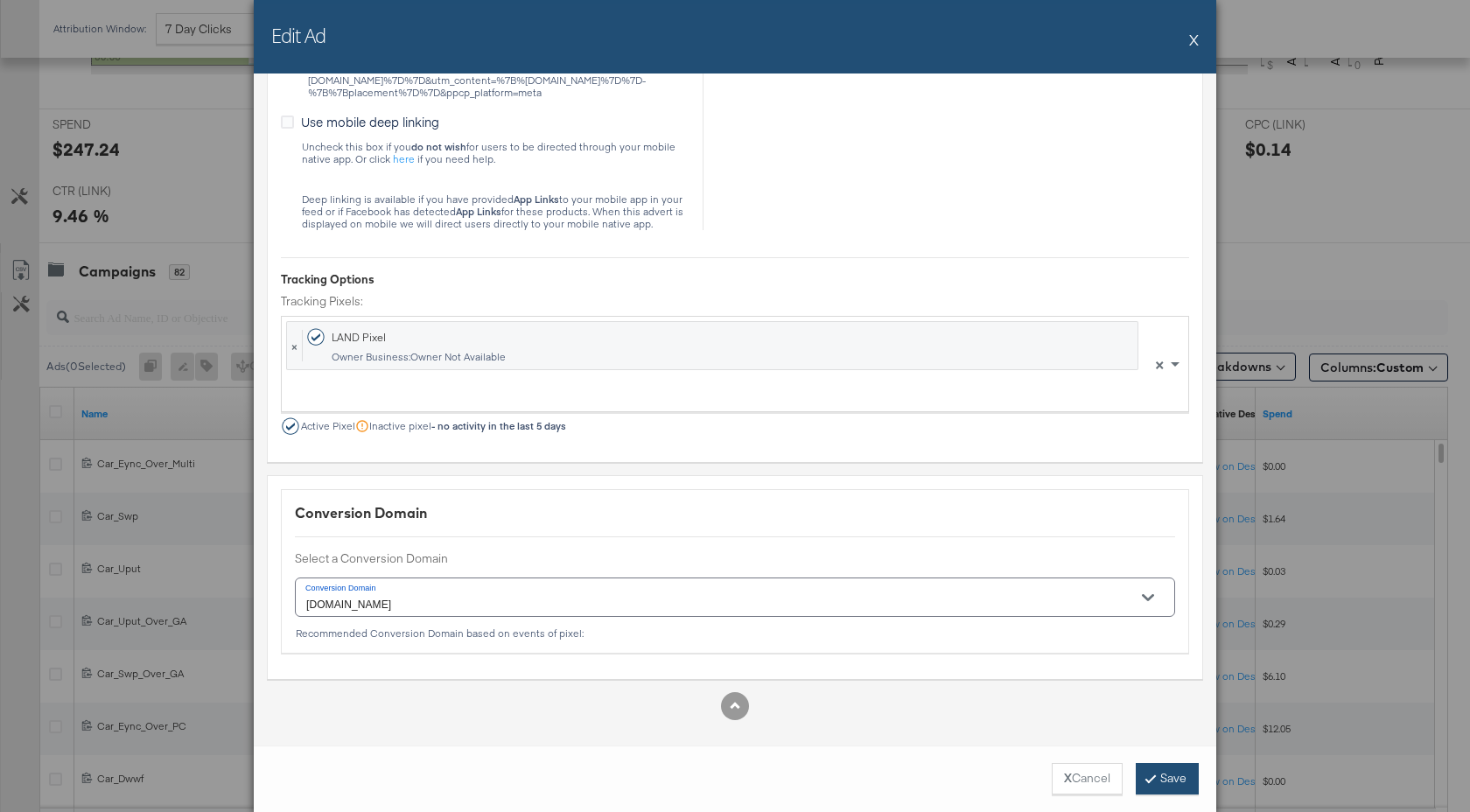
click at [1159, 771] on button "Save" at bounding box center [1168, 779] width 63 height 32
